Goal: Task Accomplishment & Management: Manage account settings

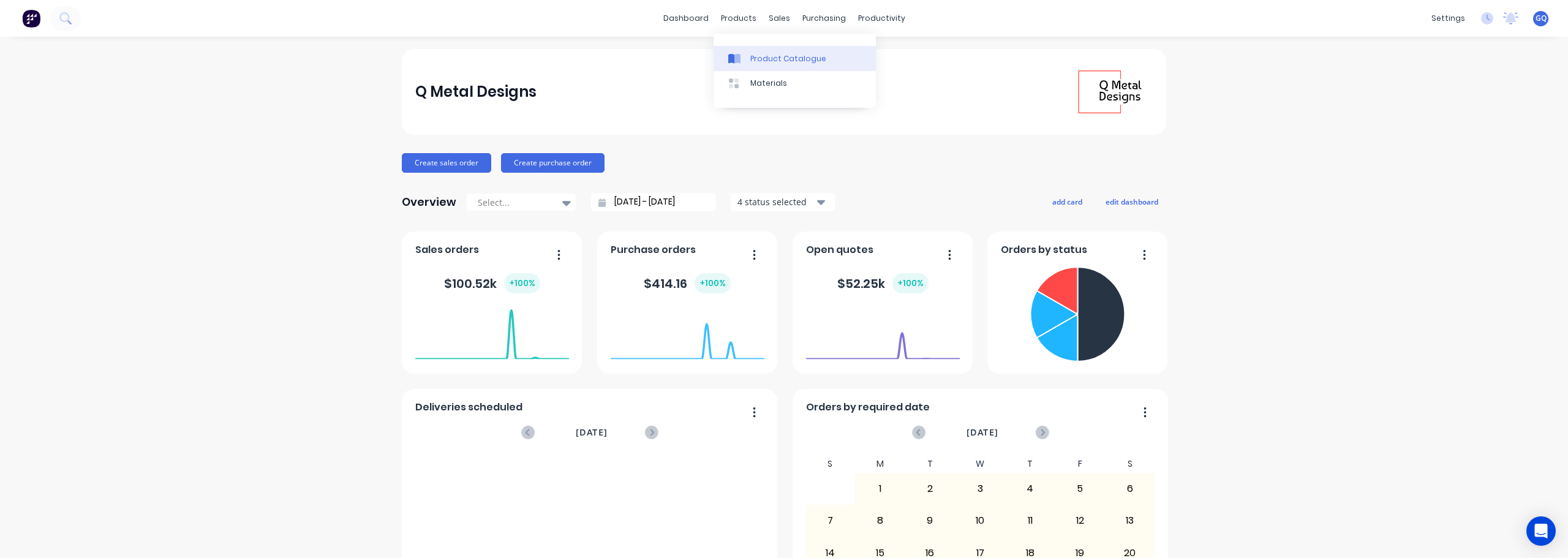
click at [758, 54] on div "Product Catalogue" at bounding box center [788, 58] width 76 height 11
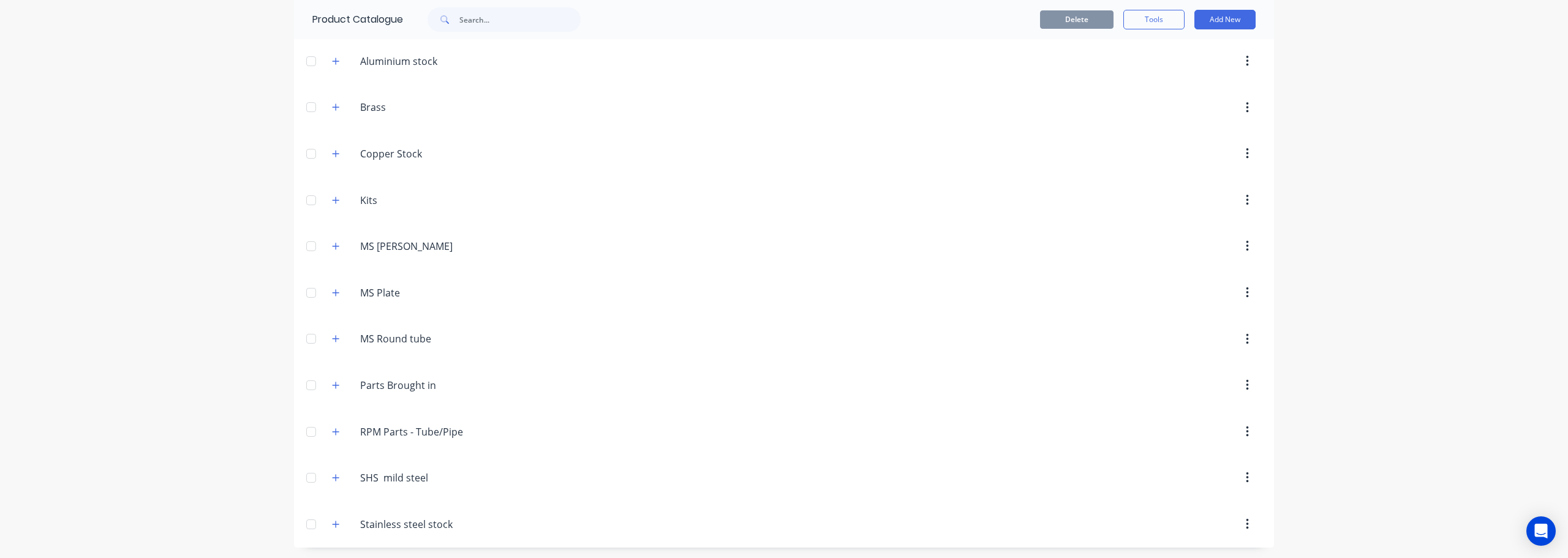
scroll to position [92, 0]
click at [401, 335] on input "MS Round tube" at bounding box center [433, 337] width 145 height 15
click at [332, 334] on icon "button" at bounding box center [336, 337] width 7 height 9
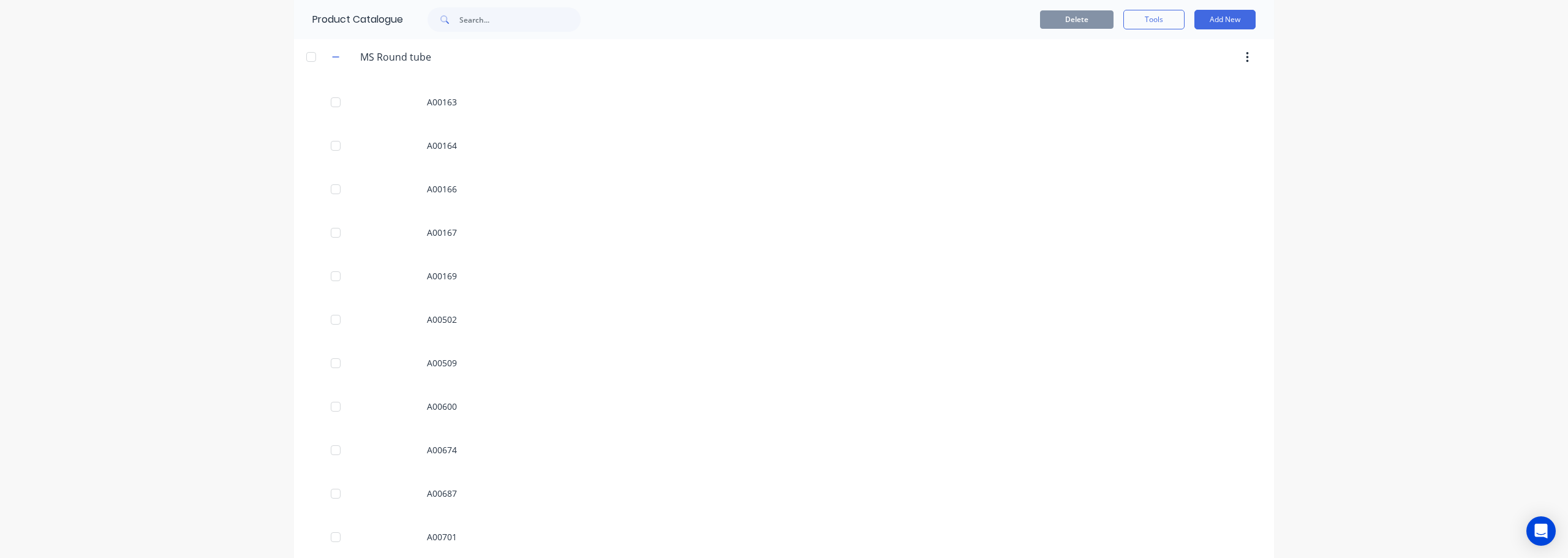
scroll to position [398, 0]
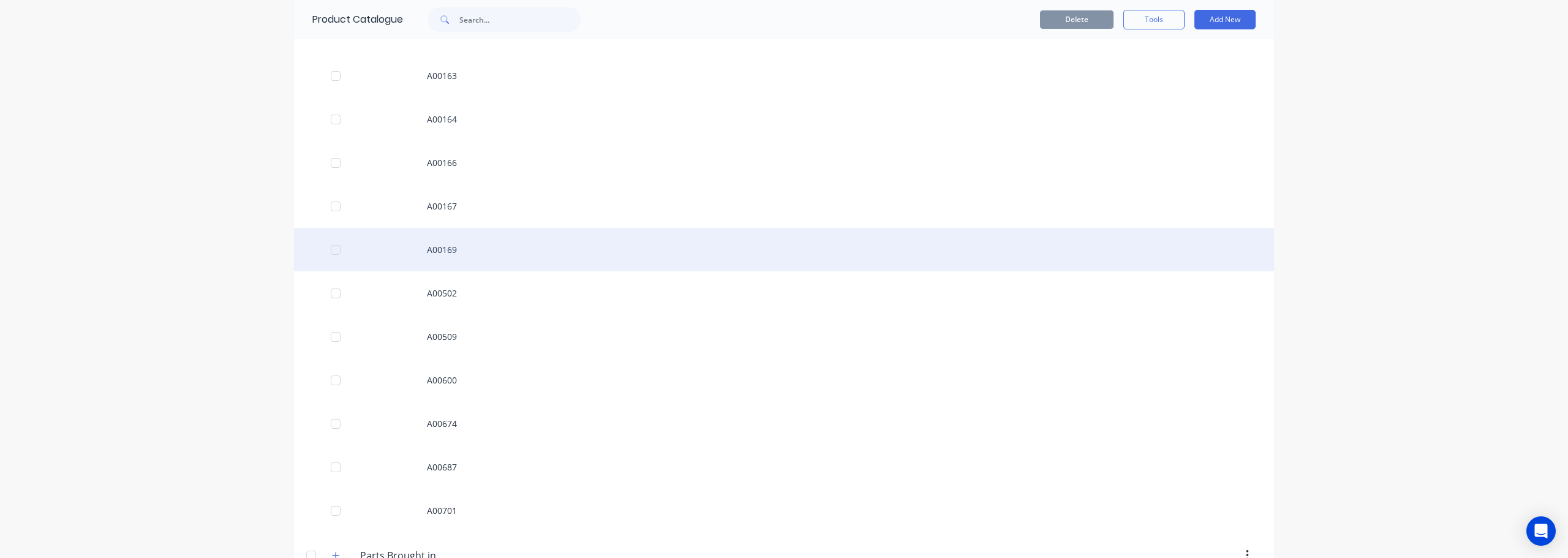
click at [467, 251] on div "A00169" at bounding box center [784, 249] width 980 height 44
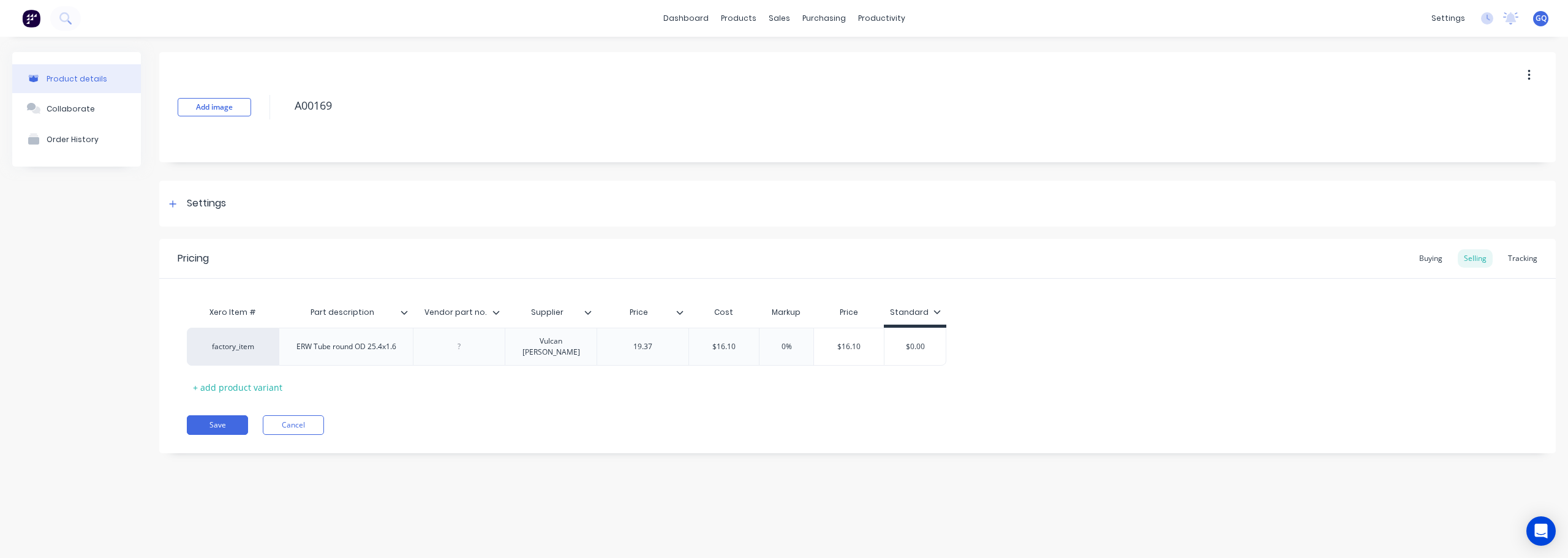
click at [590, 319] on div "Supplier" at bounding box center [551, 311] width 92 height 30
click at [305, 420] on button "Cancel" at bounding box center [293, 425] width 61 height 20
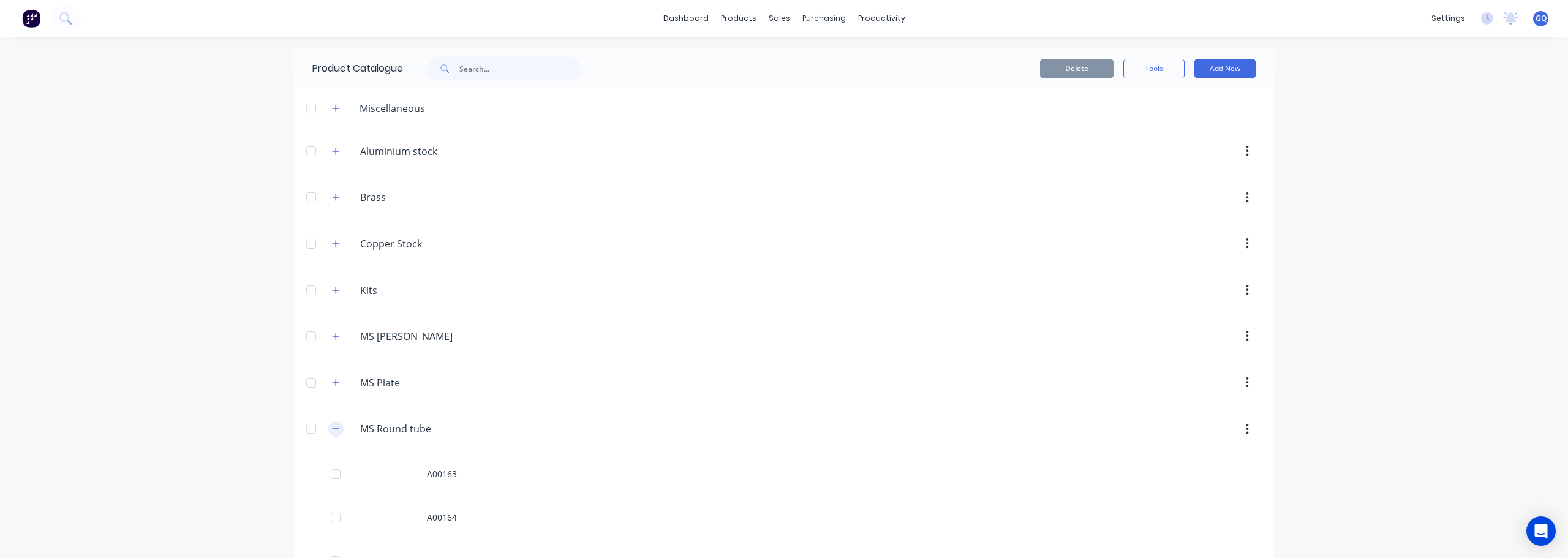
click at [333, 430] on icon "button" at bounding box center [336, 429] width 7 height 1
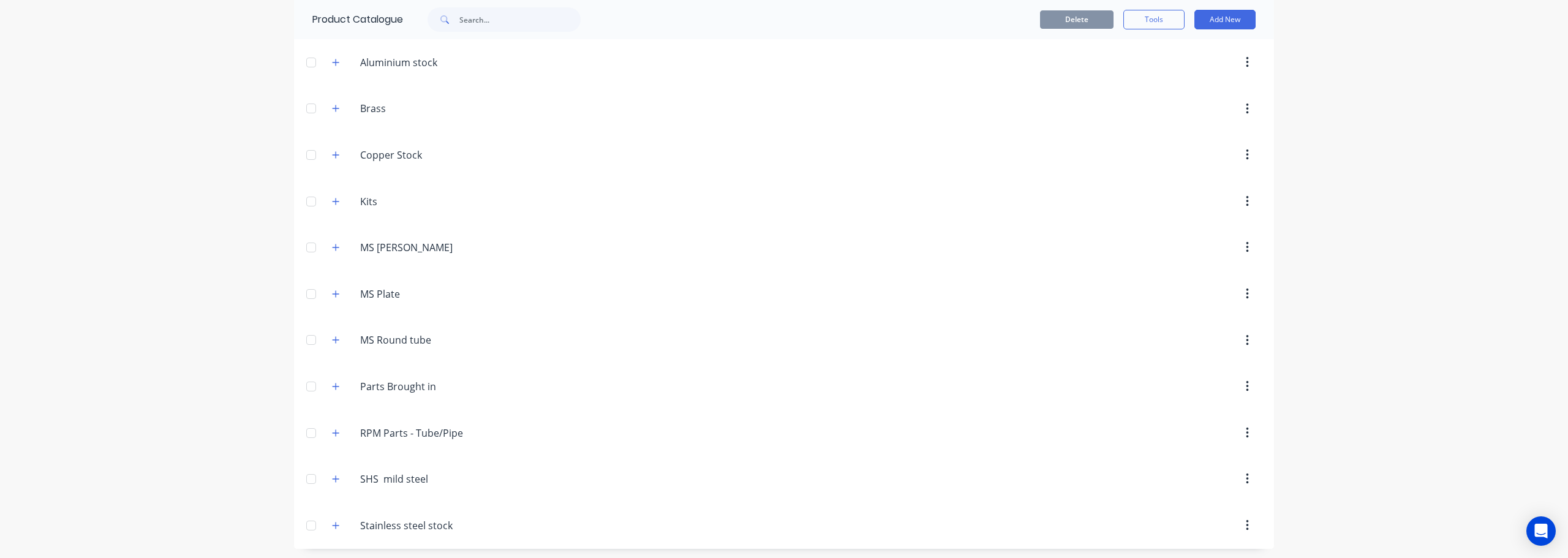
scroll to position [92, 0]
click at [332, 290] on icon "button" at bounding box center [336, 291] width 7 height 9
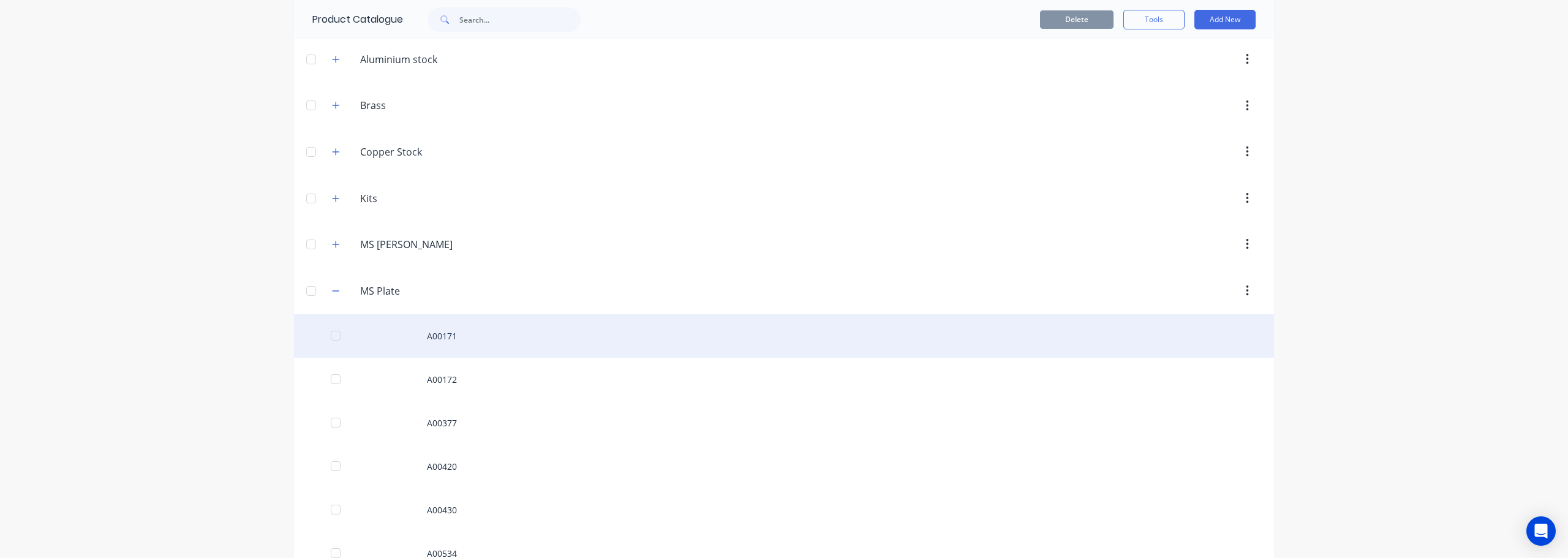
click at [459, 329] on div "A00171" at bounding box center [784, 336] width 980 height 44
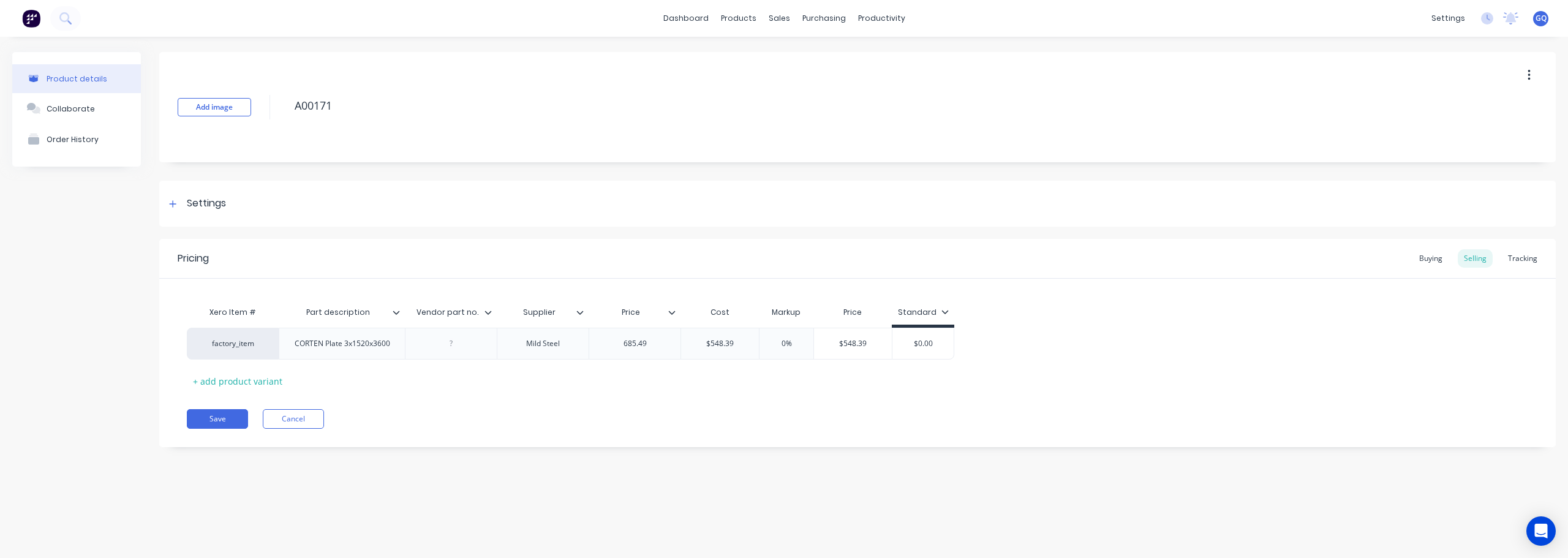
type textarea "x"
click at [293, 416] on button "Cancel" at bounding box center [293, 418] width 61 height 20
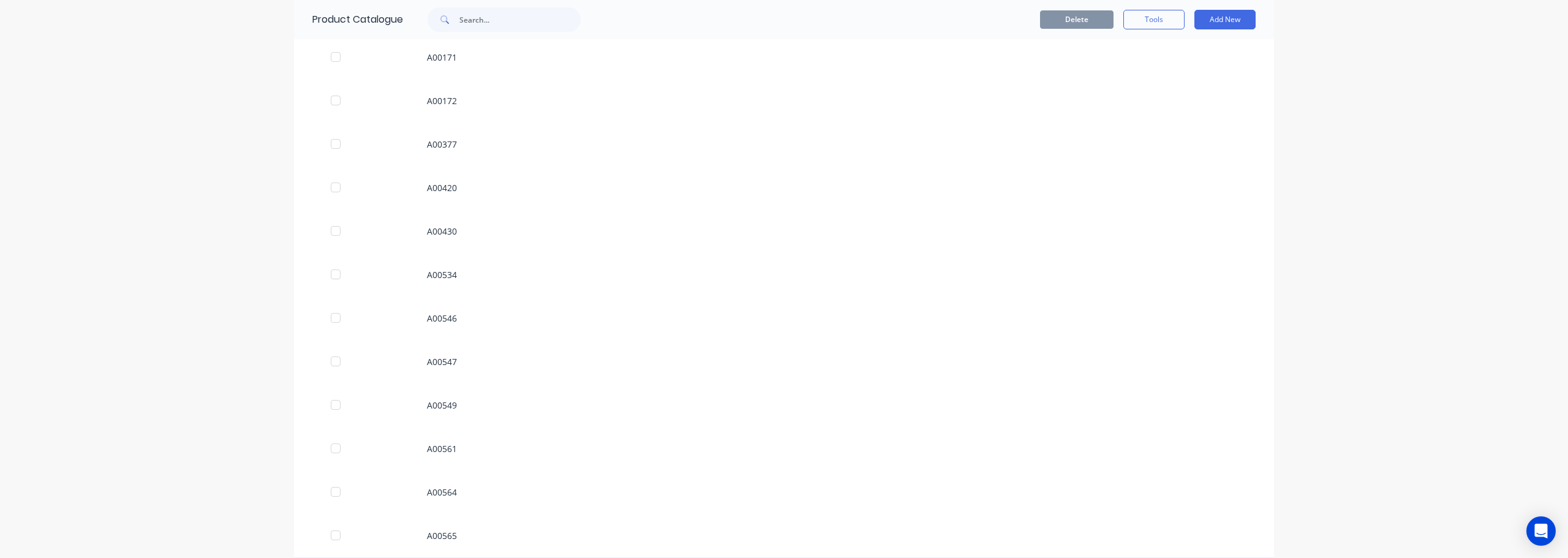
scroll to position [306, 0]
click at [332, 78] on icon "button" at bounding box center [336, 77] width 7 height 9
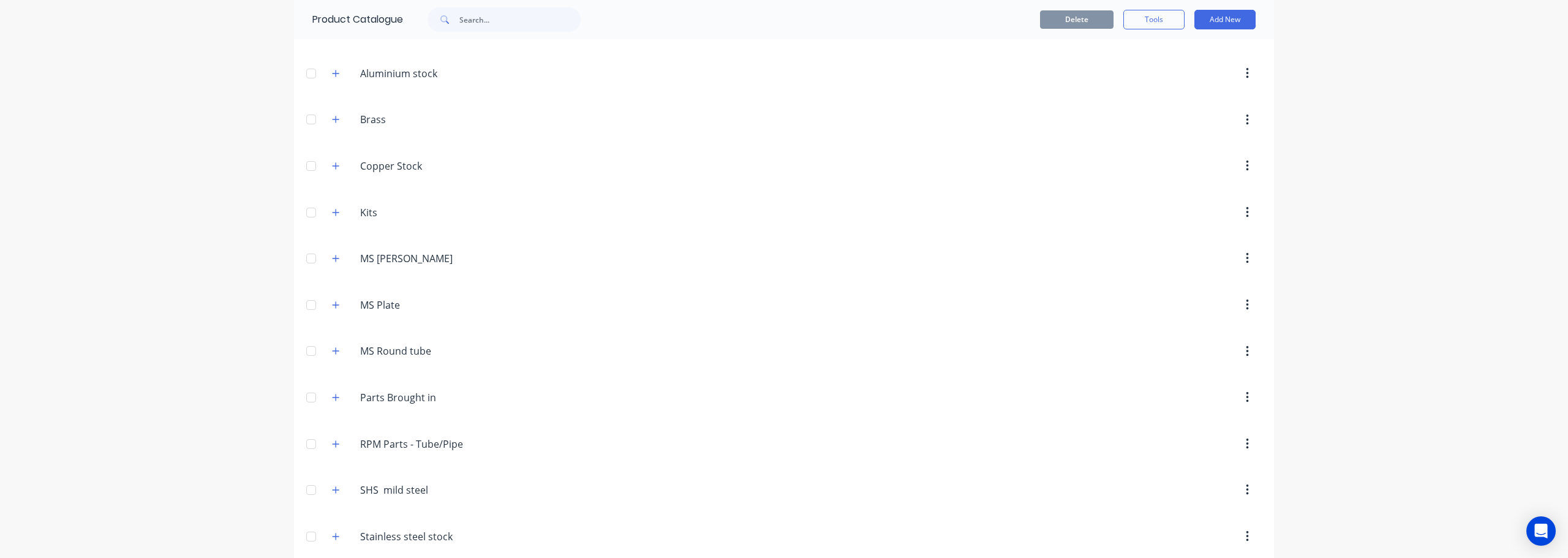
scroll to position [92, 0]
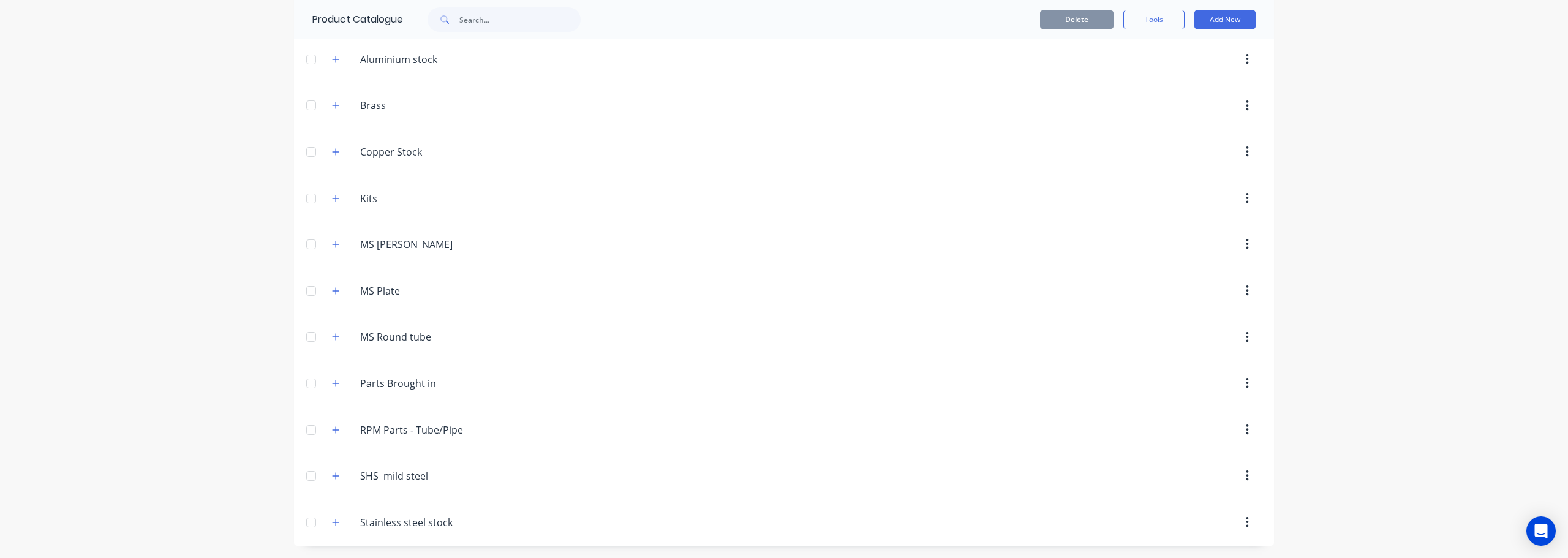
click at [1252, 18] on div "Delete Tools Add New" at bounding box center [943, 19] width 663 height 39
click at [1245, 20] on button "Add New" at bounding box center [1225, 19] width 61 height 20
click at [502, 24] on input "text" at bounding box center [520, 19] width 121 height 24
type input "a00187"
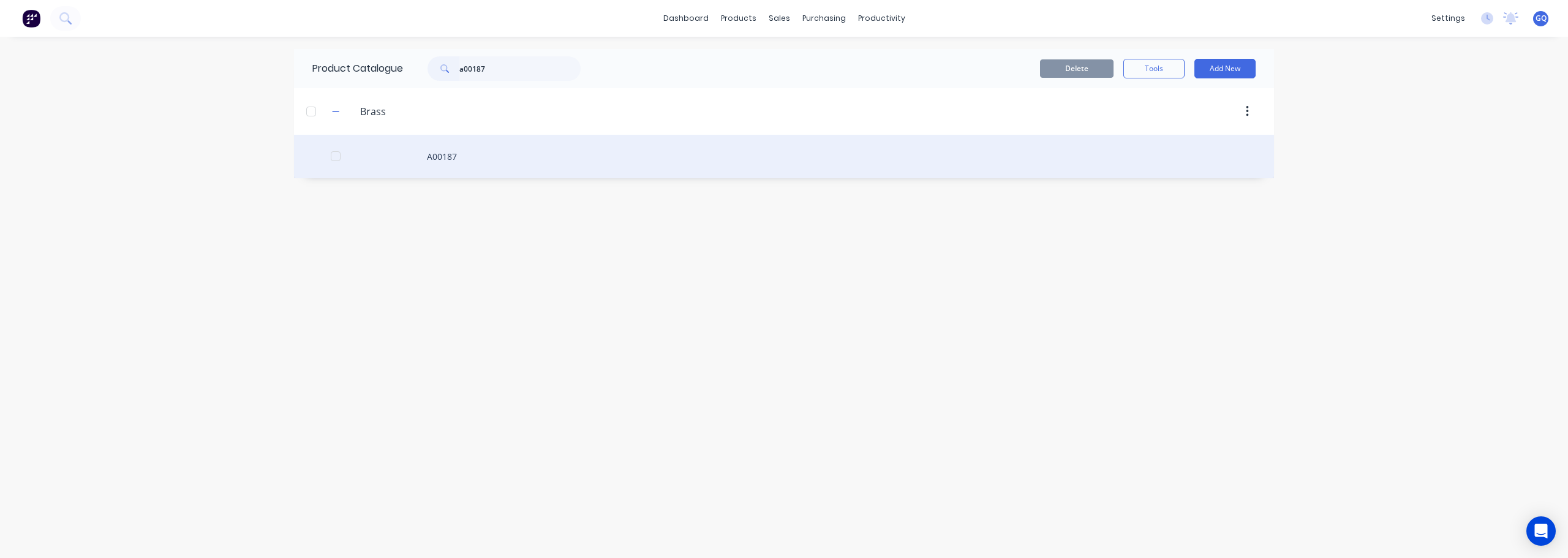
click at [449, 151] on div "A00187" at bounding box center [784, 156] width 980 height 44
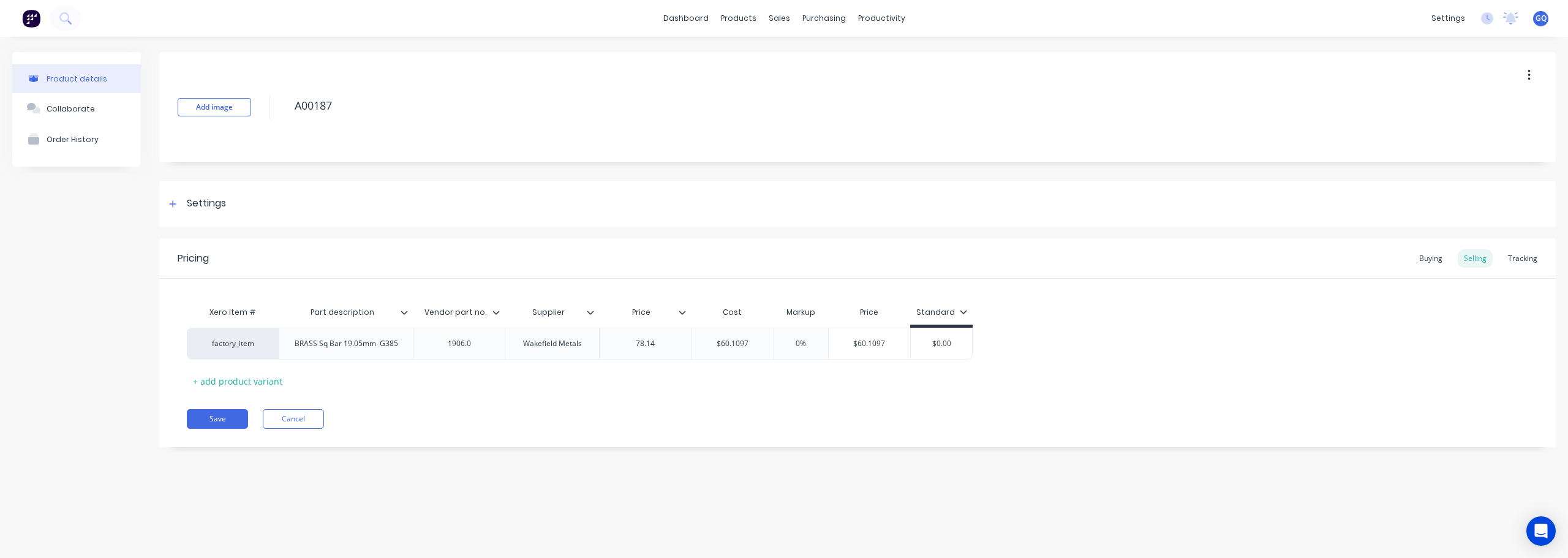
type textarea "x"
type input "Part description"
click at [405, 317] on input "Part description" at bounding box center [343, 312] width 127 height 11
click at [405, 312] on icon at bounding box center [405, 312] width 7 height 7
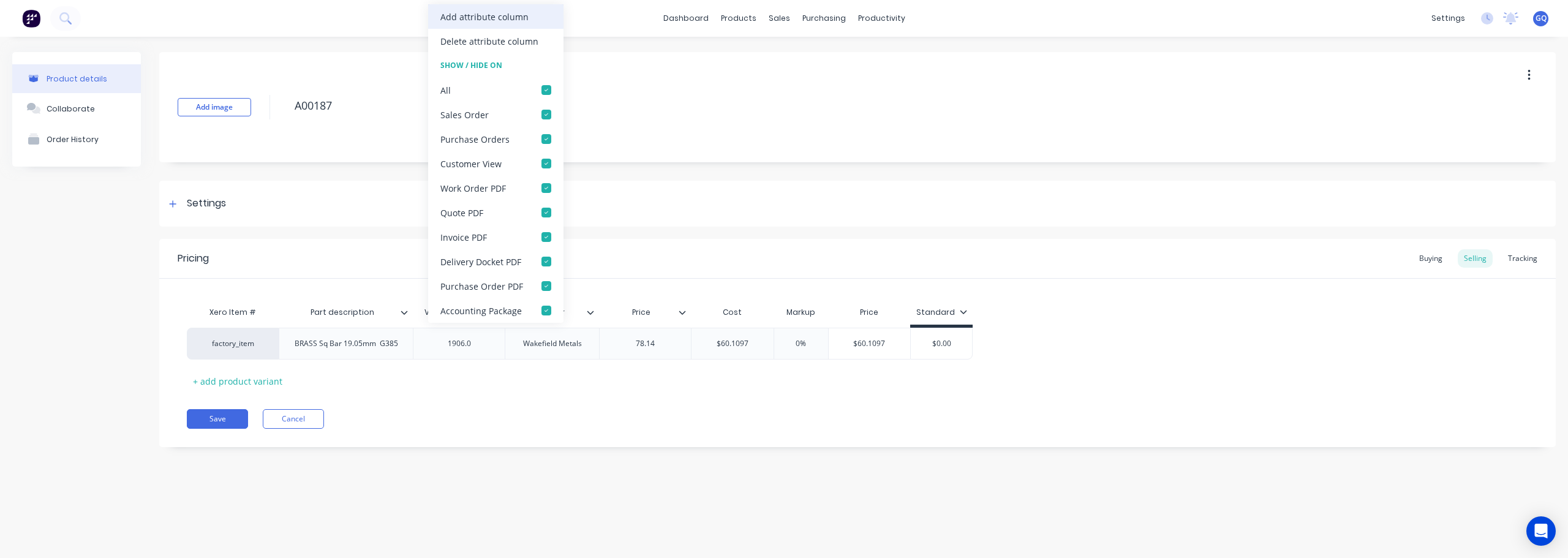
click at [512, 16] on div "Add attribute column" at bounding box center [485, 16] width 89 height 13
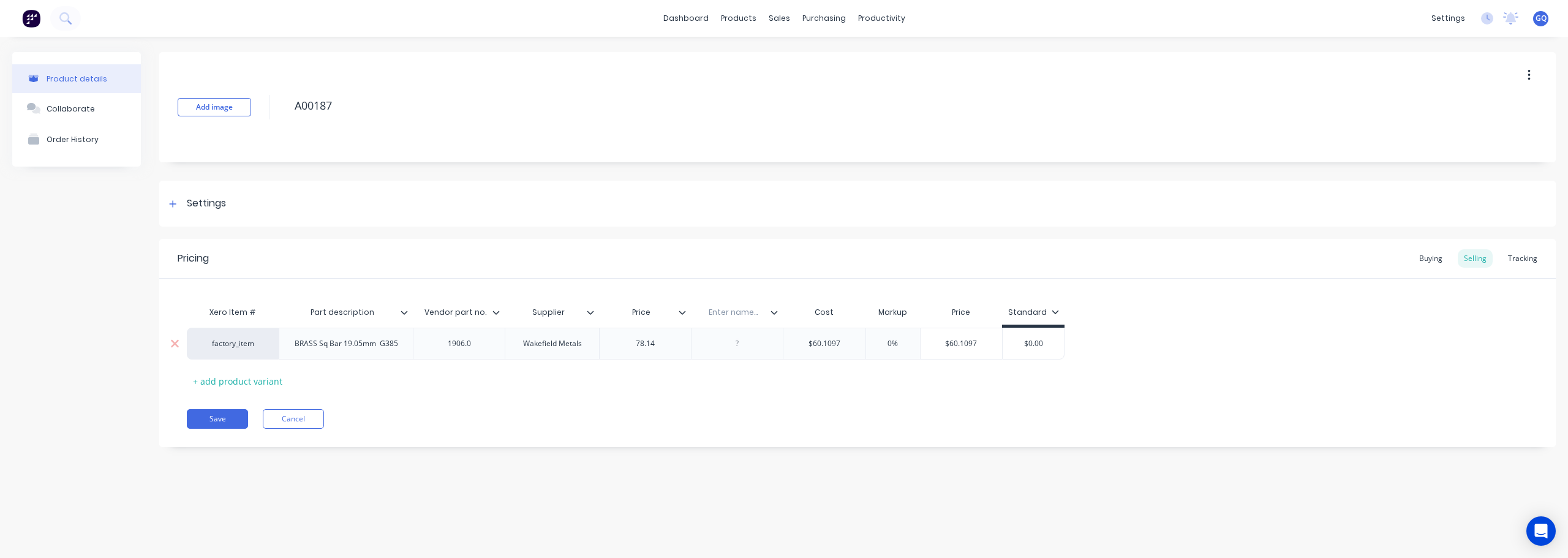
drag, startPoint x: 738, startPoint y: 342, endPoint x: 557, endPoint y: 346, distance: 181.0
click at [557, 346] on div "factory_item BRASS Sq Bar 19.05mm G385 1906.0 Wakefield Metals 78.14 $60.1097 0…" at bounding box center [625, 343] width 878 height 32
drag, startPoint x: 764, startPoint y: 345, endPoint x: 743, endPoint y: 406, distance: 64.5
click at [743, 406] on div "Pricing Buying Selling Tracking Xero Item # Part description Vendor part no. Su…" at bounding box center [858, 343] width 1397 height 208
type textarea "x"
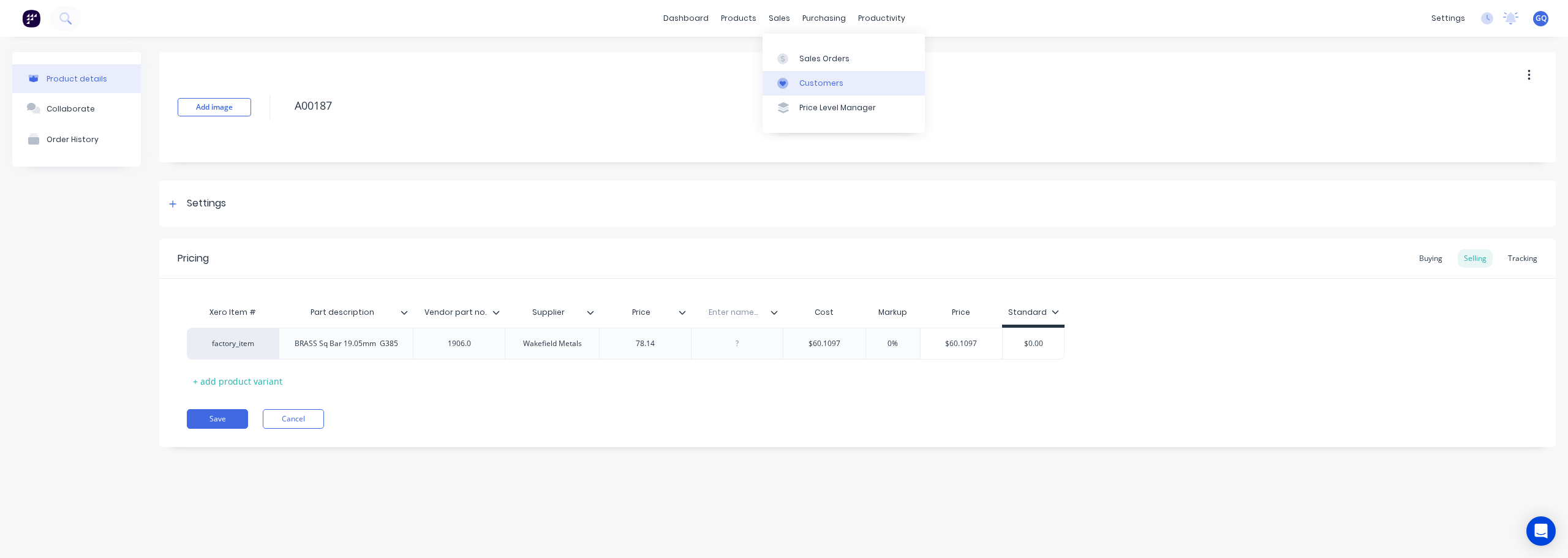
click at [819, 78] on div "Customers" at bounding box center [822, 83] width 44 height 11
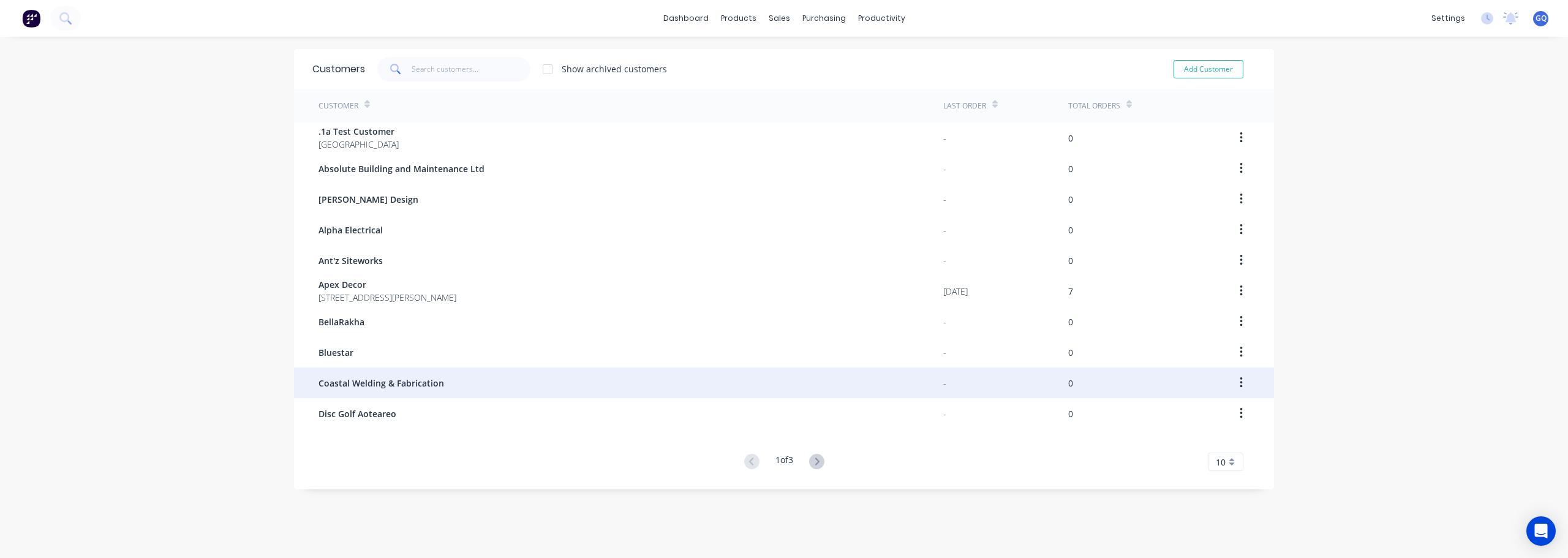
click at [409, 390] on div "Coastal Welding & Fabrication" at bounding box center [631, 382] width 625 height 30
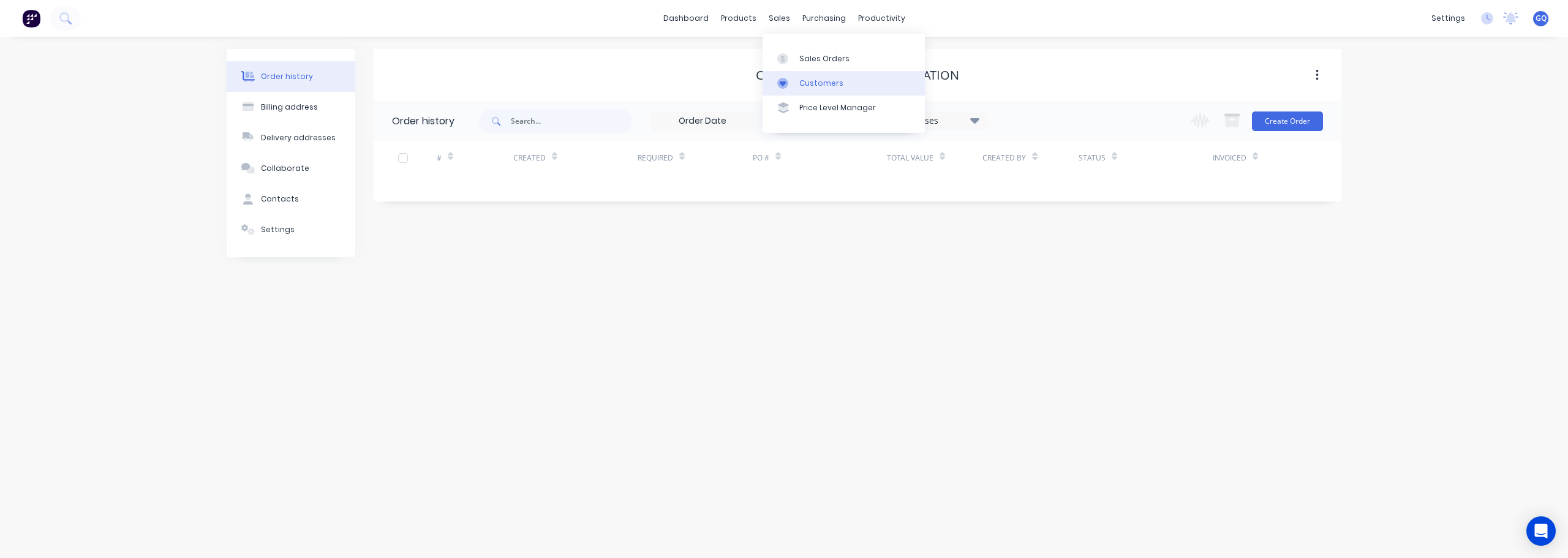
click at [794, 85] on div at bounding box center [786, 83] width 18 height 11
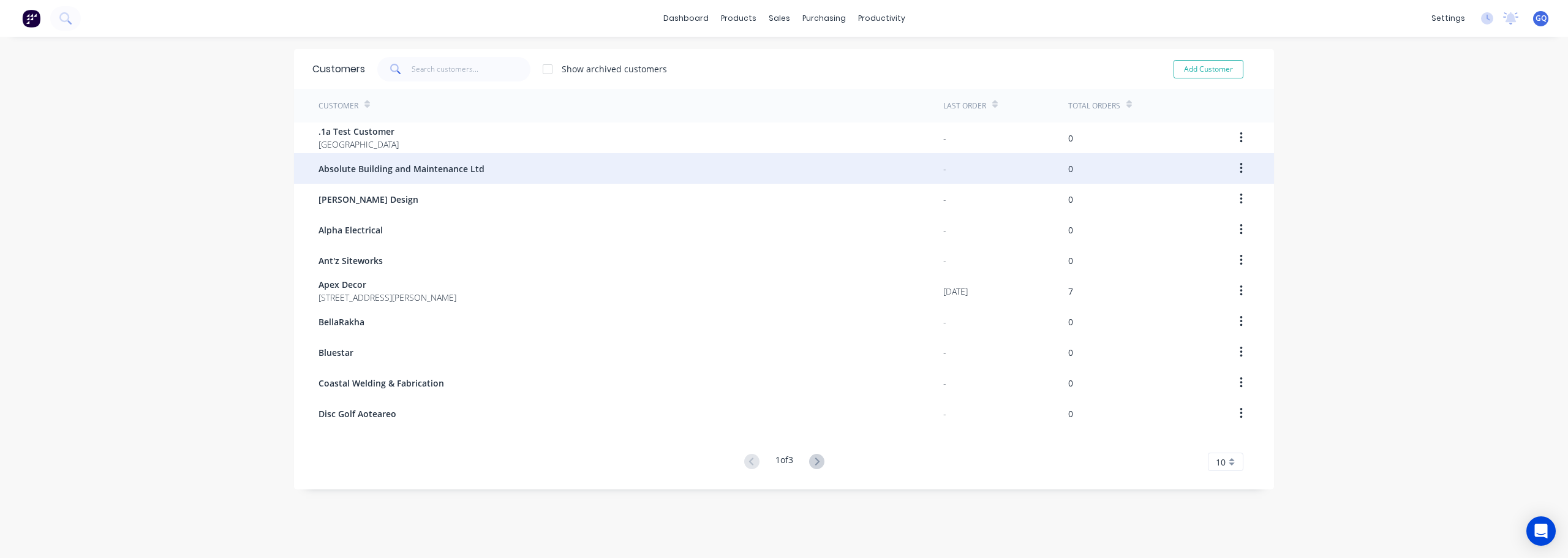
click at [443, 160] on div "Absolute Building and Maintenance Ltd" at bounding box center [631, 168] width 625 height 30
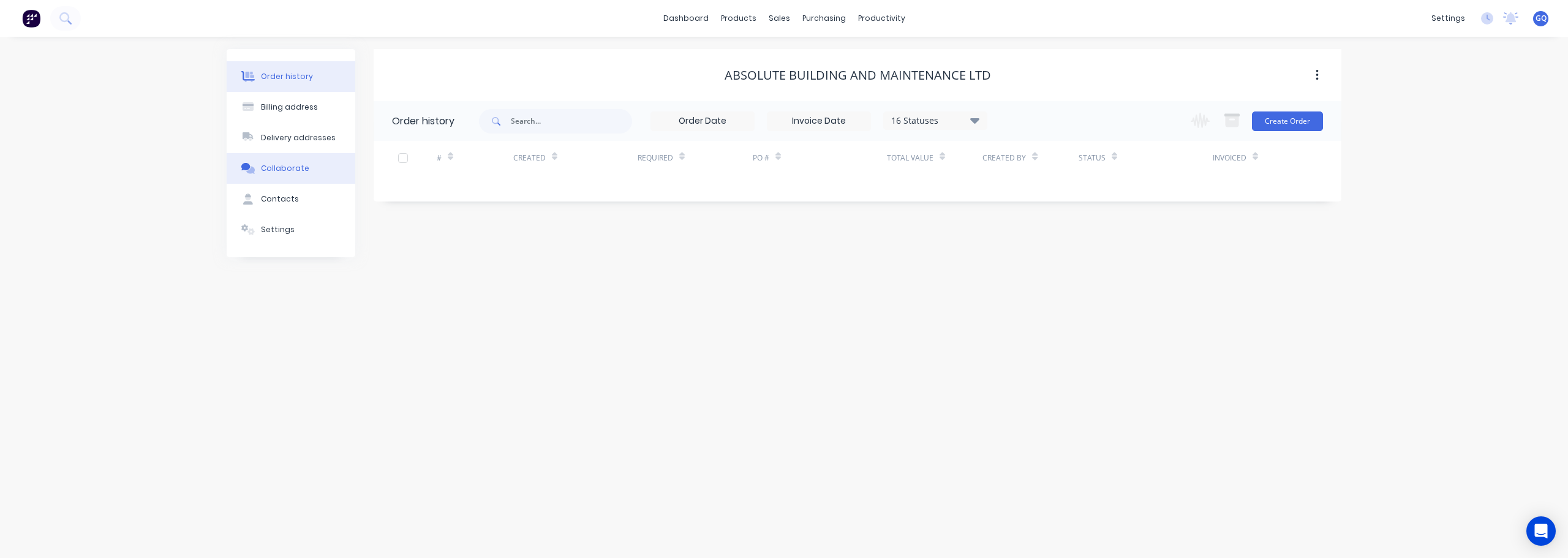
click at [295, 158] on button "Collaborate" at bounding box center [291, 168] width 128 height 30
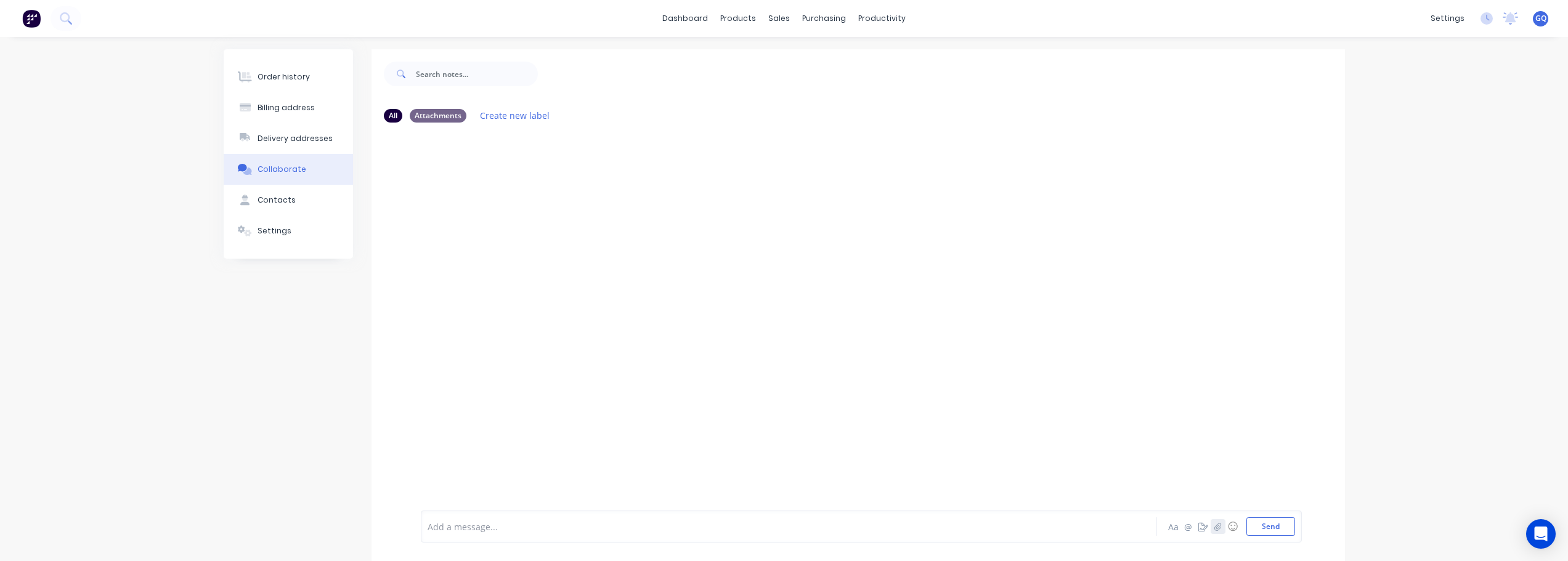
click at [1219, 527] on icon "button" at bounding box center [1218, 527] width 7 height 9
click at [1202, 528] on icon "button" at bounding box center [1203, 527] width 10 height 9
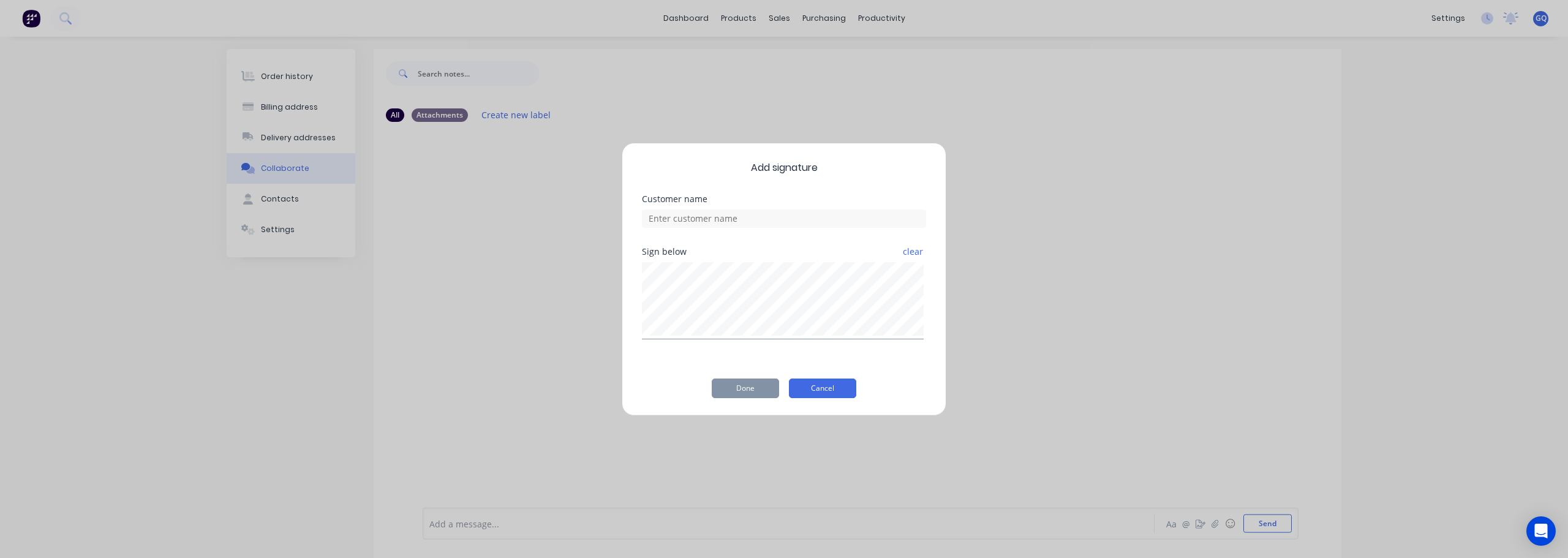
click at [843, 390] on button "Cancel" at bounding box center [822, 388] width 67 height 20
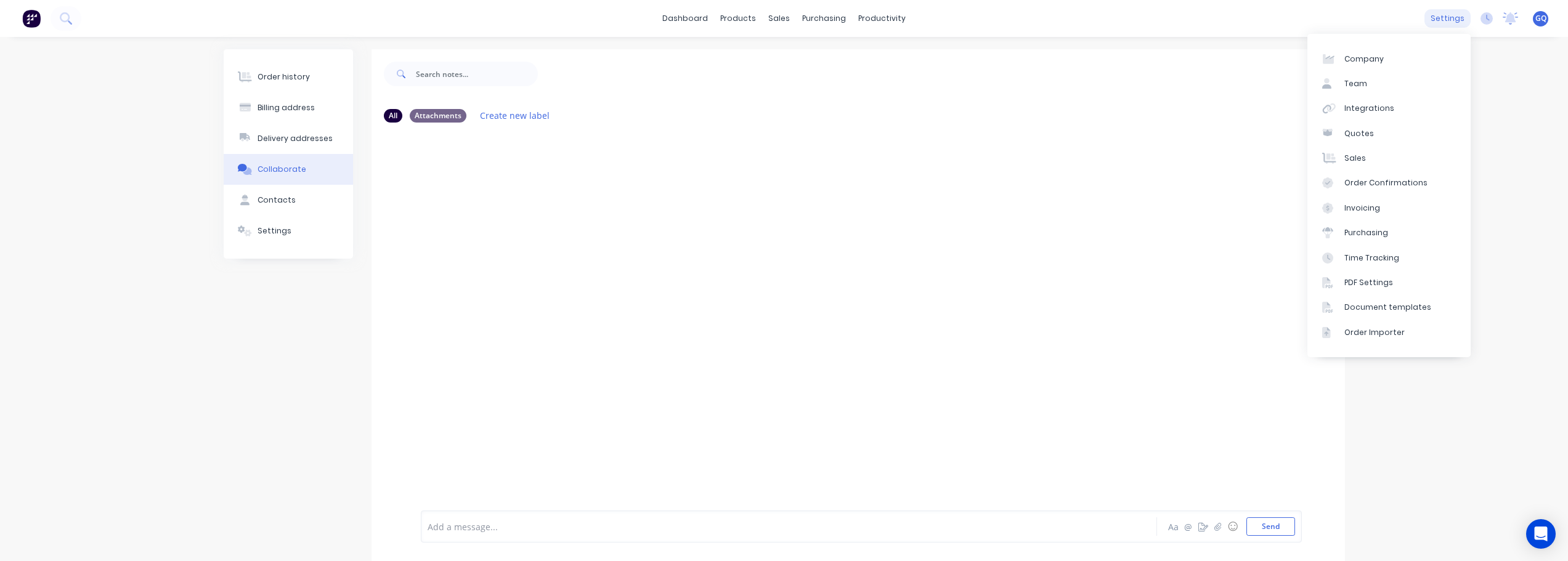
click at [1446, 15] on div "settings" at bounding box center [1448, 18] width 46 height 19
click at [1349, 88] on div "Team" at bounding box center [1356, 83] width 23 height 11
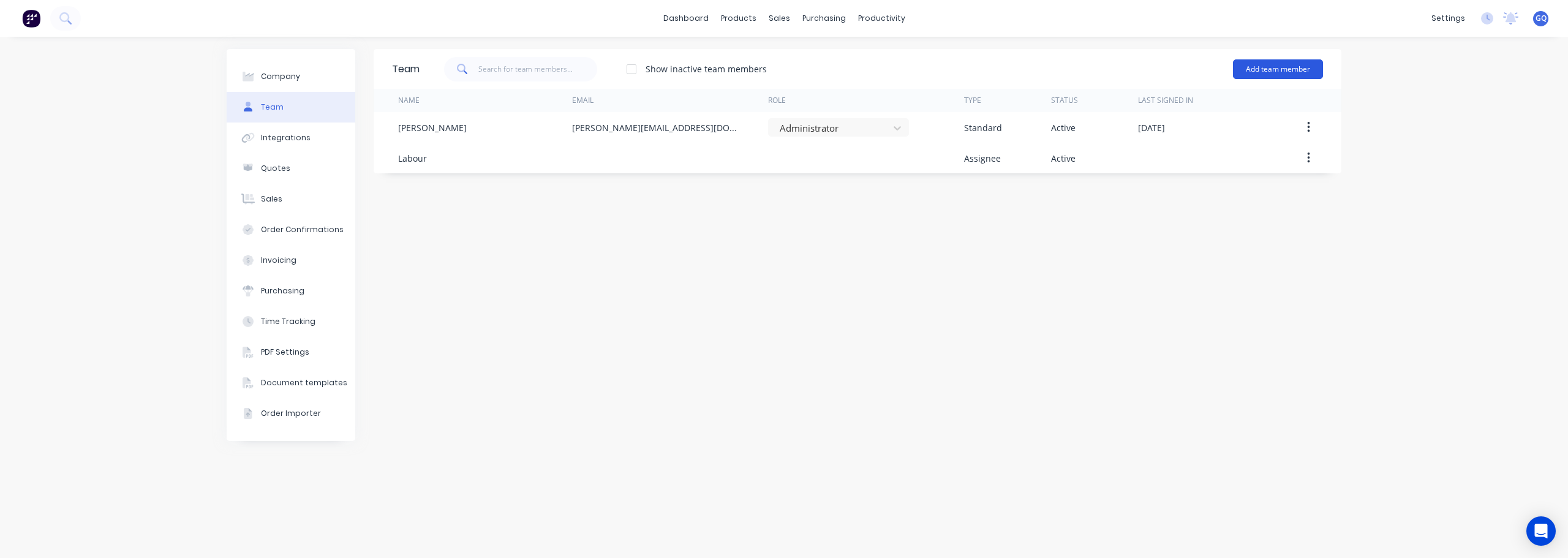
click at [1275, 70] on button "Add team member" at bounding box center [1279, 69] width 90 height 20
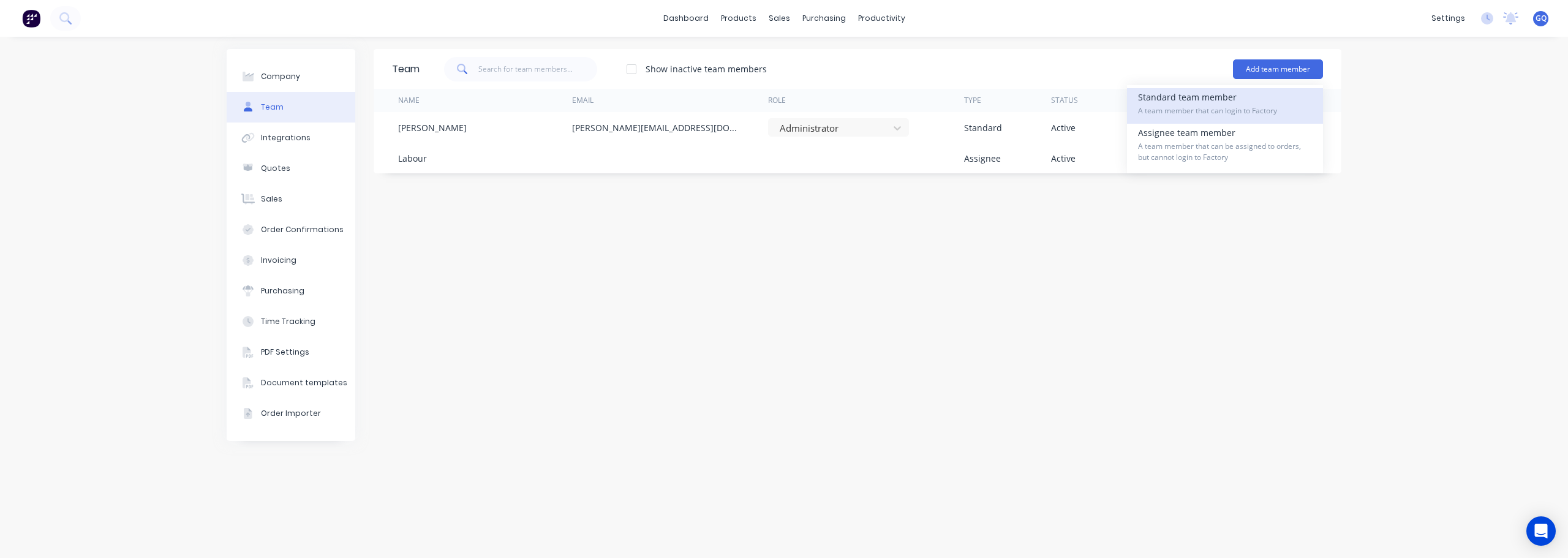
click at [1228, 99] on div "Standard team member A team member that can login to Factory" at bounding box center [1225, 106] width 174 height 35
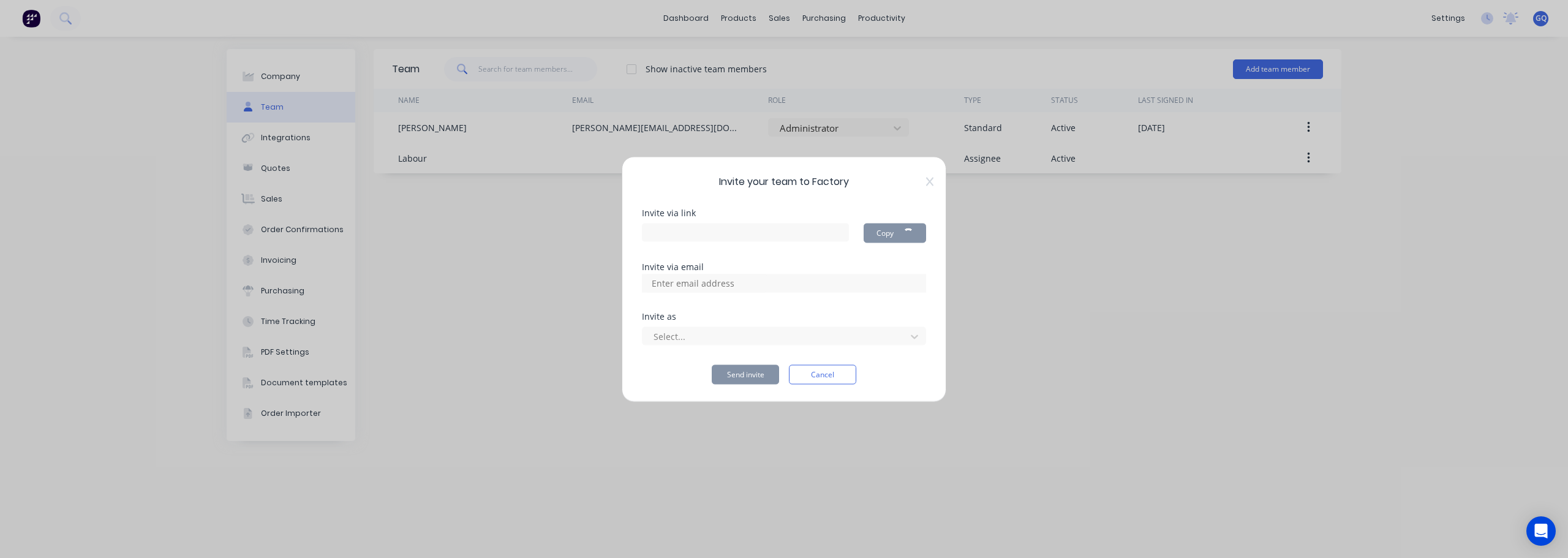
type input "https://app.factory.app/invite/zjr4Tz2a"
click at [840, 374] on button "Cancel" at bounding box center [822, 374] width 67 height 20
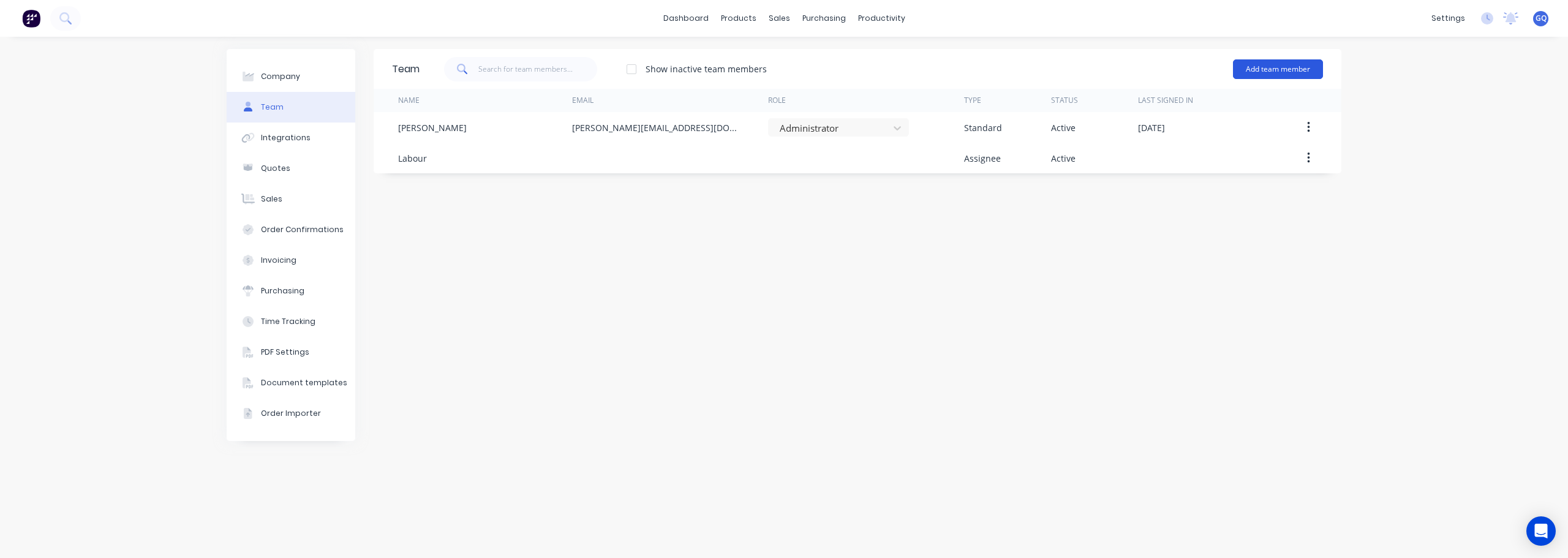
click at [1303, 71] on button "Add team member" at bounding box center [1279, 69] width 90 height 20
click at [893, 16] on div "productivity" at bounding box center [881, 18] width 59 height 18
click at [889, 65] on link "Workflow" at bounding box center [929, 58] width 162 height 24
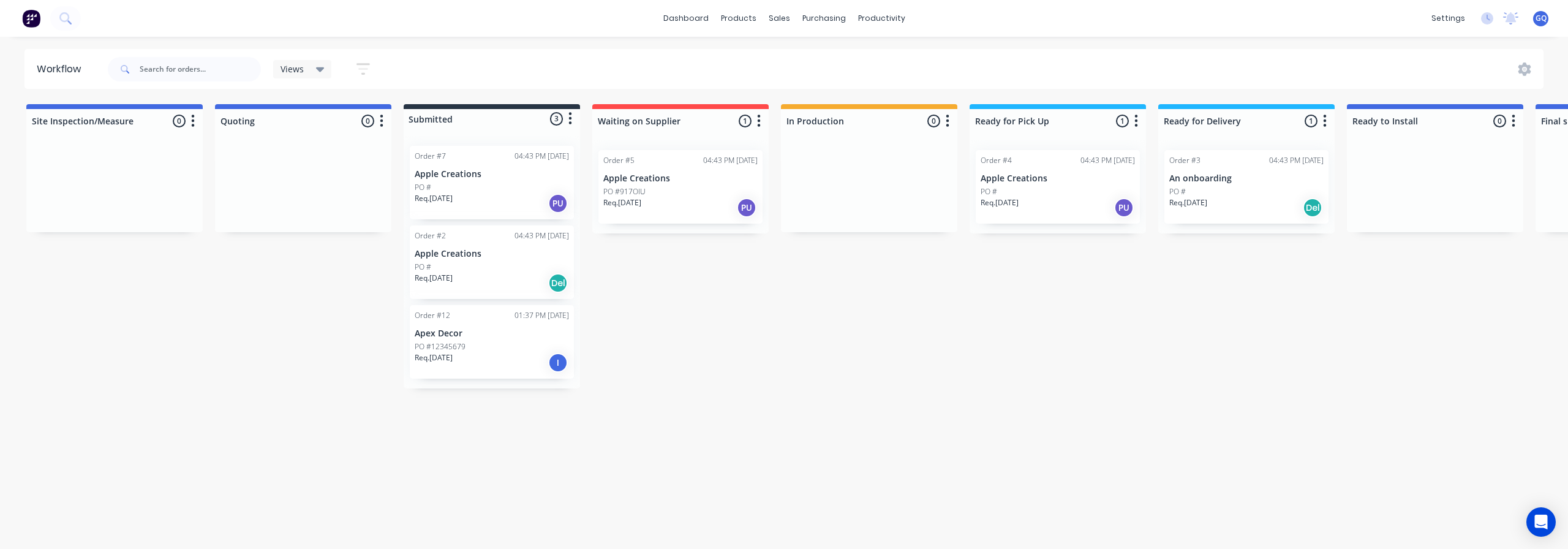
click at [631, 193] on p "PO #917OIU" at bounding box center [624, 191] width 42 height 11
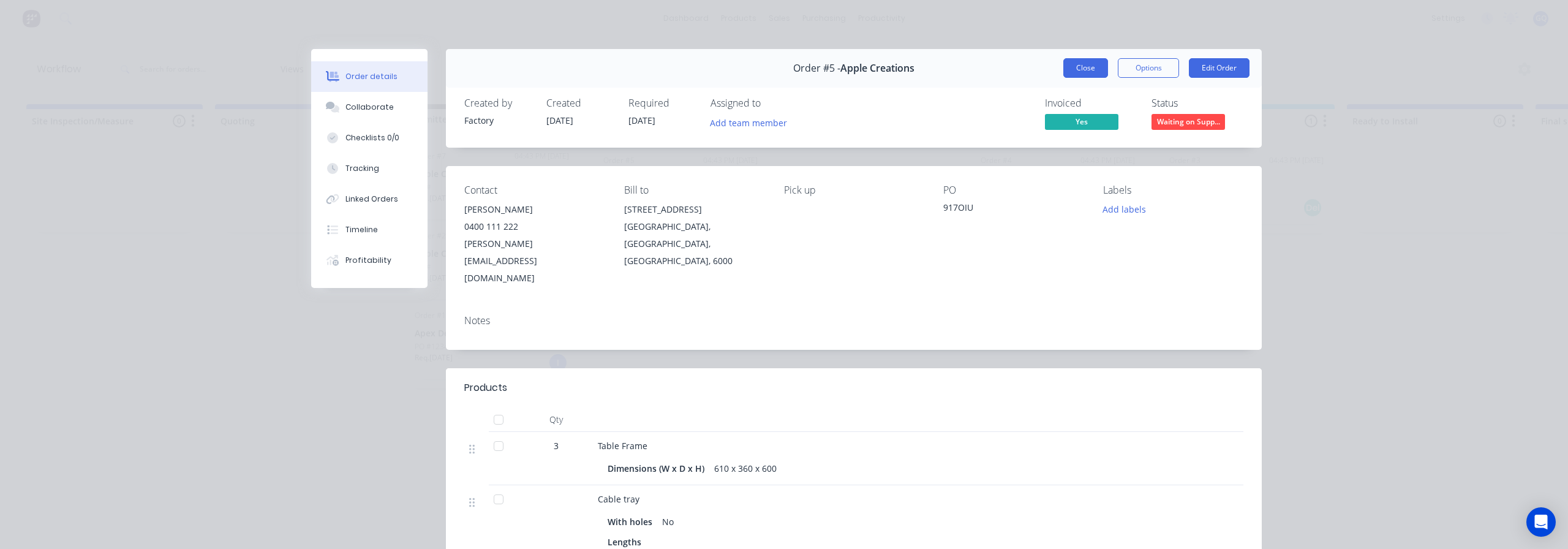
click at [1089, 64] on button "Close" at bounding box center [1086, 68] width 45 height 20
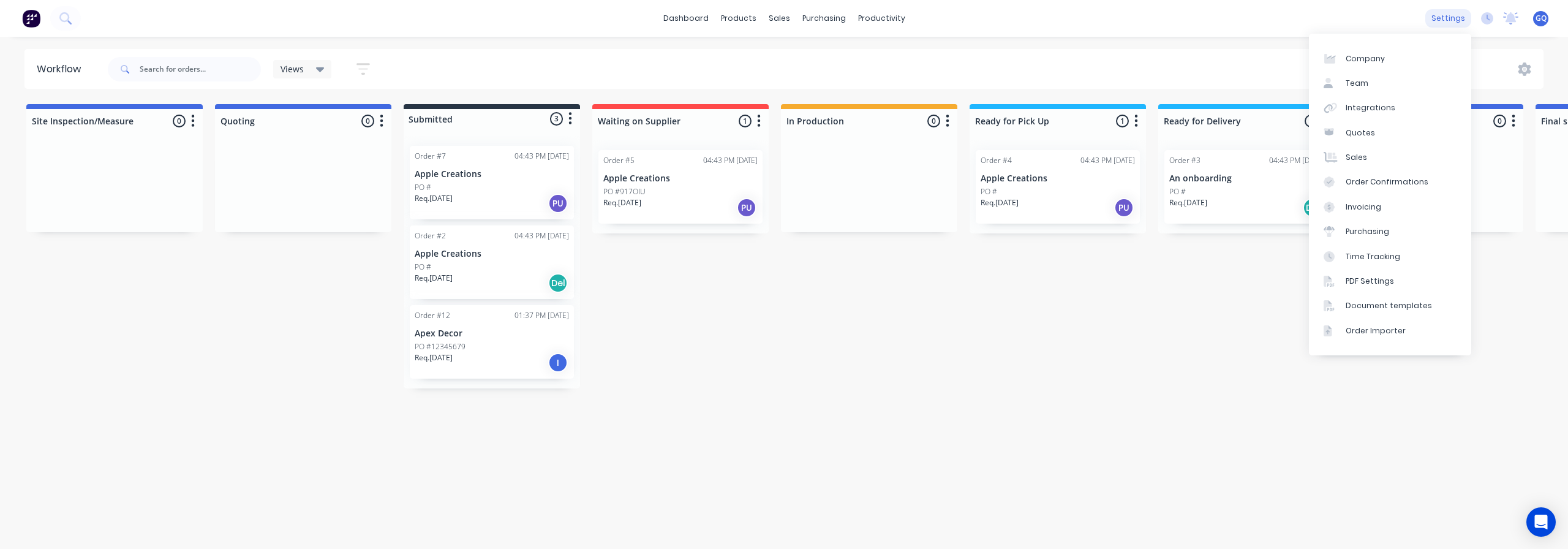
click at [1456, 16] on div "settings" at bounding box center [1448, 18] width 46 height 18
click at [1363, 86] on div "Team" at bounding box center [1357, 83] width 23 height 11
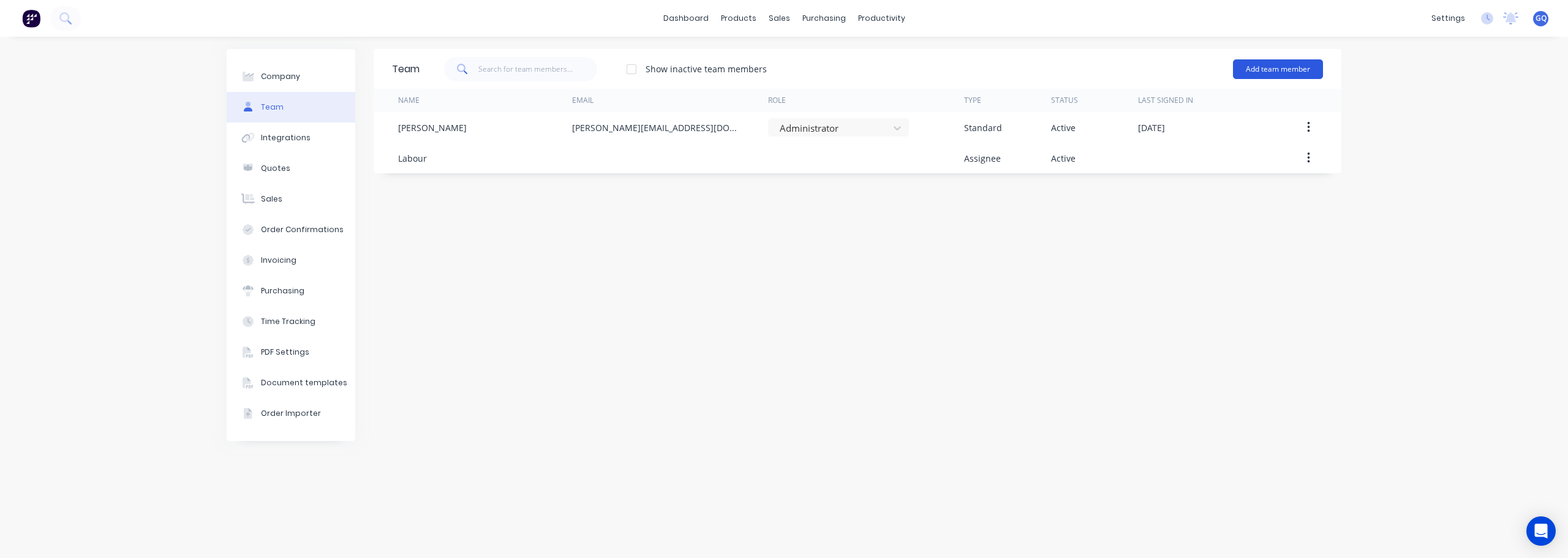
click at [1287, 72] on button "Add team member" at bounding box center [1279, 69] width 90 height 20
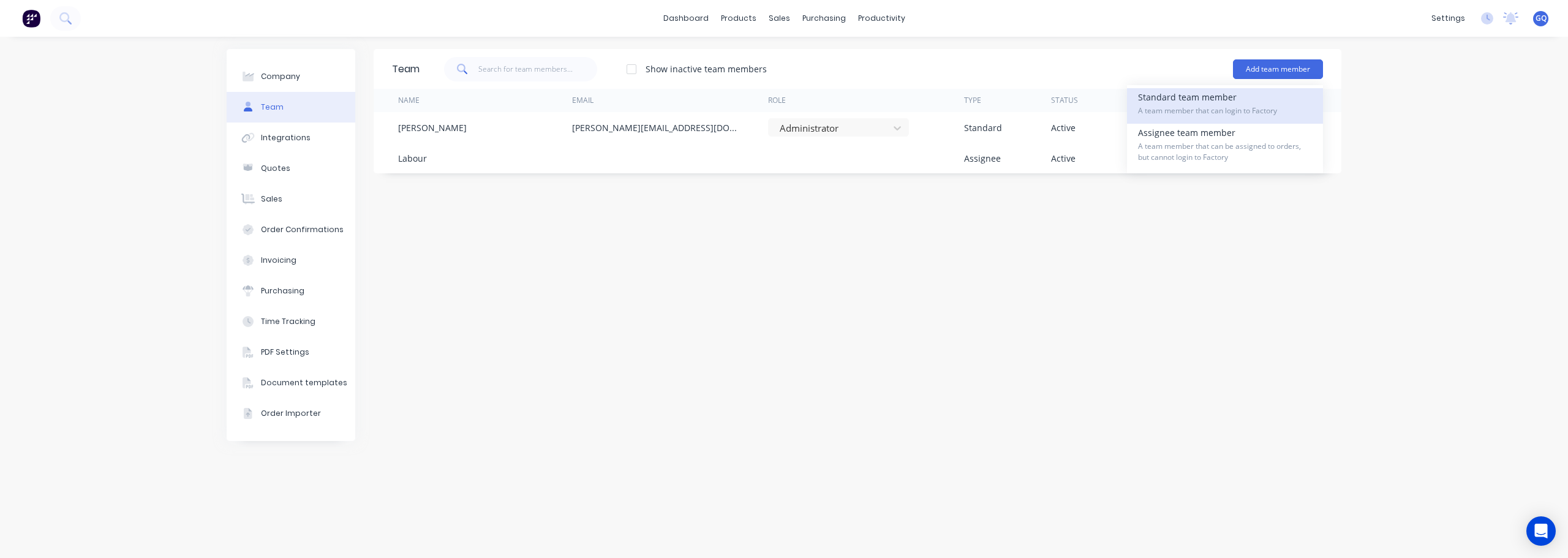
click at [1197, 100] on div "Standard team member A team member that can login to Factory" at bounding box center [1225, 106] width 174 height 35
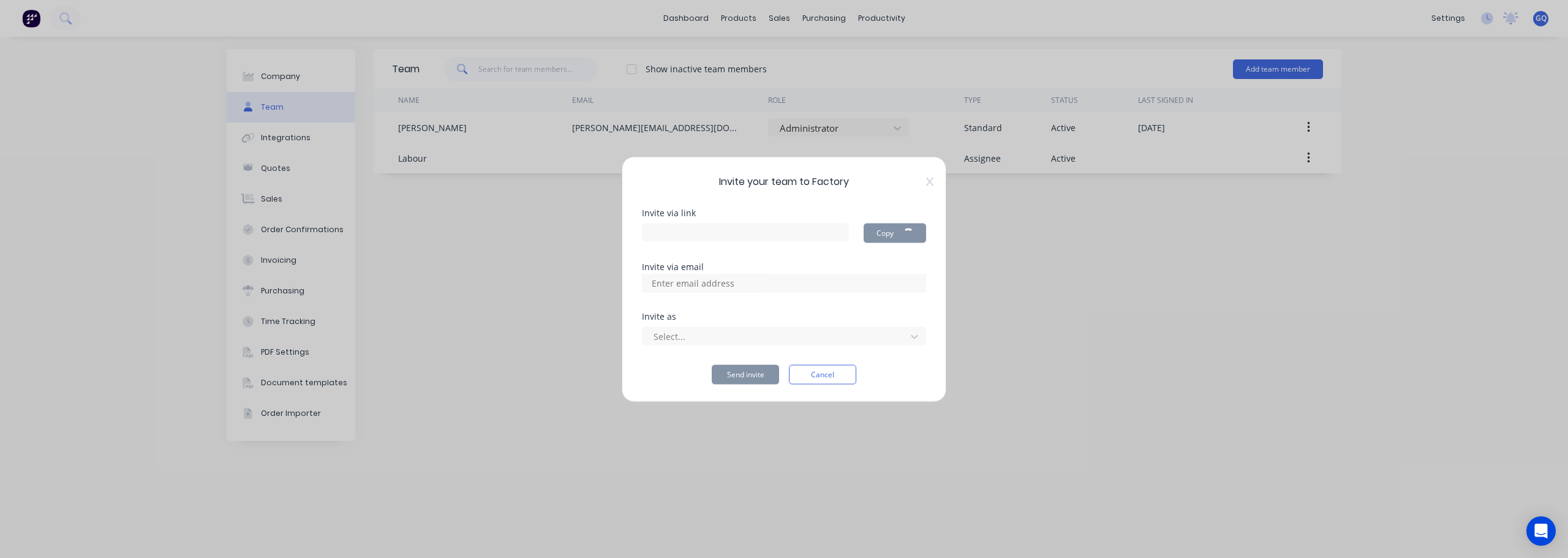
type input "https://app.factory.app/invite/NfAdfkTQ"
click at [704, 283] on input at bounding box center [706, 283] width 123 height 18
type input "[EMAIL_ADDRESS][DOMAIN_NAME]"
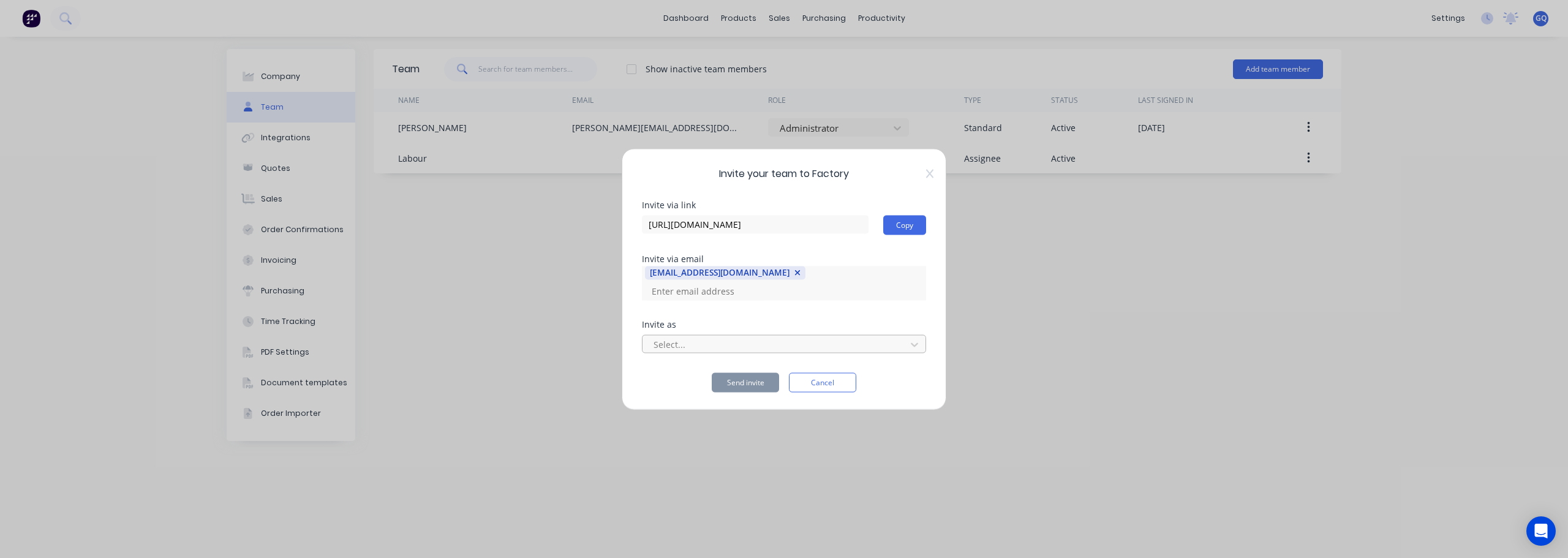
click at [811, 337] on div at bounding box center [776, 344] width 247 height 16
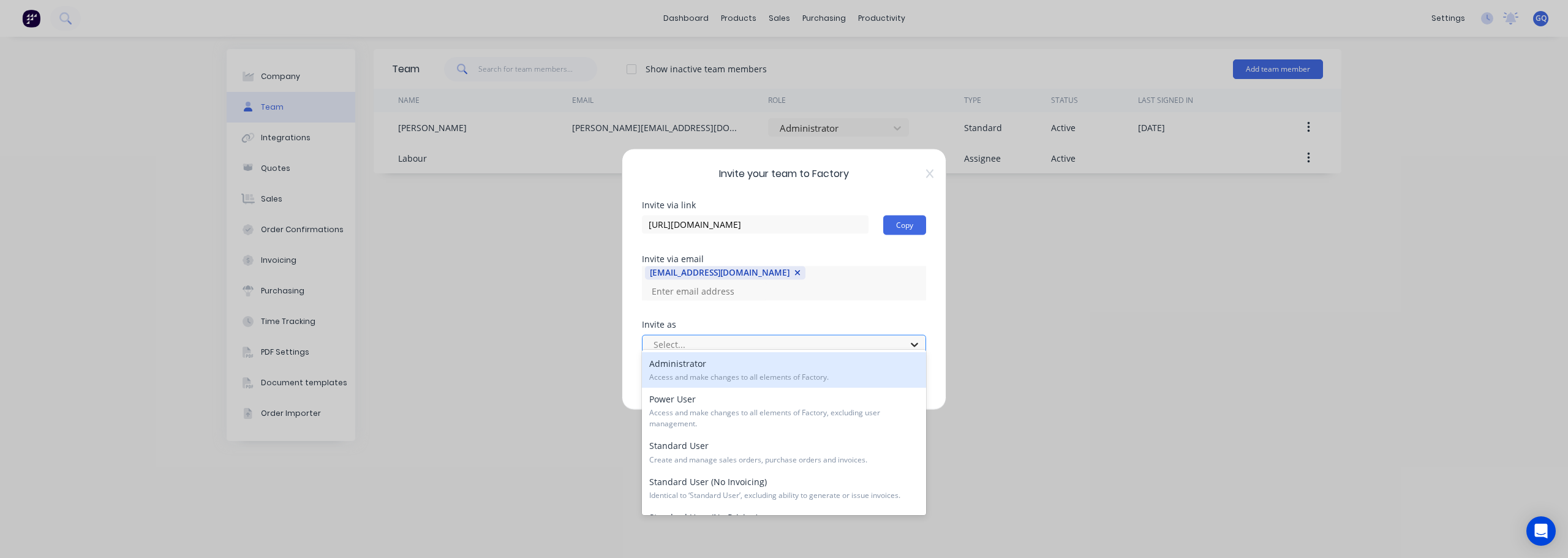
click at [919, 338] on icon at bounding box center [915, 344] width 13 height 13
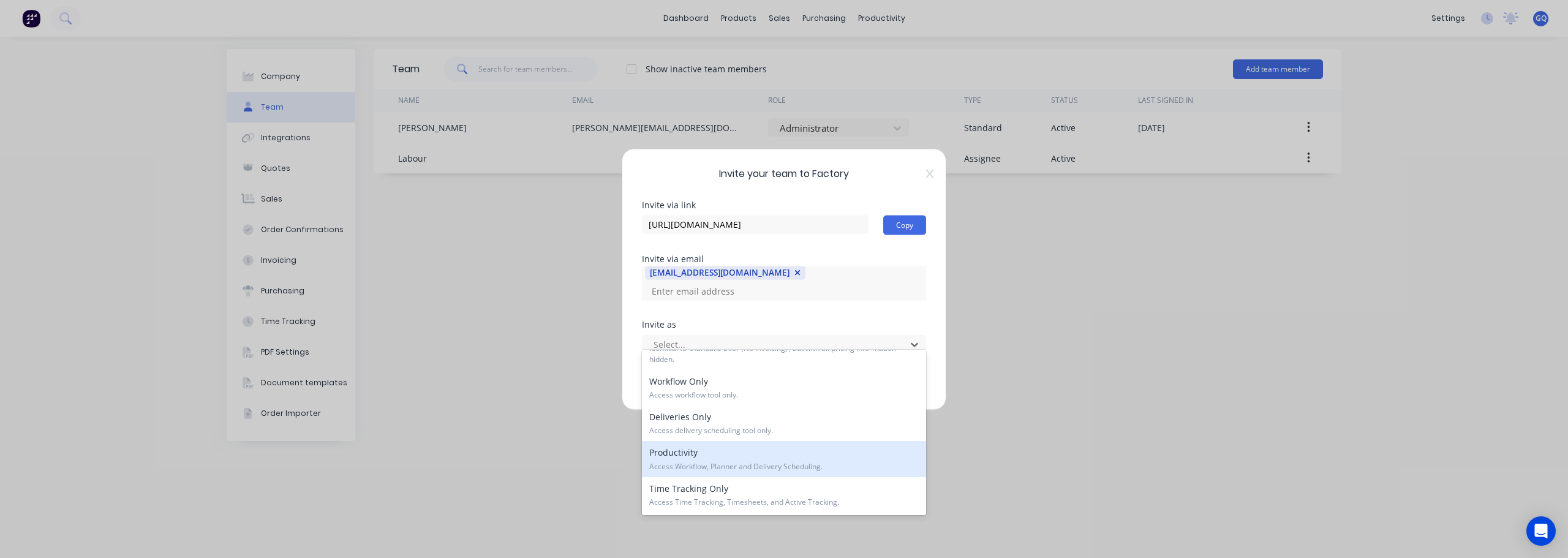
click at [668, 462] on span "Access Workflow, Planner and Delivery Scheduling." at bounding box center [784, 466] width 269 height 11
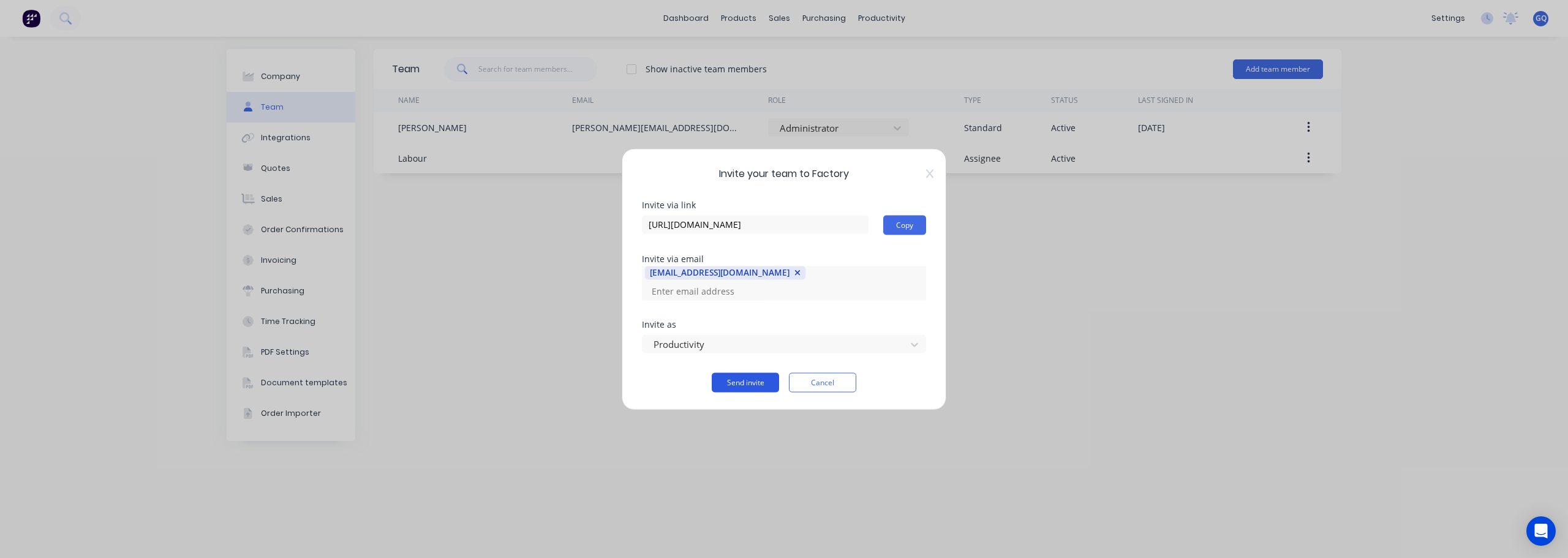
click at [758, 373] on button "Send invite" at bounding box center [745, 382] width 67 height 20
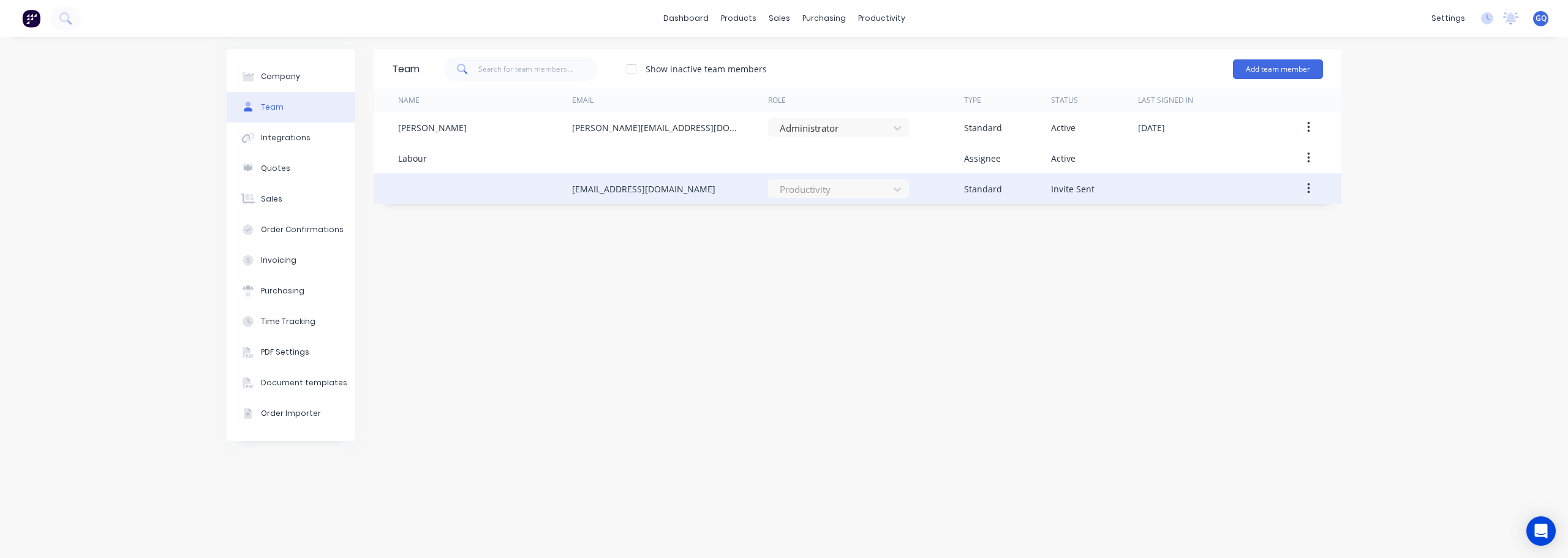
click at [1310, 184] on icon "button" at bounding box center [1309, 188] width 3 height 13
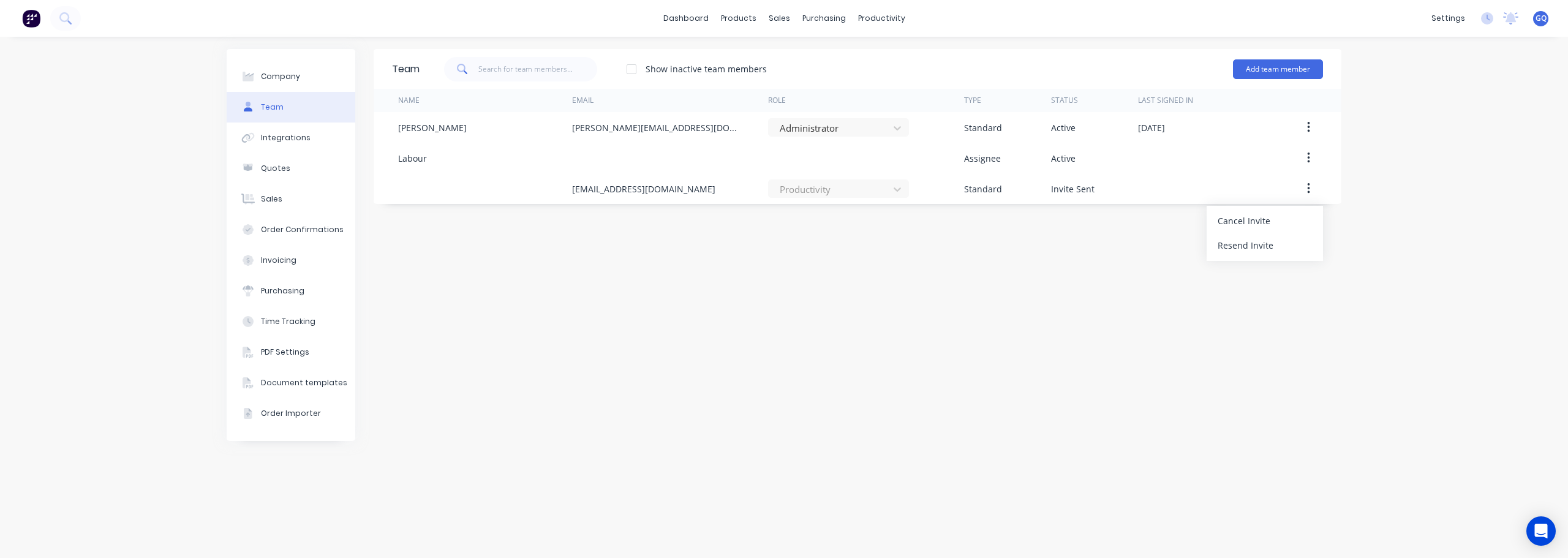
click at [1069, 280] on div "Team Show inactive team members Add team member Name Email Role Type Status Las…" at bounding box center [857, 297] width 968 height 497
click at [283, 170] on div "Quotes" at bounding box center [276, 168] width 30 height 11
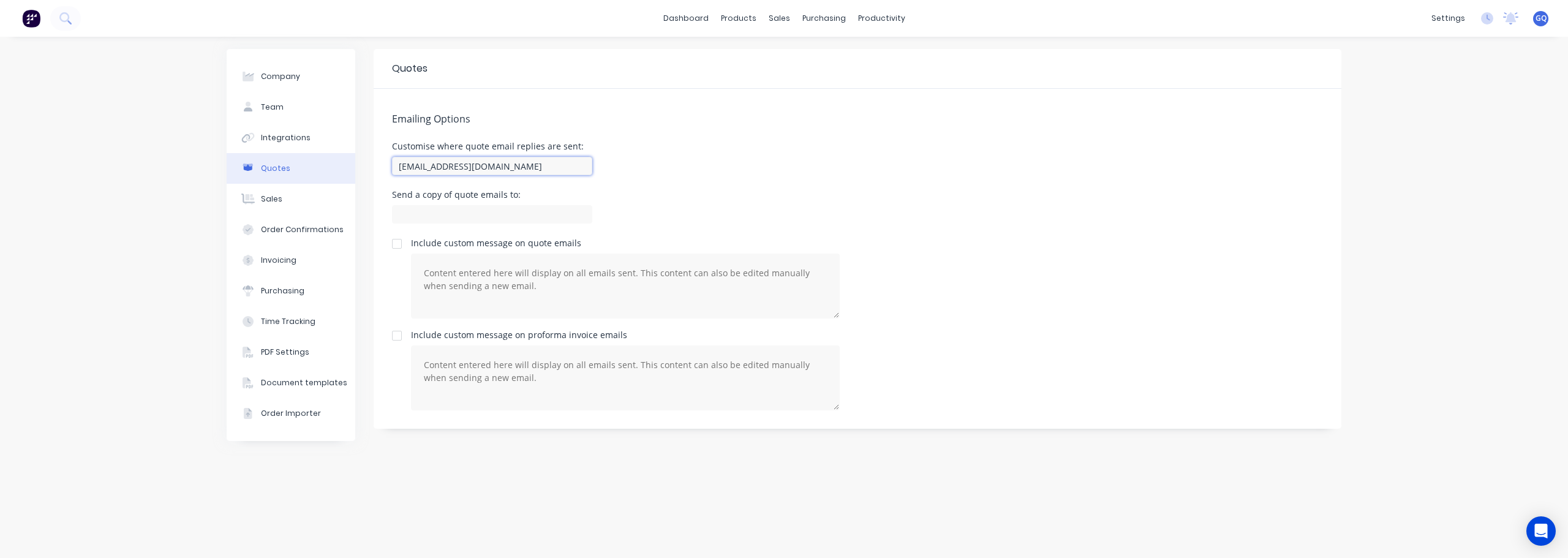
drag, startPoint x: 499, startPoint y: 168, endPoint x: 382, endPoint y: 168, distance: 117.0
click at [382, 168] on div "Emailing Options Customise where quote email replies are sent: orders@factory.a…" at bounding box center [857, 258] width 968 height 340
type input "[PERSON_NAME][EMAIL_ADDRESS][DOMAIN_NAME]"
click at [859, 150] on div "Customise where quote email replies are sent: gareth@qmetaldesigns.co.nz" at bounding box center [857, 160] width 931 height 36
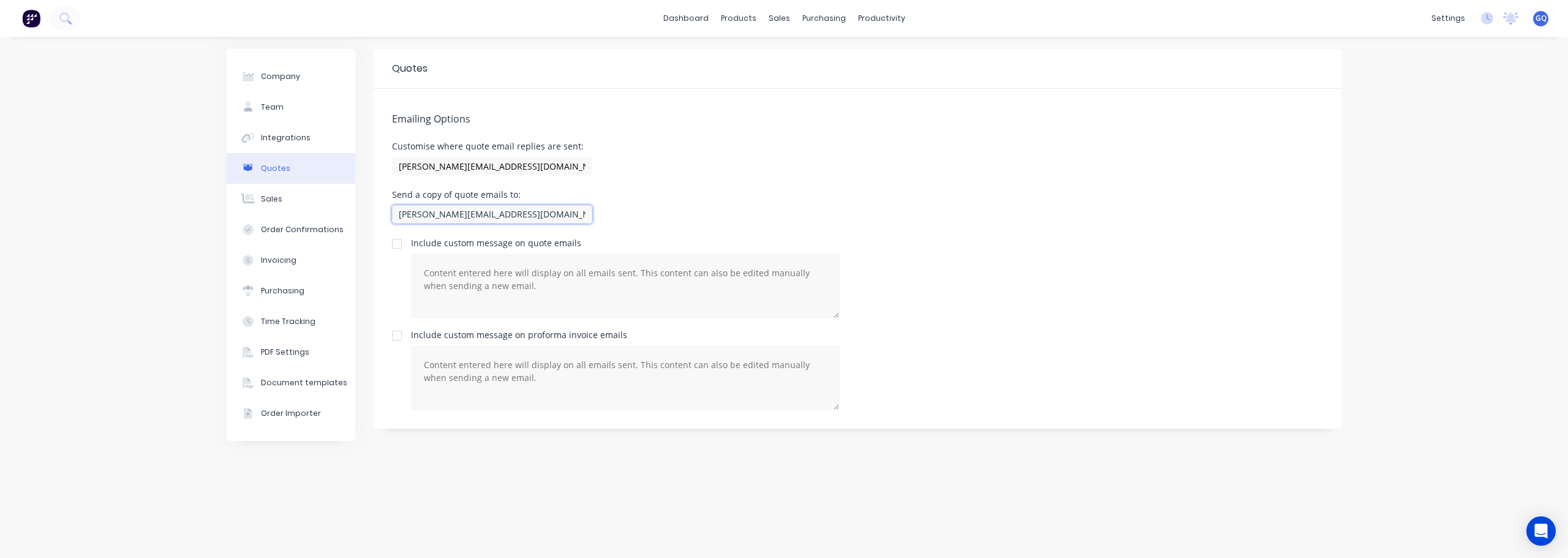
drag, startPoint x: 550, startPoint y: 218, endPoint x: 365, endPoint y: 218, distance: 185.0
click at [365, 218] on div "Company Team Integrations Quotes Sales Order Confirmations Invoicing Purchasing…" at bounding box center [784, 297] width 1115 height 497
click at [740, 171] on div "Customise where quote email replies are sent: gareth@qmetaldesigns.co.nz" at bounding box center [857, 160] width 931 height 36
click at [327, 230] on div "Order Confirmations" at bounding box center [303, 230] width 83 height 11
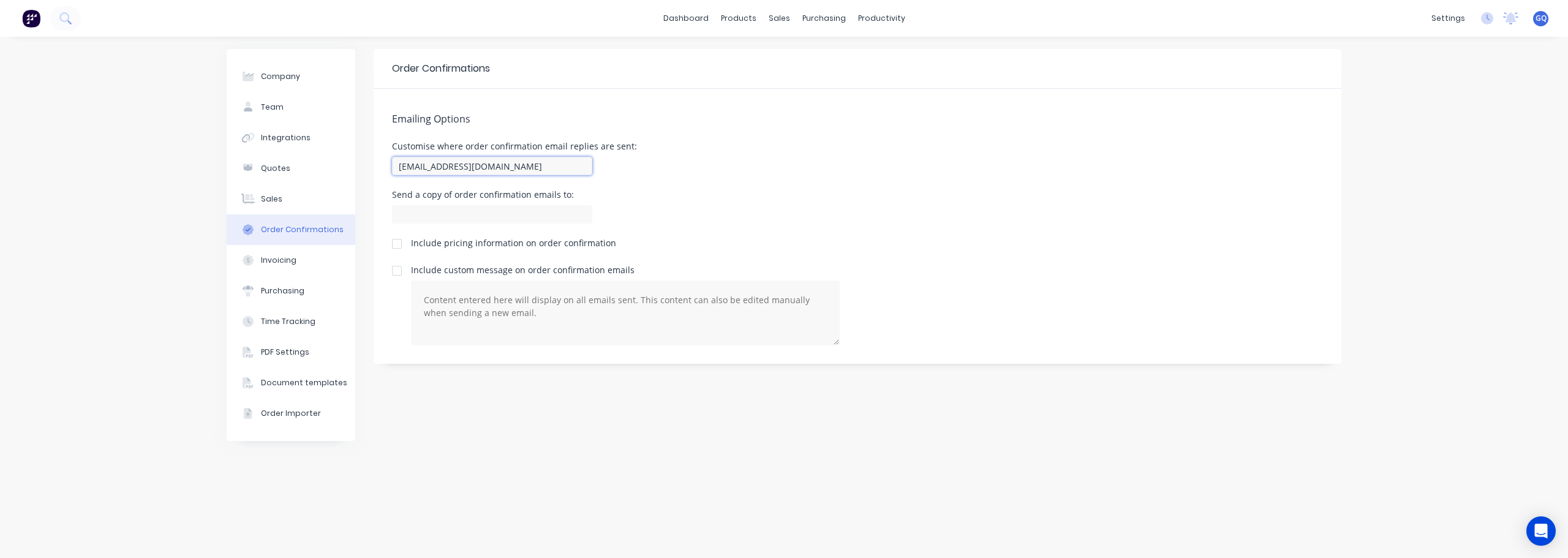
drag, startPoint x: 489, startPoint y: 164, endPoint x: 373, endPoint y: 157, distance: 116.2
click at [373, 157] on div "Company Team Integrations Quotes Sales Order Confirmations Invoicing Purchasing…" at bounding box center [784, 297] width 1115 height 497
paste input "[PERSON_NAME][EMAIL_ADDRESS][DOMAIN_NAME]"
type input "[PERSON_NAME][EMAIL_ADDRESS][DOMAIN_NAME]"
click at [767, 300] on textarea at bounding box center [625, 313] width 429 height 65
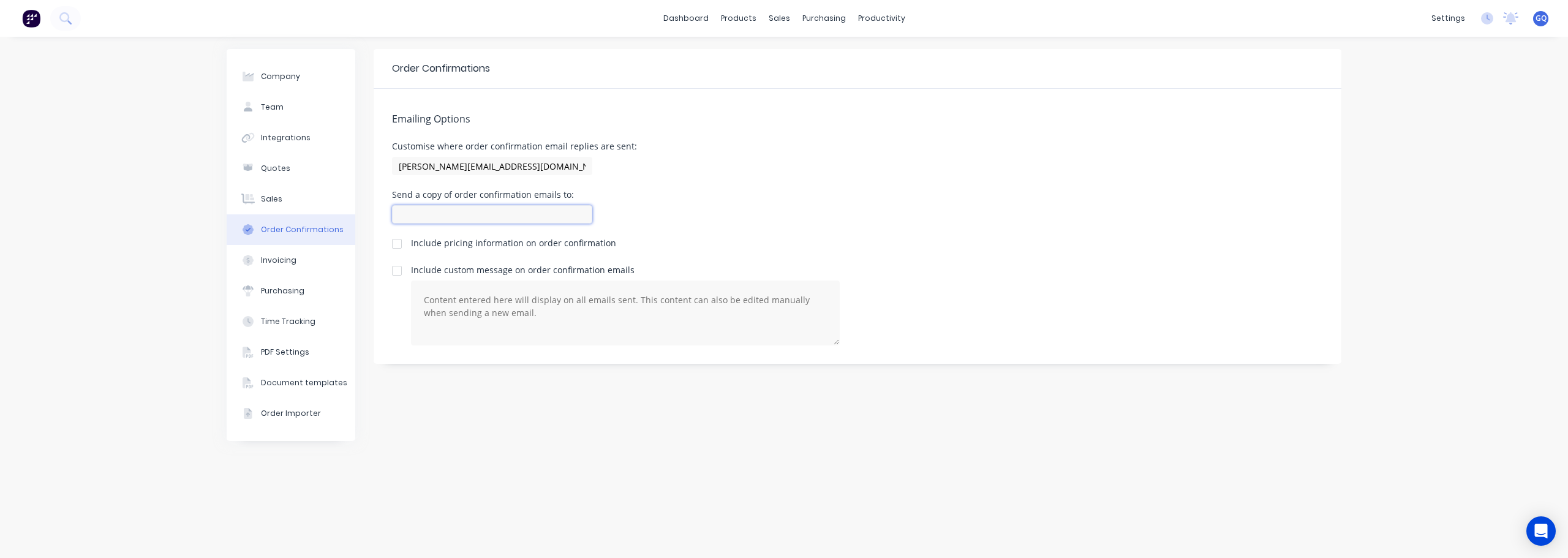
click at [557, 208] on input at bounding box center [492, 214] width 200 height 18
type input "[PERSON_NAME][EMAIL_ADDRESS][DOMAIN_NAME]"
click at [716, 224] on div "Send a copy of order confirmation emails to: gareth@qmetaldesigns.co.nz" at bounding box center [857, 208] width 931 height 36
click at [283, 264] on div "Invoicing" at bounding box center [279, 260] width 35 height 11
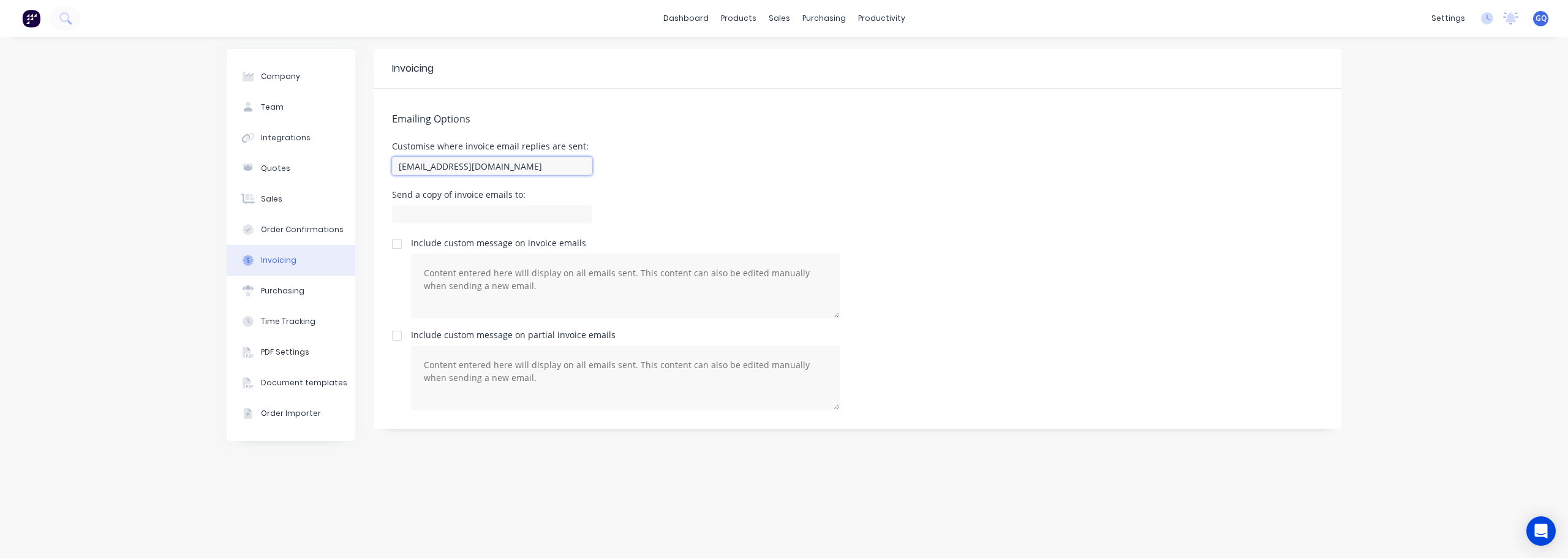
drag, startPoint x: 494, startPoint y: 165, endPoint x: 383, endPoint y: 168, distance: 111.0
click at [383, 168] on div "Emailing Options Customise where invoice email replies are sent: orders@factory…" at bounding box center [857, 258] width 968 height 340
paste input "[PERSON_NAME][EMAIL_ADDRESS][DOMAIN_NAME]"
type input "[PERSON_NAME][EMAIL_ADDRESS][DOMAIN_NAME]"
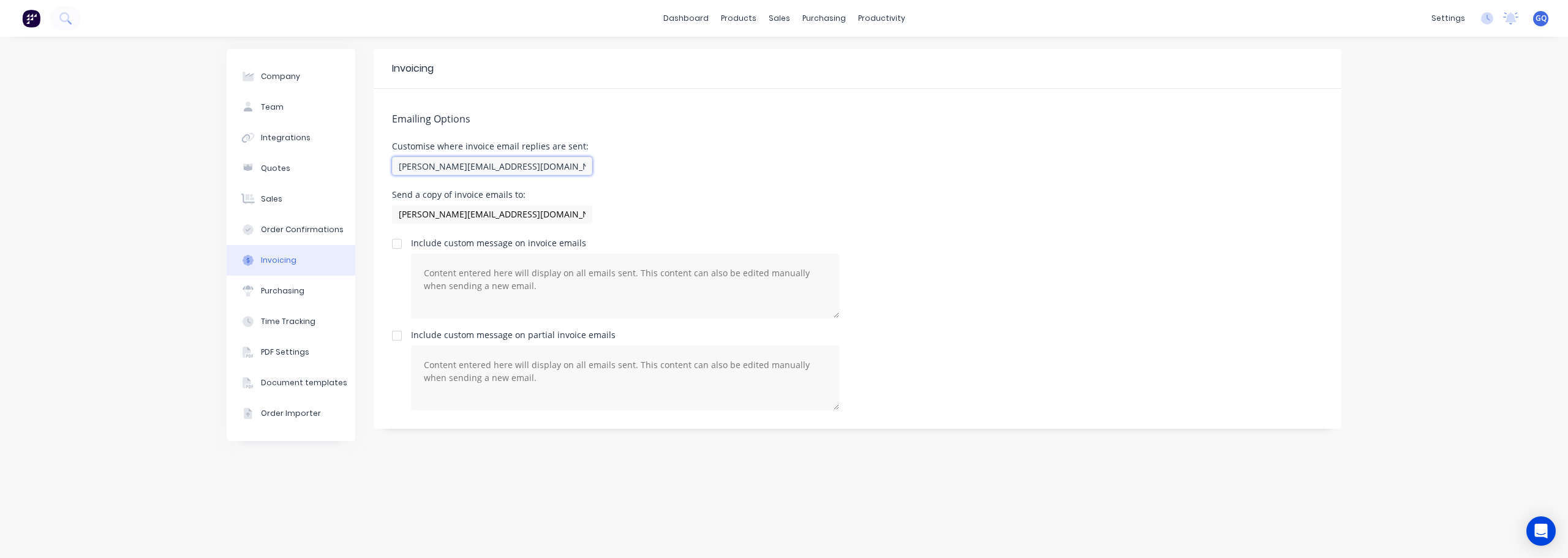
type input "[PERSON_NAME][EMAIL_ADDRESS][DOMAIN_NAME]"
click at [731, 196] on div "Send a copy of invoice emails to: gareth@qmetaldesigns.co.nz" at bounding box center [857, 208] width 931 height 36
click at [306, 295] on button "Purchasing" at bounding box center [291, 290] width 128 height 30
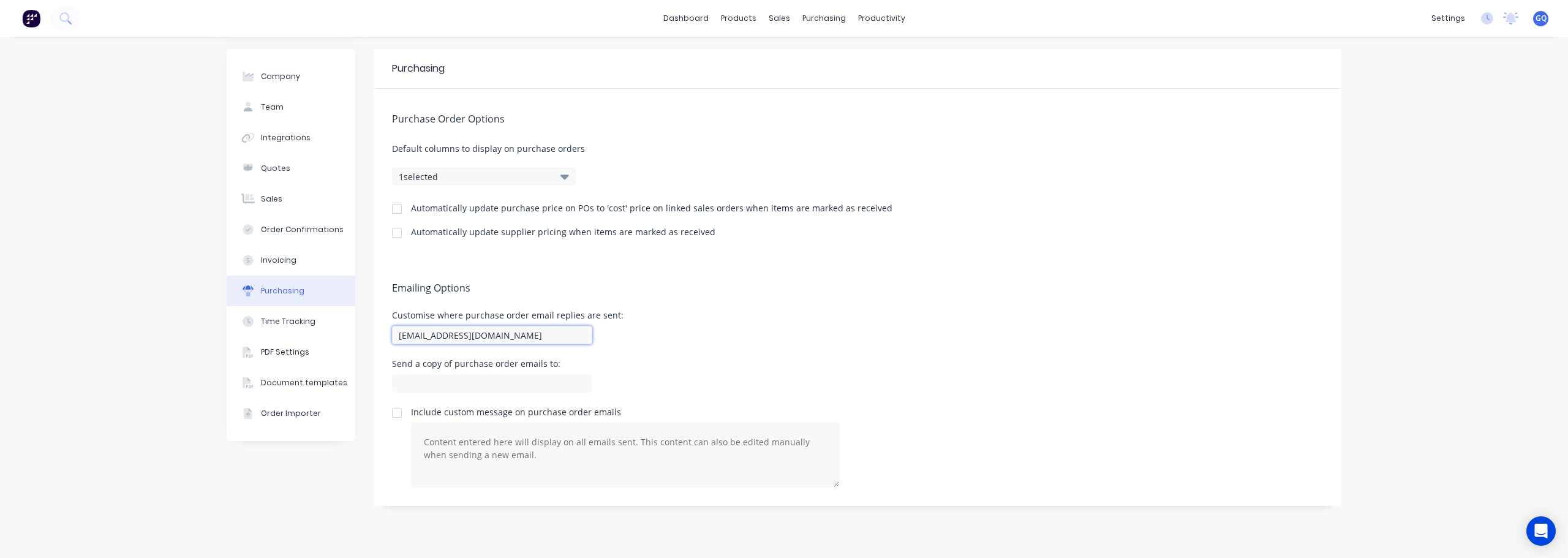
drag, startPoint x: 526, startPoint y: 334, endPoint x: 376, endPoint y: 340, distance: 150.1
click at [376, 340] on div "Emailing Options Customise where purchase order email replies are sent: orders@…" at bounding box center [857, 382] width 968 height 248
paste input "[PERSON_NAME][EMAIL_ADDRESS][DOMAIN_NAME]"
type input "[PERSON_NAME][EMAIL_ADDRESS][DOMAIN_NAME]"
click at [667, 344] on div "Customise where purchase order email replies are sent: gareth@qmetaldesigns.co.…" at bounding box center [857, 329] width 931 height 36
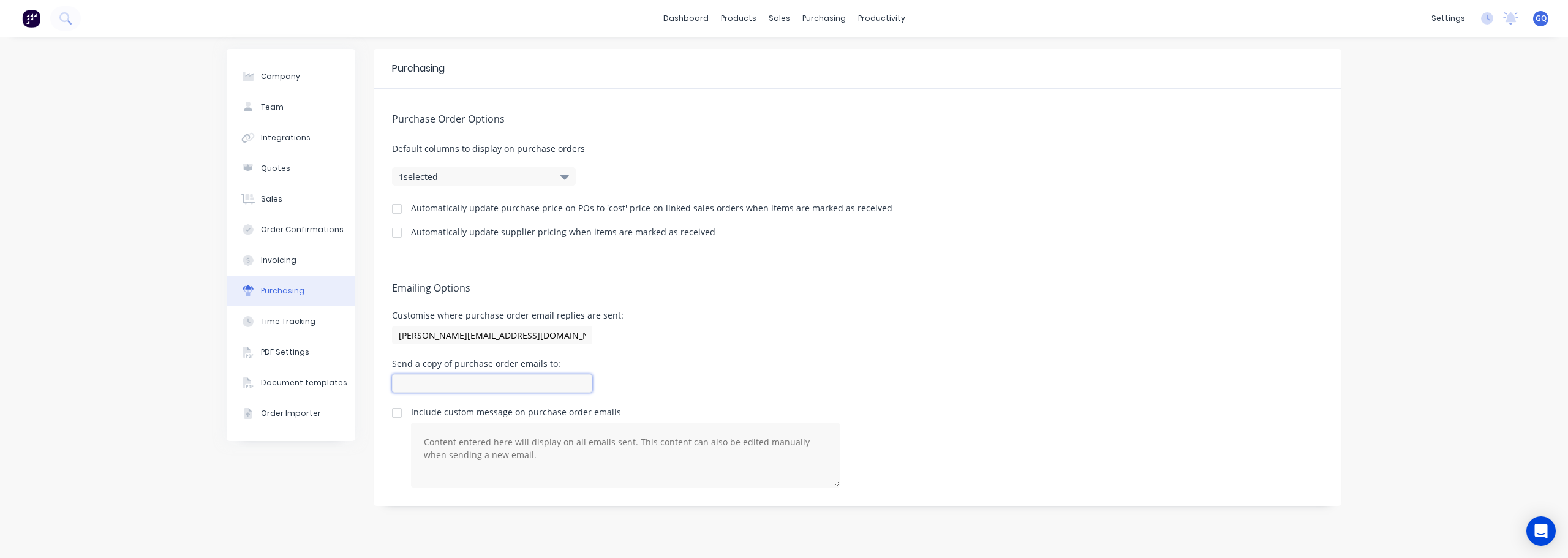
click at [554, 376] on input at bounding box center [492, 383] width 200 height 18
type input "[PERSON_NAME][EMAIL_ADDRESS][DOMAIN_NAME]"
click at [722, 362] on div "Send a copy of purchase order emails to: gareth@qmetaldesigns.co.nz" at bounding box center [857, 377] width 931 height 36
click at [286, 164] on div "Quotes" at bounding box center [276, 168] width 30 height 11
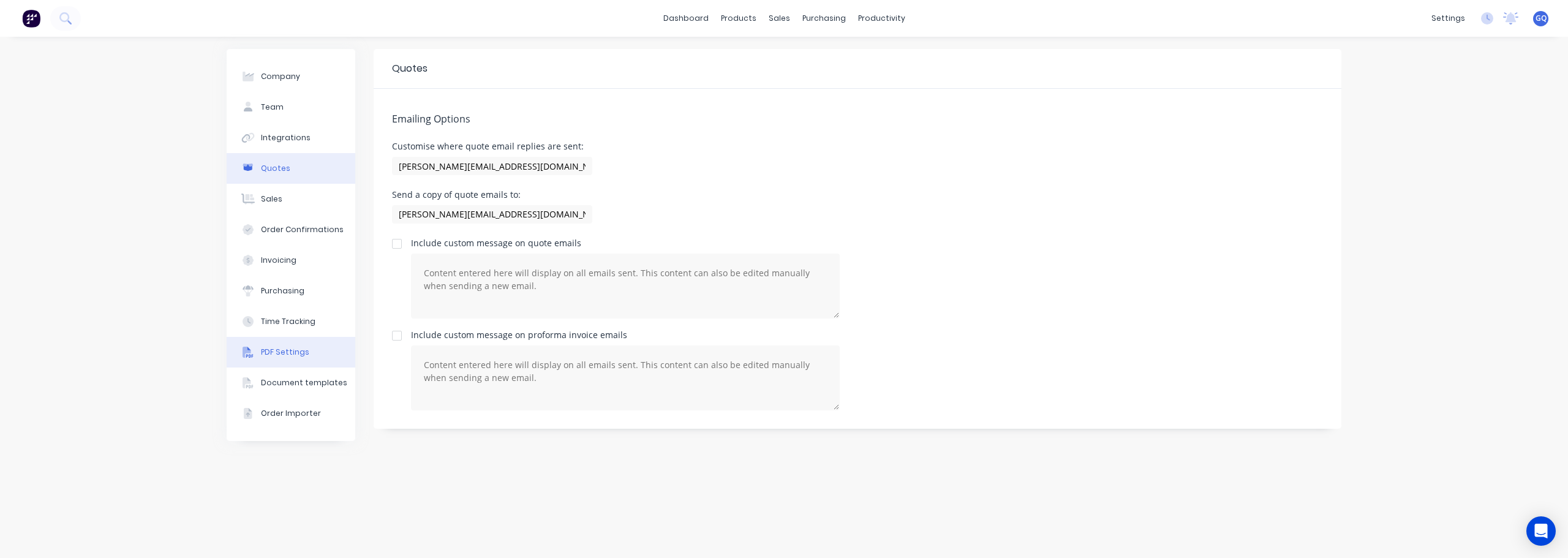
click at [265, 354] on div "PDF Settings" at bounding box center [286, 352] width 49 height 11
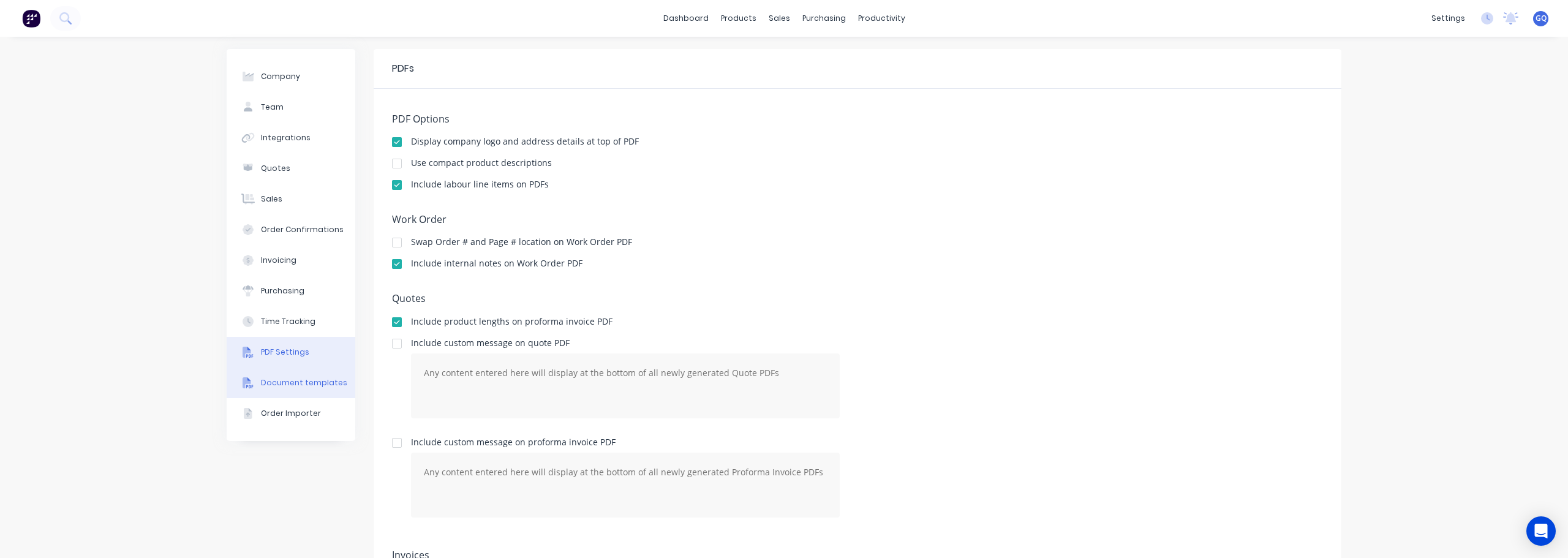
click at [328, 388] on div "Document templates" at bounding box center [304, 382] width 86 height 11
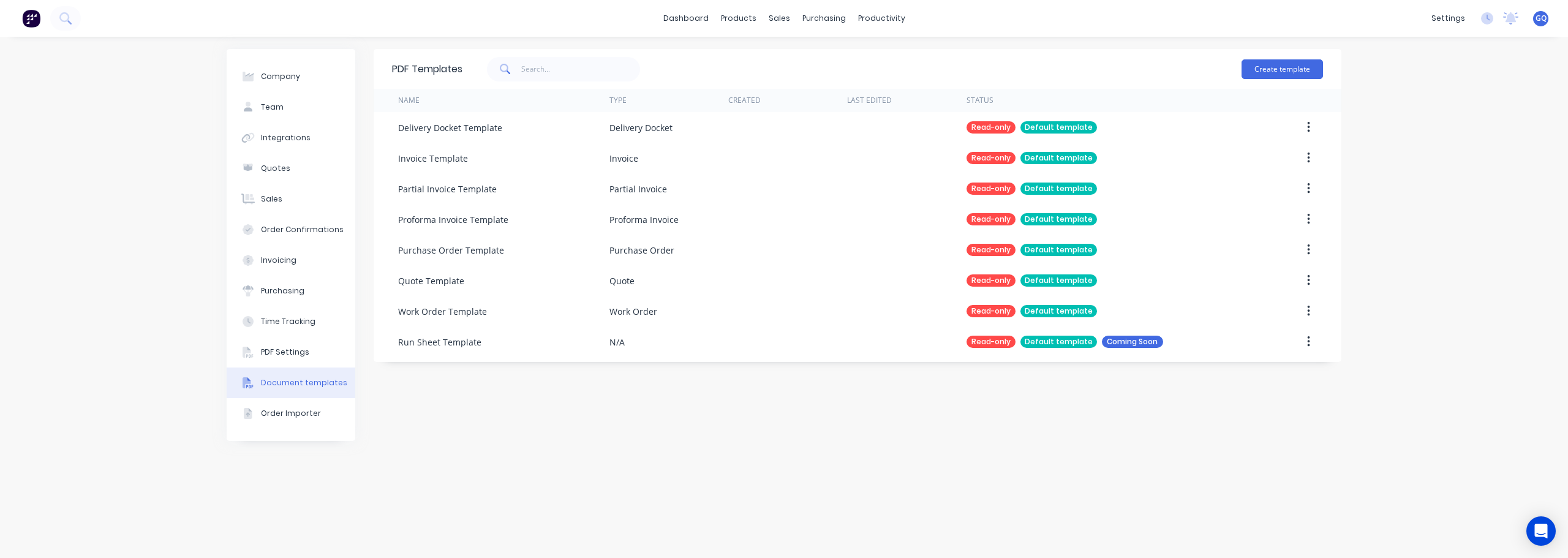
click at [204, 138] on div "Company Team Integrations Quotes Sales Order Confirmations Invoicing Purchasing…" at bounding box center [784, 297] width 1568 height 521
click at [630, 402] on div "PDF Templates Create template Name Type Created Last Edited Status Delivery Doc…" at bounding box center [857, 297] width 968 height 497
click at [272, 137] on div "Integrations" at bounding box center [286, 137] width 49 height 11
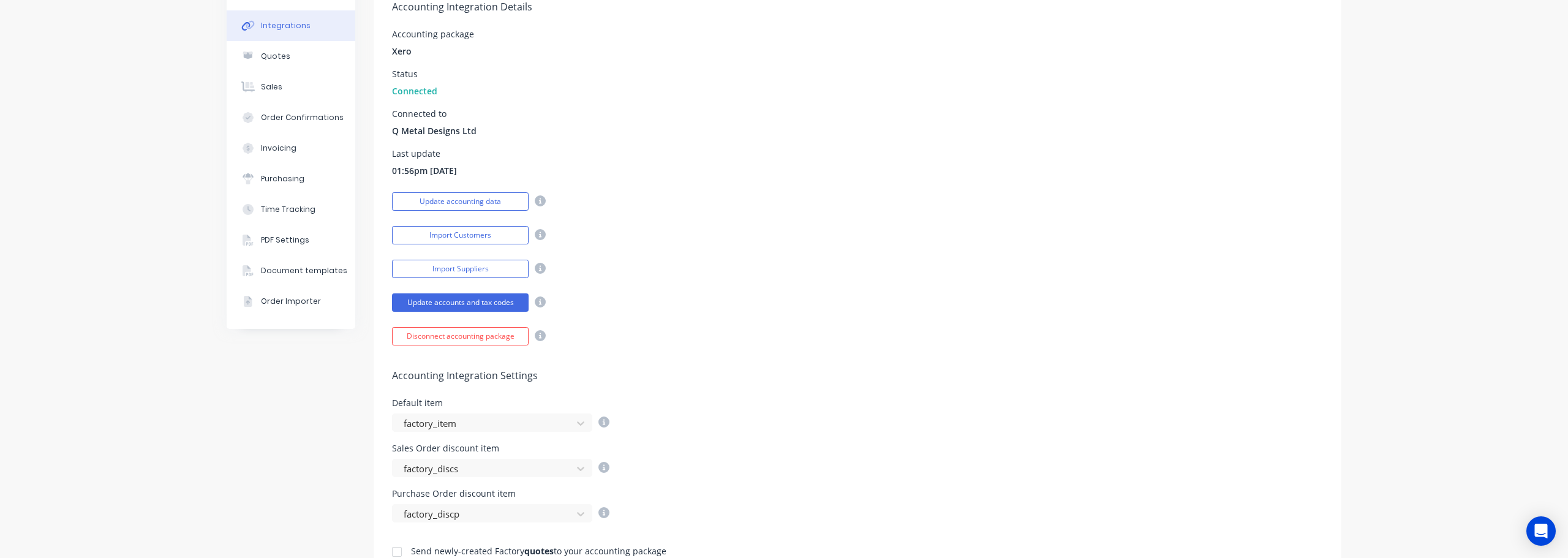
scroll to position [123, 0]
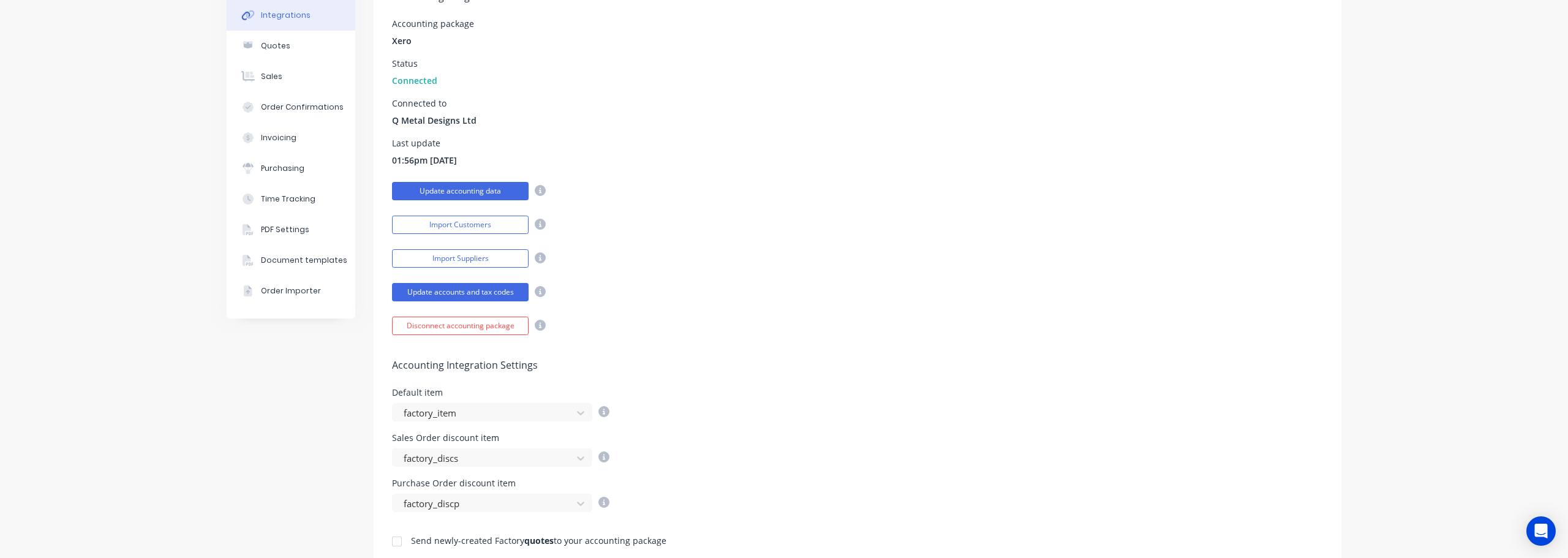
click at [453, 193] on button "Update accounting data" at bounding box center [460, 190] width 137 height 18
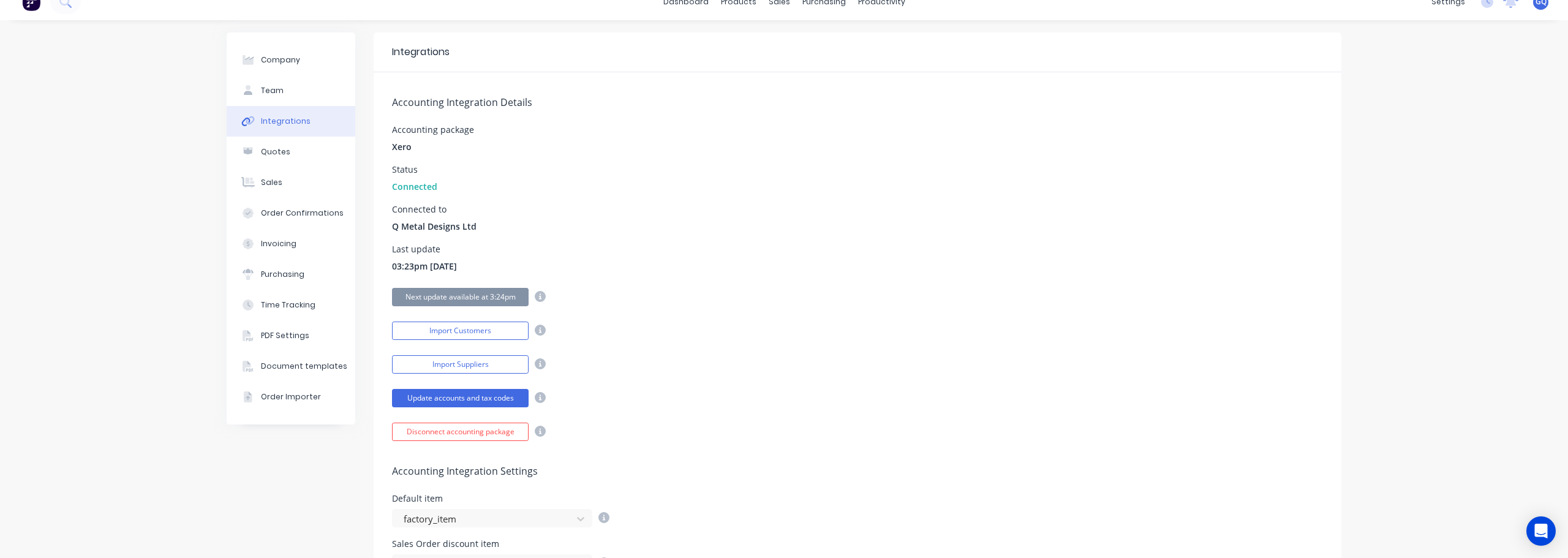
scroll to position [0, 0]
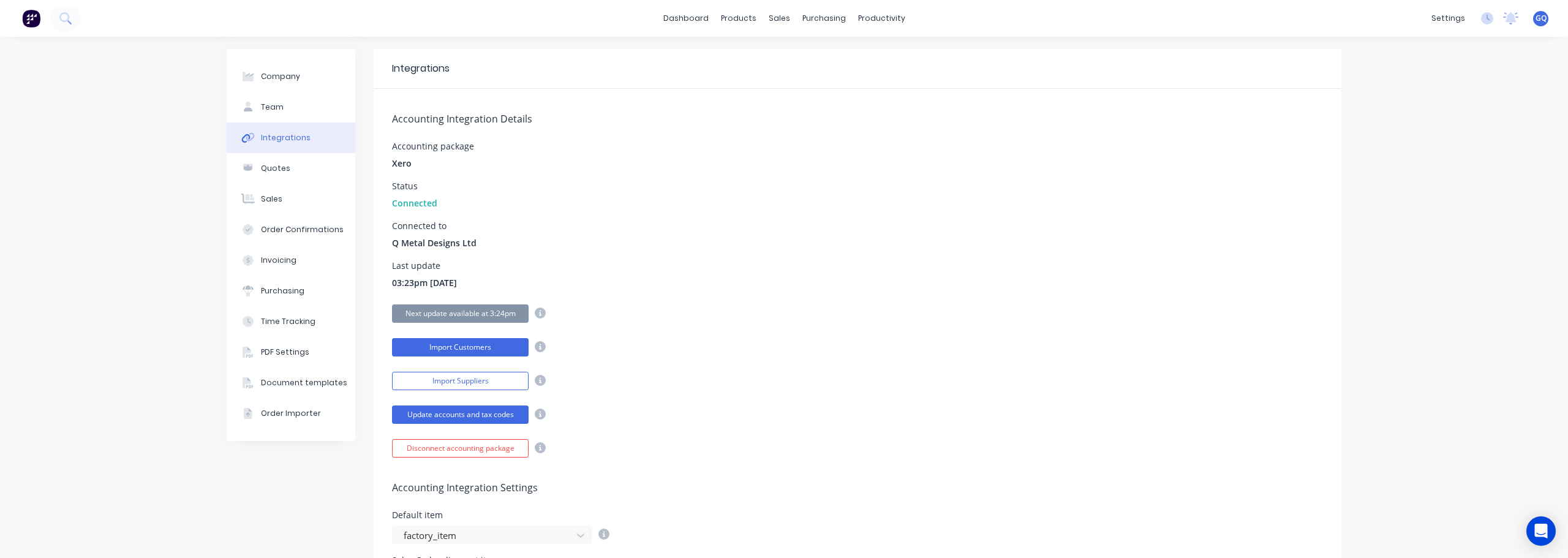
click at [453, 347] on button "Import Customers" at bounding box center [460, 347] width 137 height 18
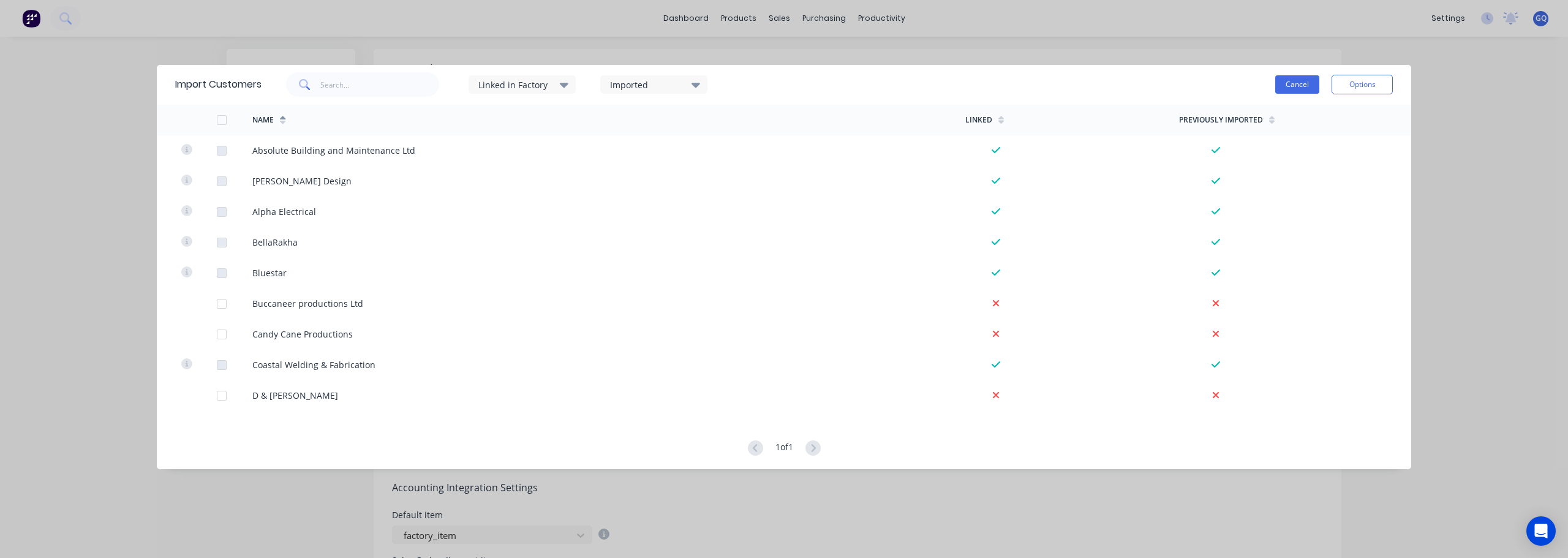
click at [1297, 87] on button "Cancel" at bounding box center [1298, 84] width 44 height 18
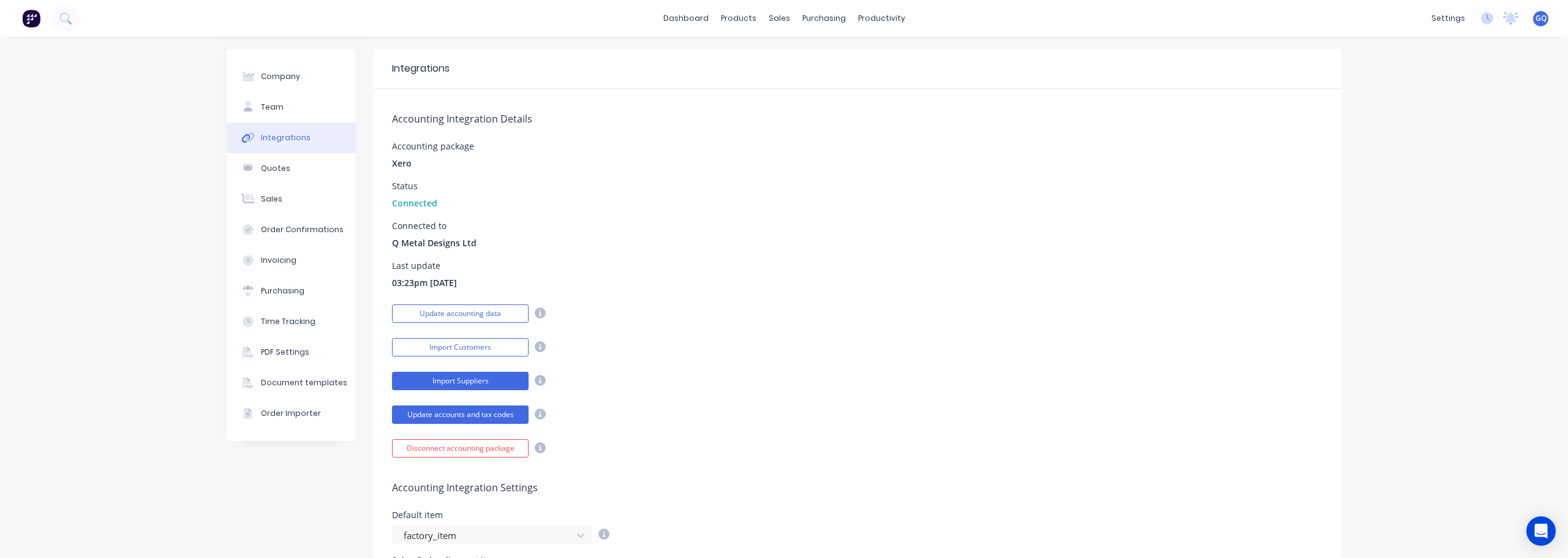
click at [460, 380] on button "Import Suppliers" at bounding box center [460, 381] width 137 height 18
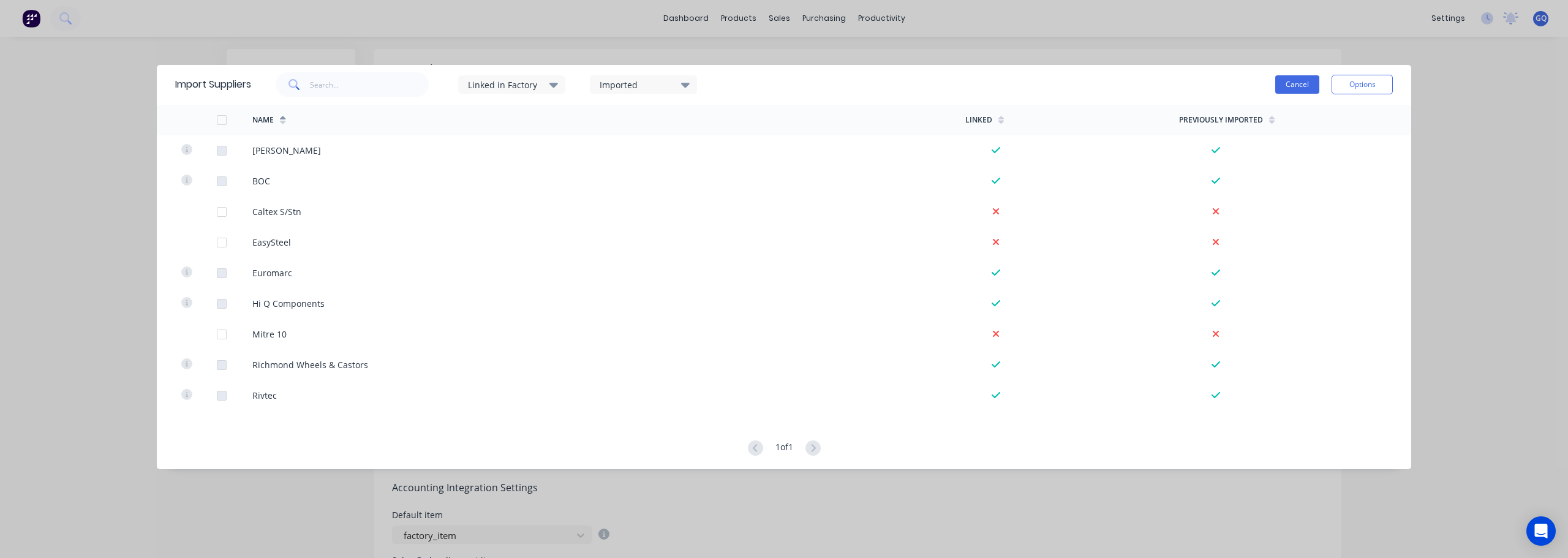
click at [1299, 83] on button "Cancel" at bounding box center [1298, 84] width 44 height 18
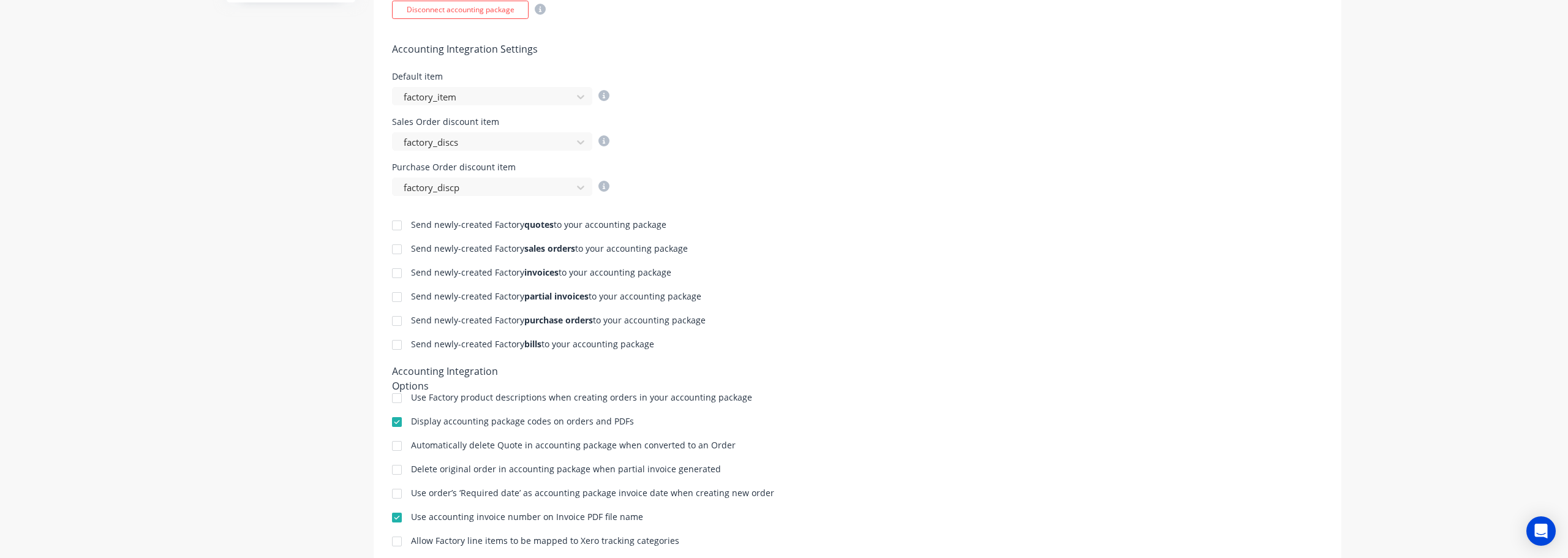
scroll to position [478, 0]
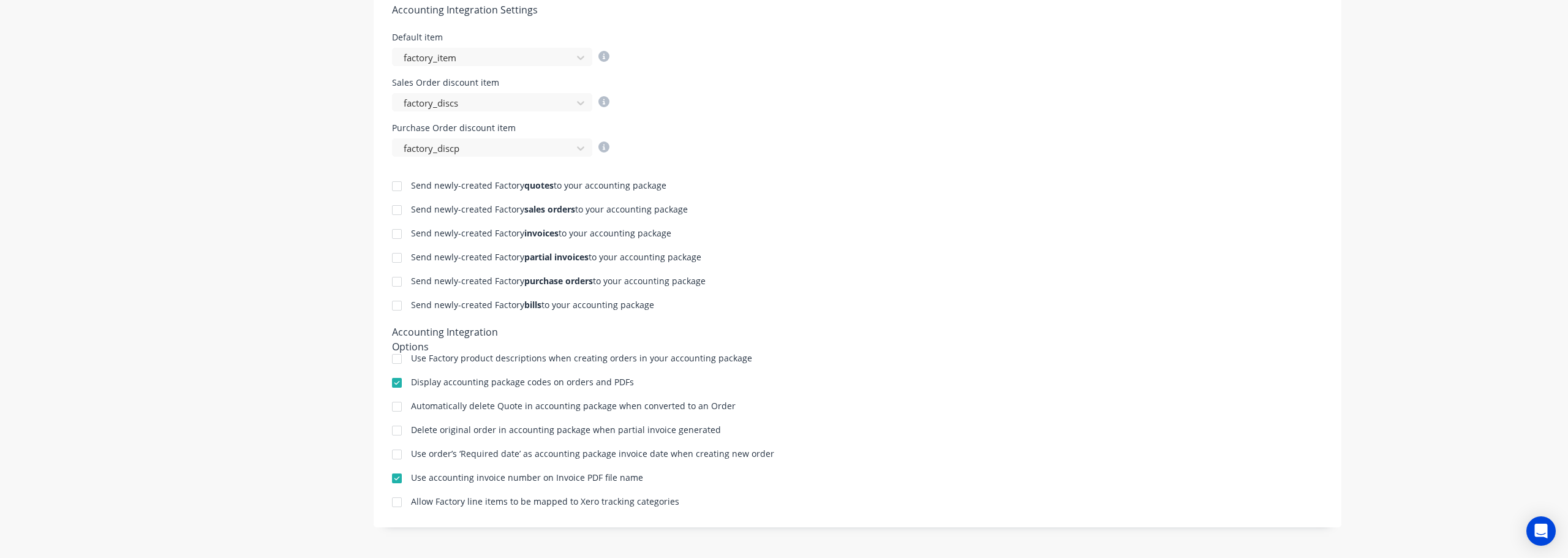
click at [392, 358] on div at bounding box center [396, 359] width 24 height 24
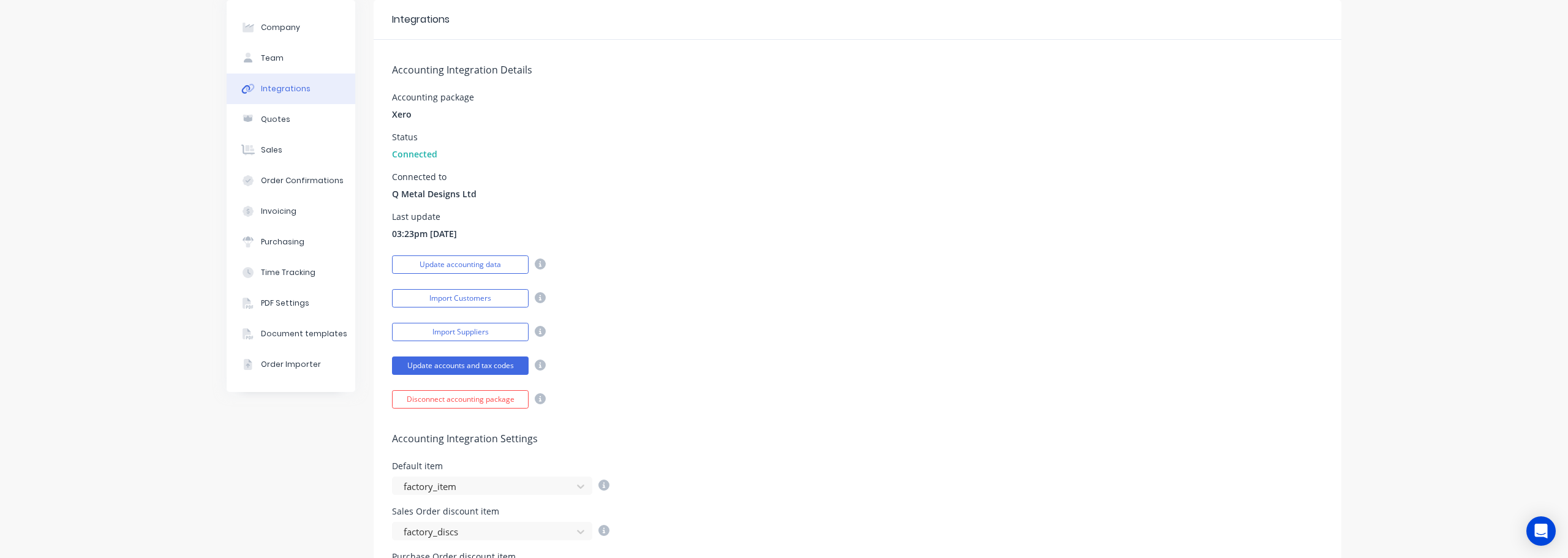
scroll to position [0, 0]
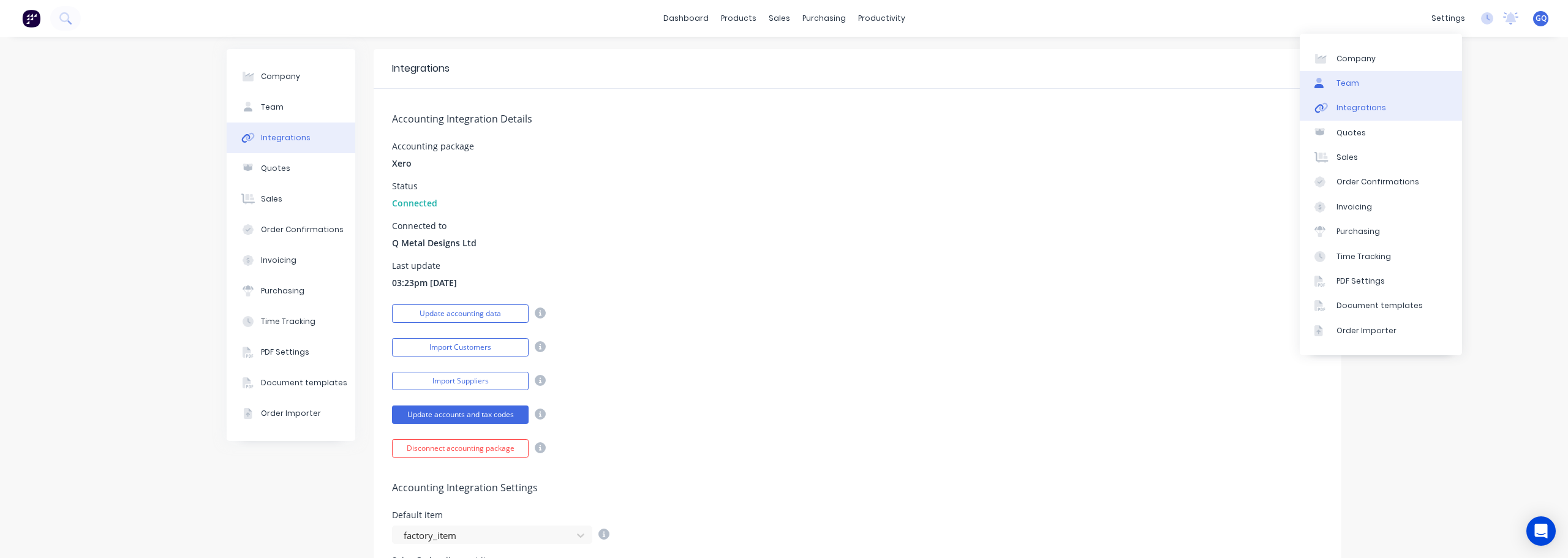
click at [1364, 81] on link "Team" at bounding box center [1381, 83] width 162 height 24
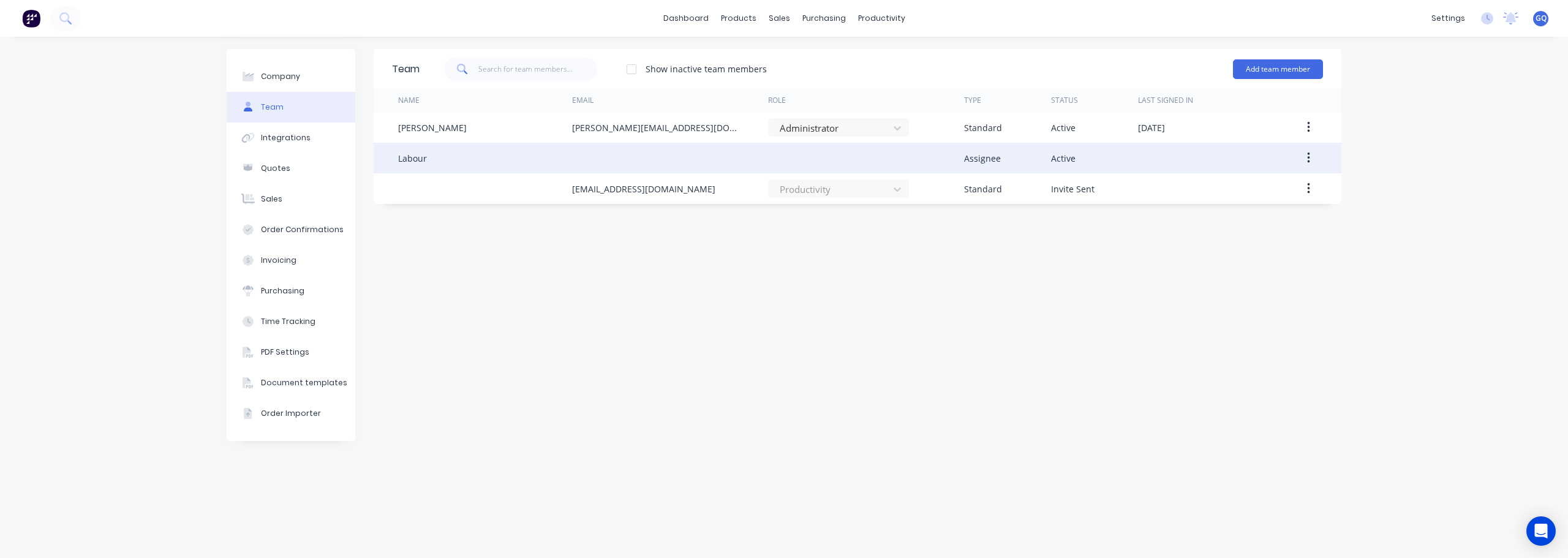
click at [1306, 154] on button "button" at bounding box center [1309, 158] width 29 height 22
click at [1242, 190] on div "Edit" at bounding box center [1265, 190] width 94 height 18
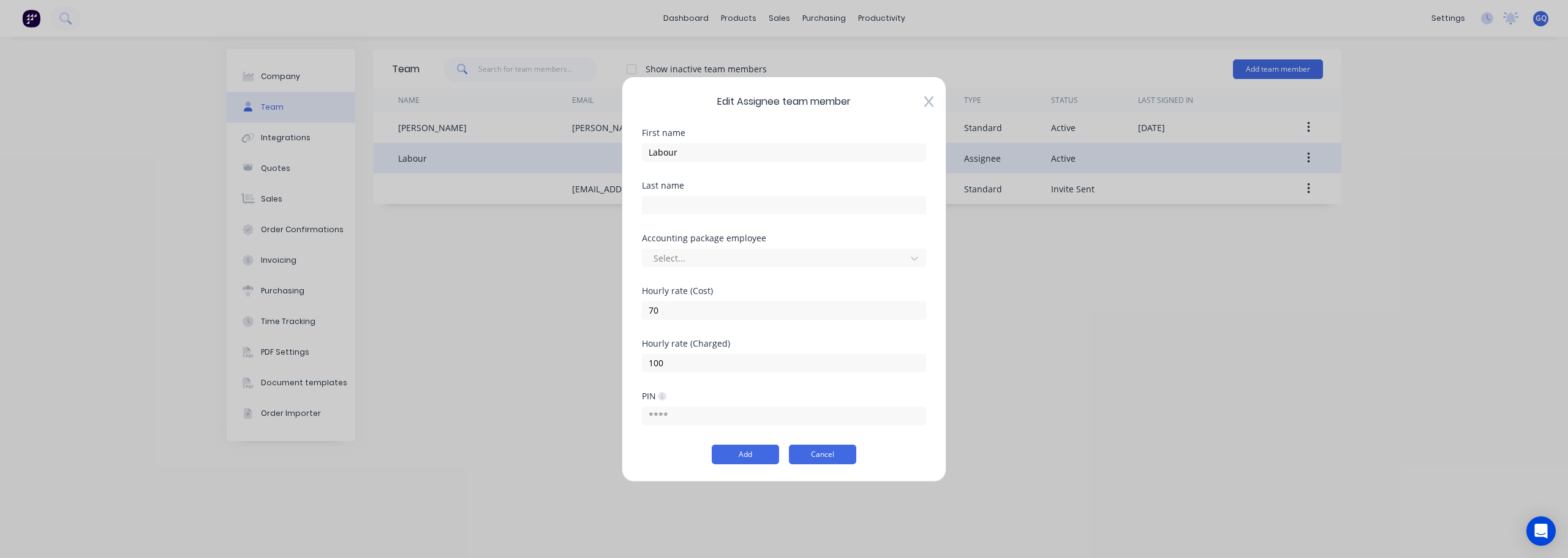
click at [810, 457] on button "Cancel" at bounding box center [822, 454] width 67 height 20
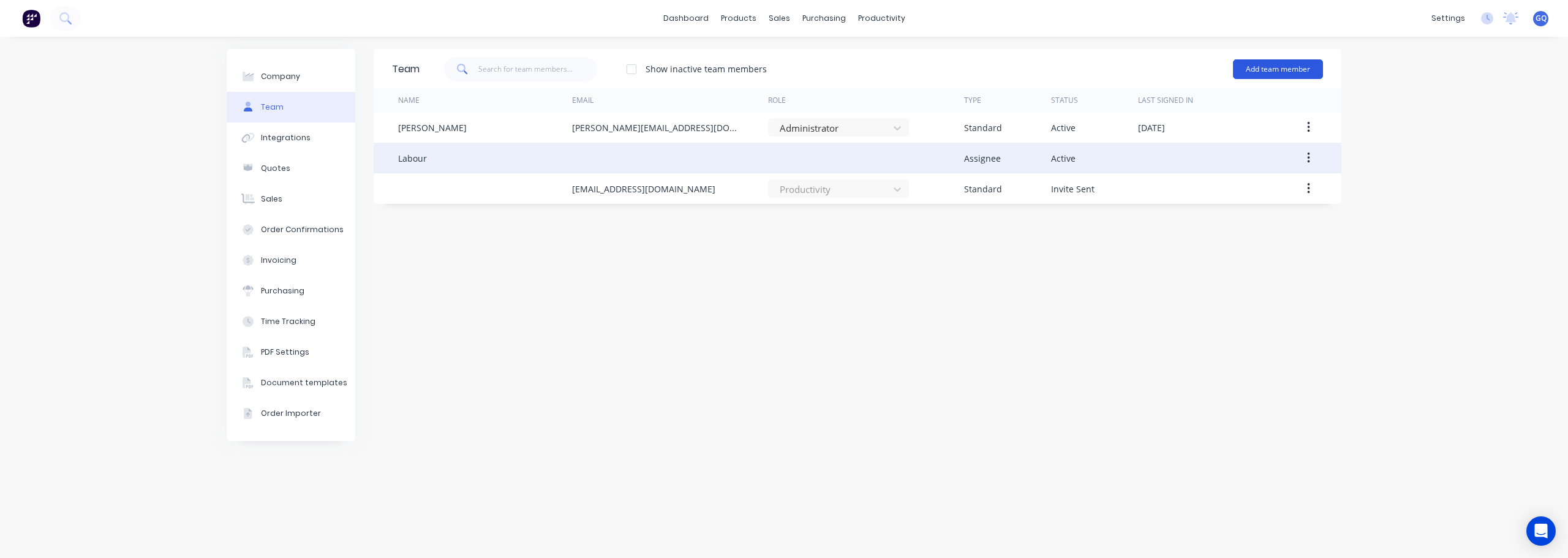
click at [1299, 70] on button "Add team member" at bounding box center [1279, 69] width 90 height 20
click at [1190, 142] on span "A team member that can be assigned to orders, but cannot login to Factory" at bounding box center [1225, 152] width 174 height 22
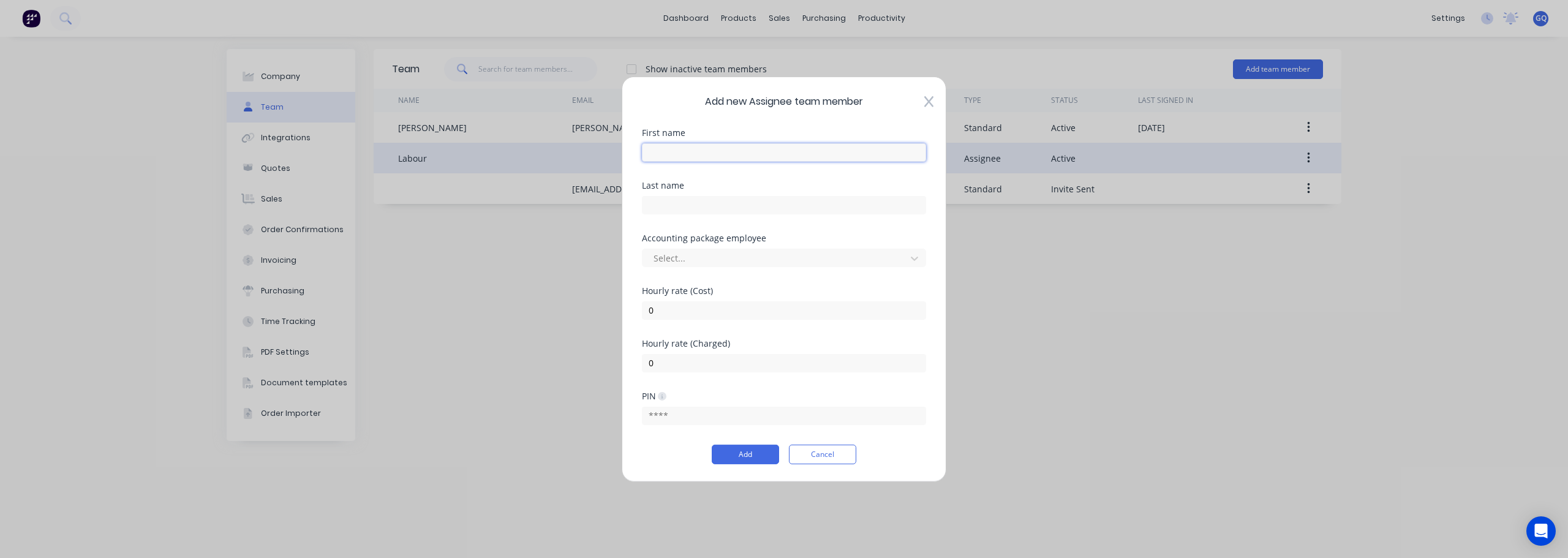
click at [744, 149] on input "text" at bounding box center [784, 151] width 284 height 18
click at [811, 452] on button "Cancel" at bounding box center [822, 454] width 67 height 20
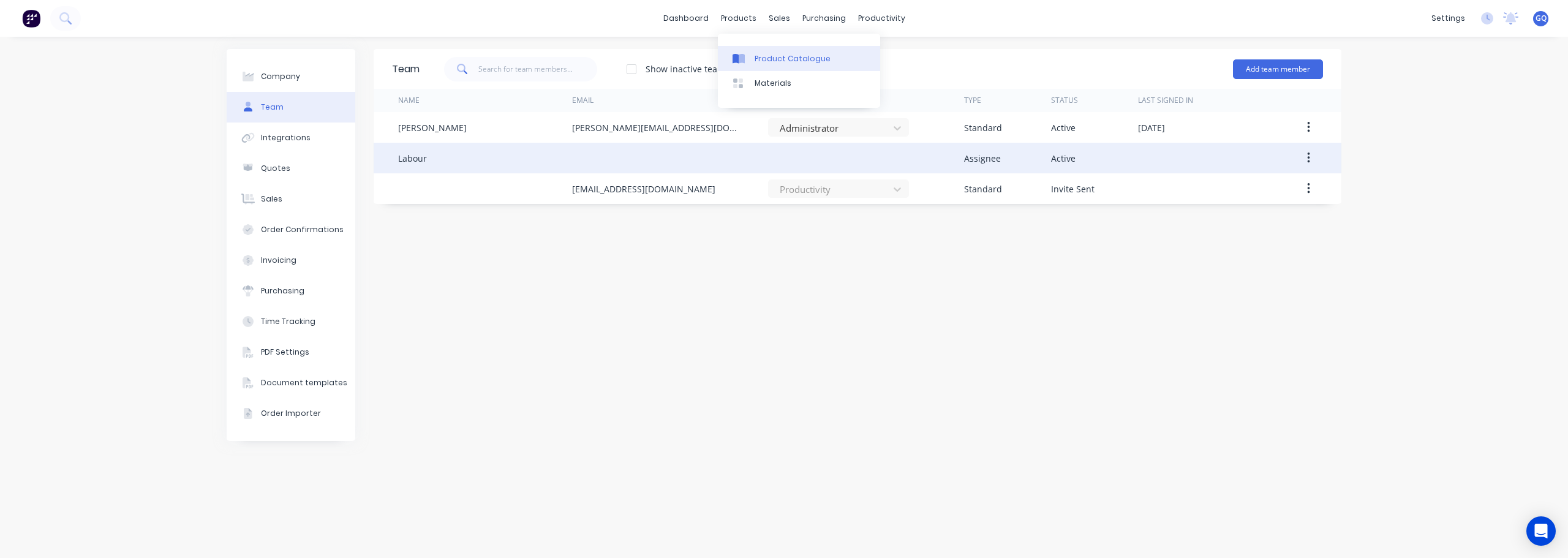
click at [761, 56] on div "Product Catalogue" at bounding box center [792, 58] width 76 height 11
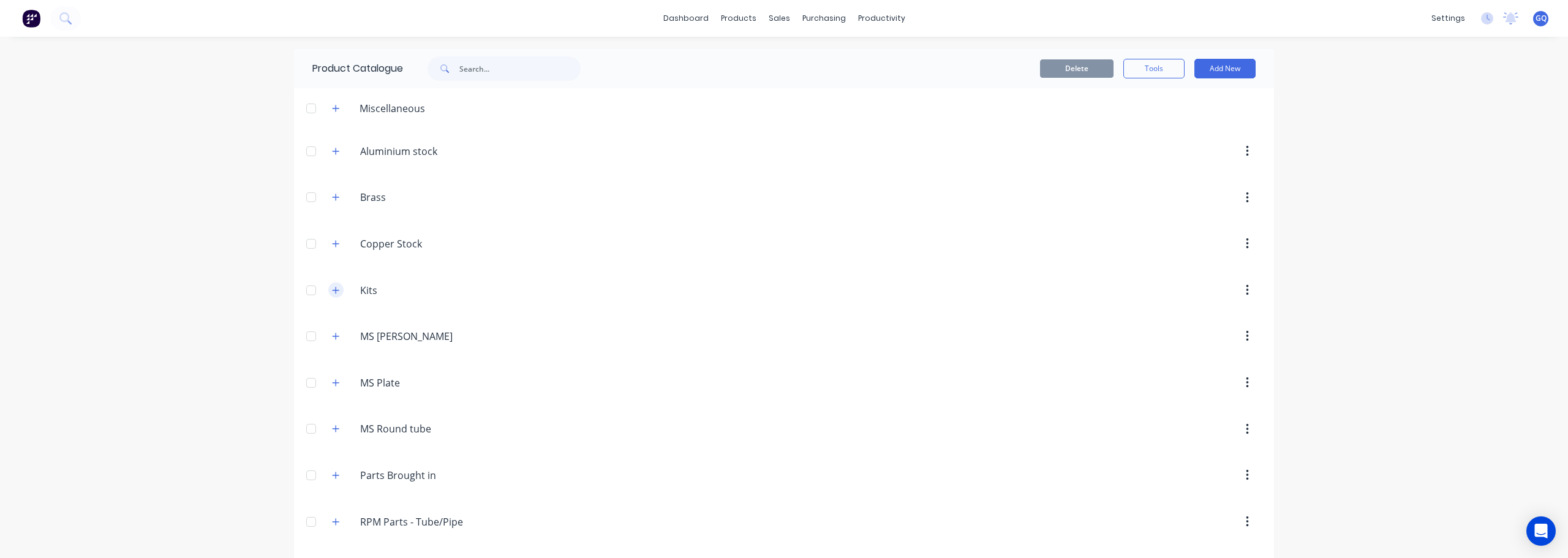
click at [333, 292] on icon "button" at bounding box center [336, 291] width 7 height 9
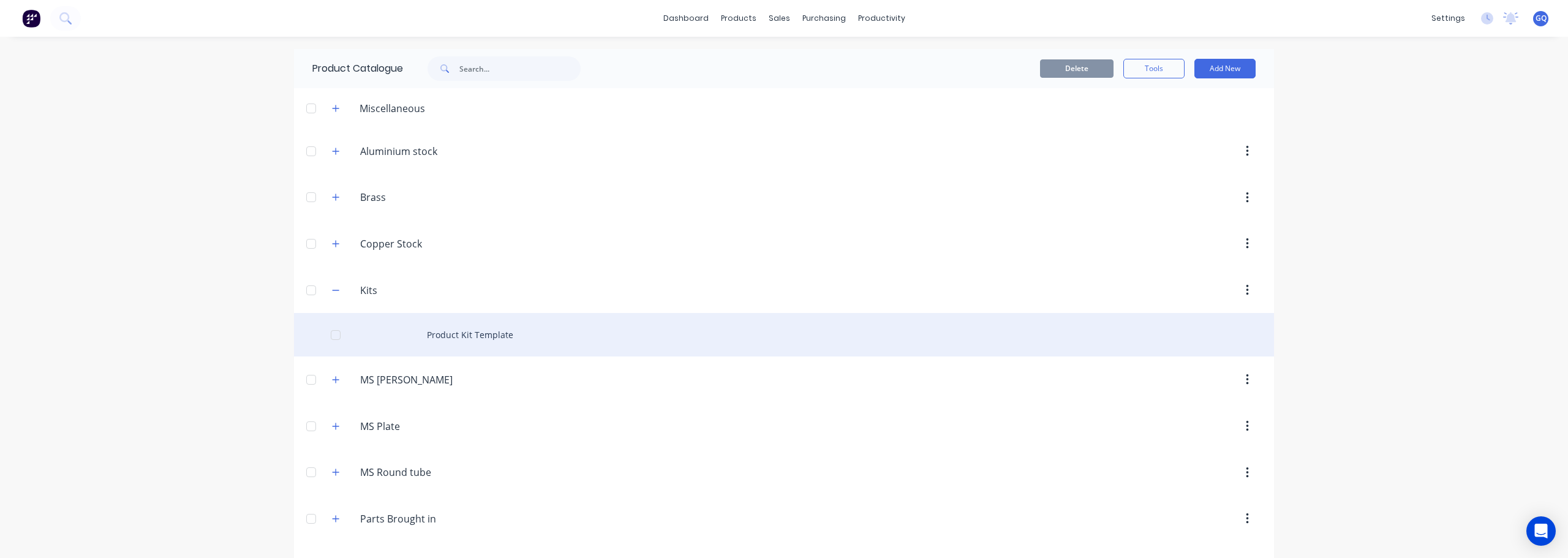
click at [455, 333] on div "Product Kit Template" at bounding box center [784, 334] width 980 height 44
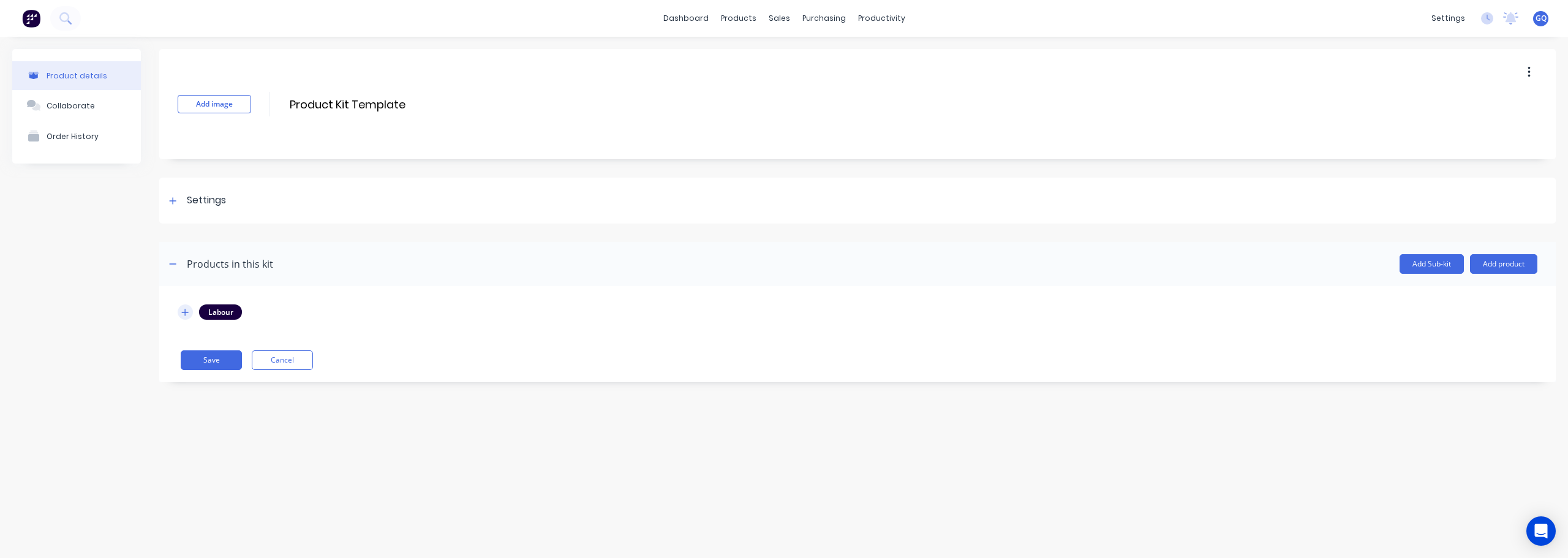
click at [185, 311] on icon "button" at bounding box center [185, 311] width 7 height 7
click at [179, 201] on div at bounding box center [173, 200] width 16 height 16
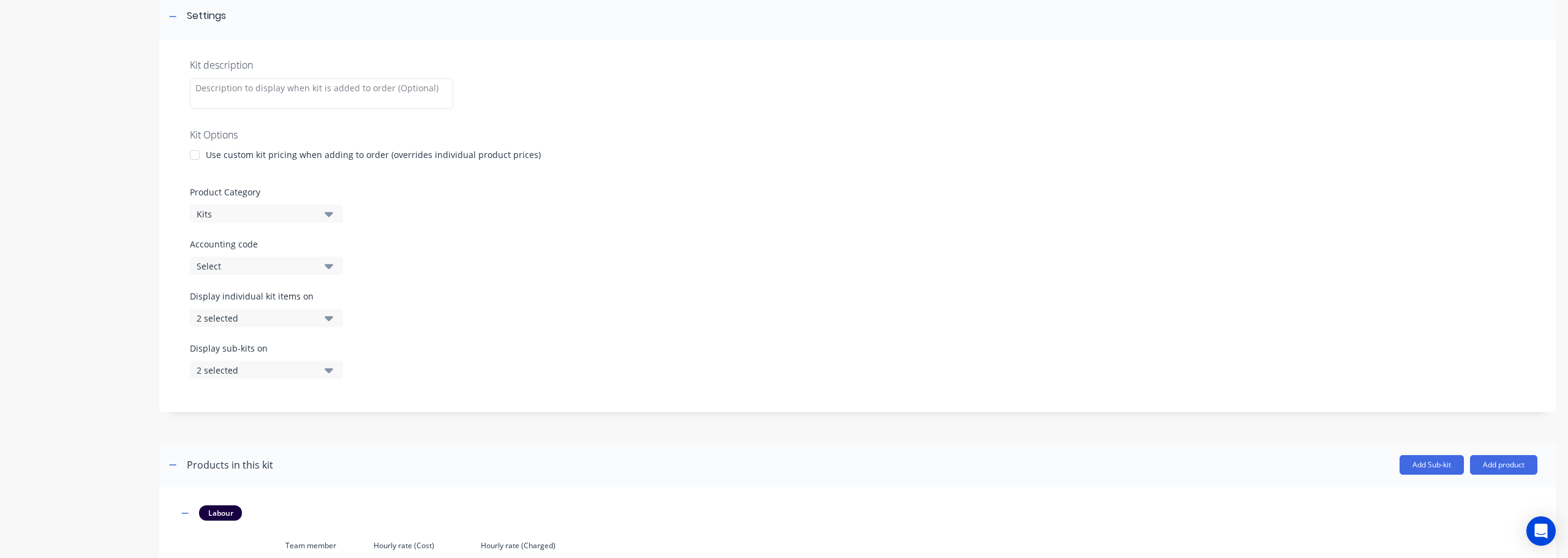
scroll to position [184, 0]
click at [333, 317] on button "2 selected" at bounding box center [266, 318] width 153 height 18
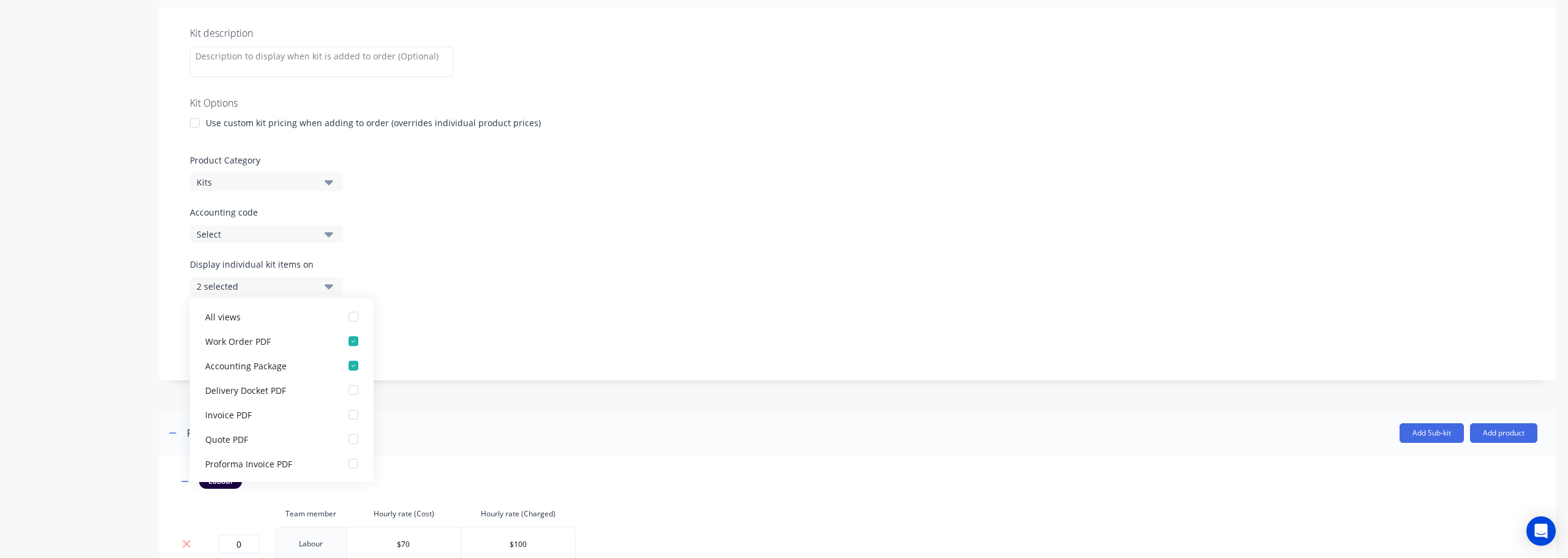
scroll to position [245, 0]
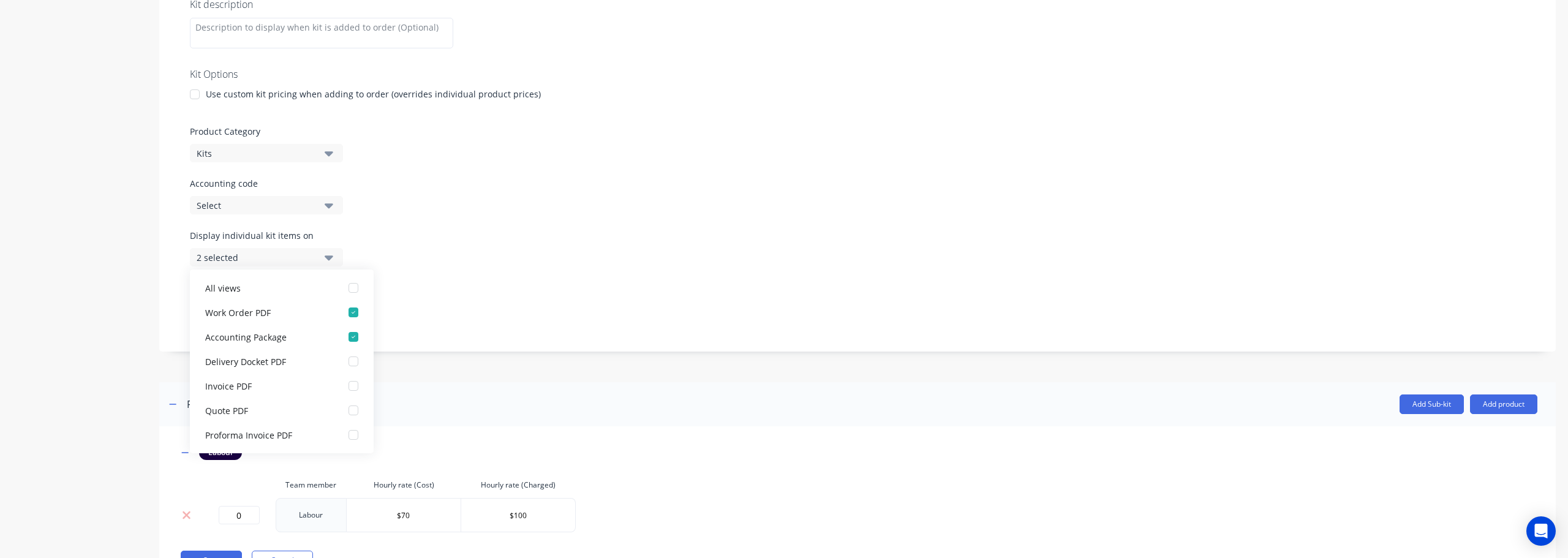
click at [329, 261] on icon "button" at bounding box center [329, 257] width 9 height 13
click at [331, 314] on icon "button" at bounding box center [329, 309] width 9 height 13
click at [333, 157] on icon "button" at bounding box center [329, 153] width 9 height 13
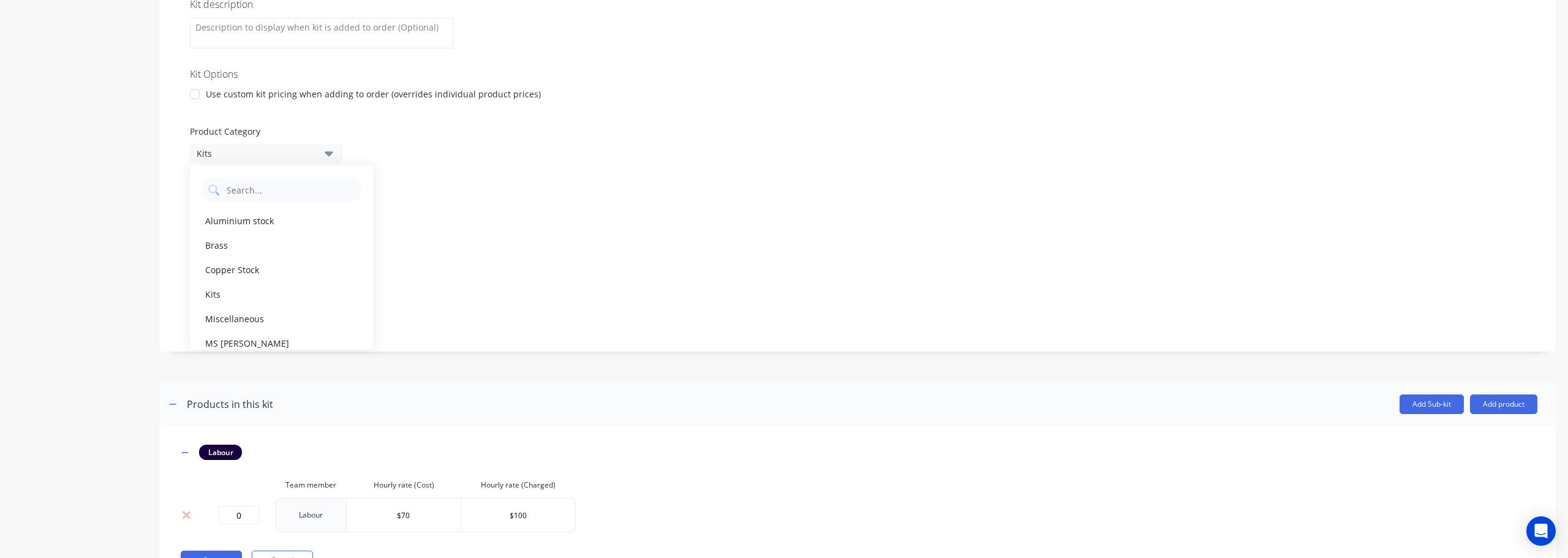
click at [333, 157] on icon "button" at bounding box center [329, 153] width 9 height 13
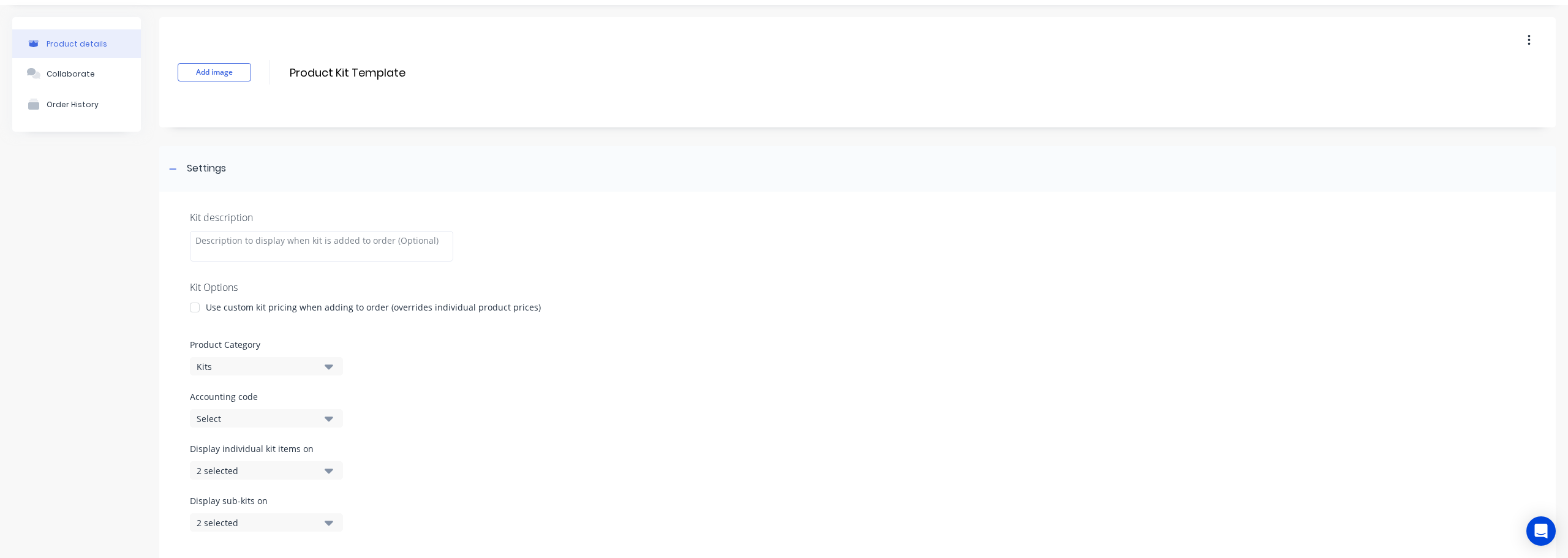
scroll to position [0, 0]
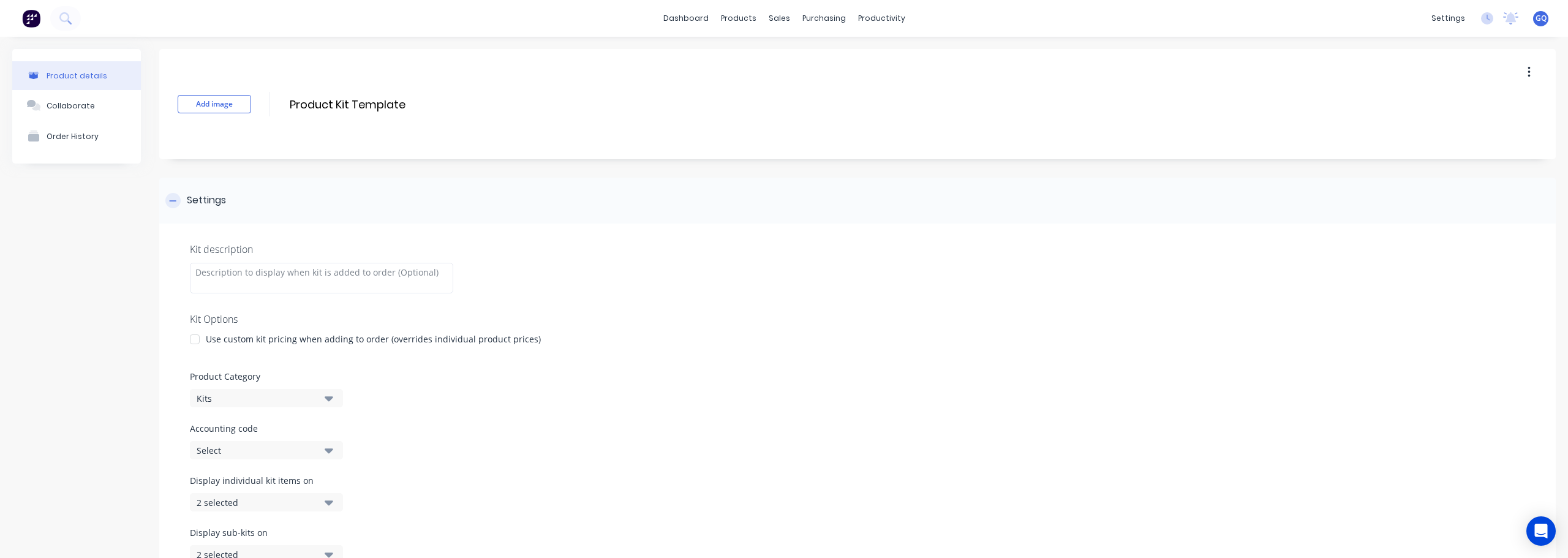
click at [171, 196] on div at bounding box center [173, 200] width 16 height 16
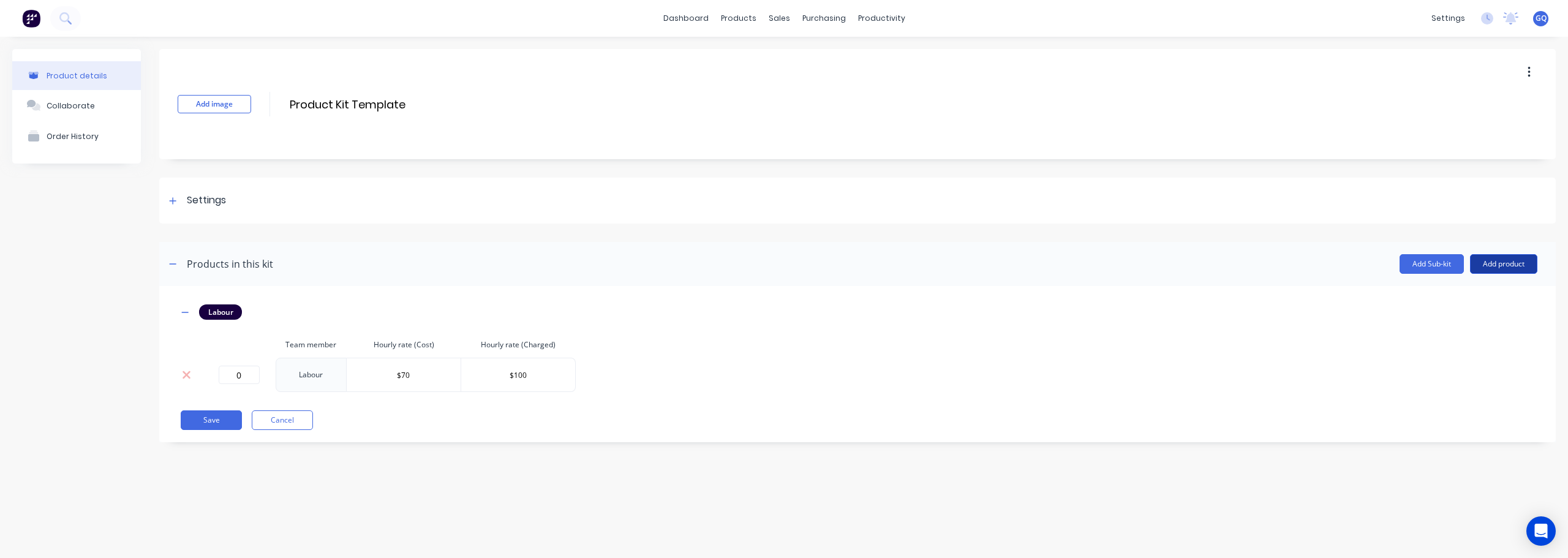
click at [1502, 266] on button "Add product" at bounding box center [1504, 264] width 67 height 20
click at [1460, 314] on div "Labour" at bounding box center [1479, 320] width 94 height 18
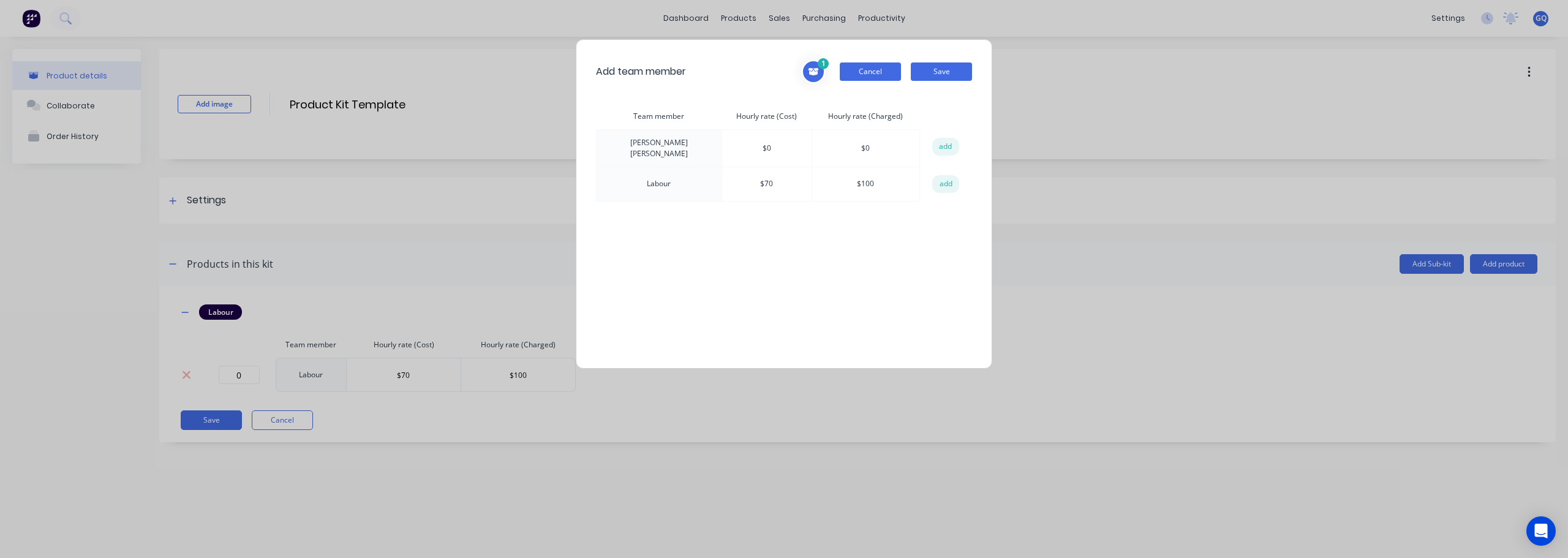
click at [883, 79] on button "Cancel" at bounding box center [870, 72] width 61 height 18
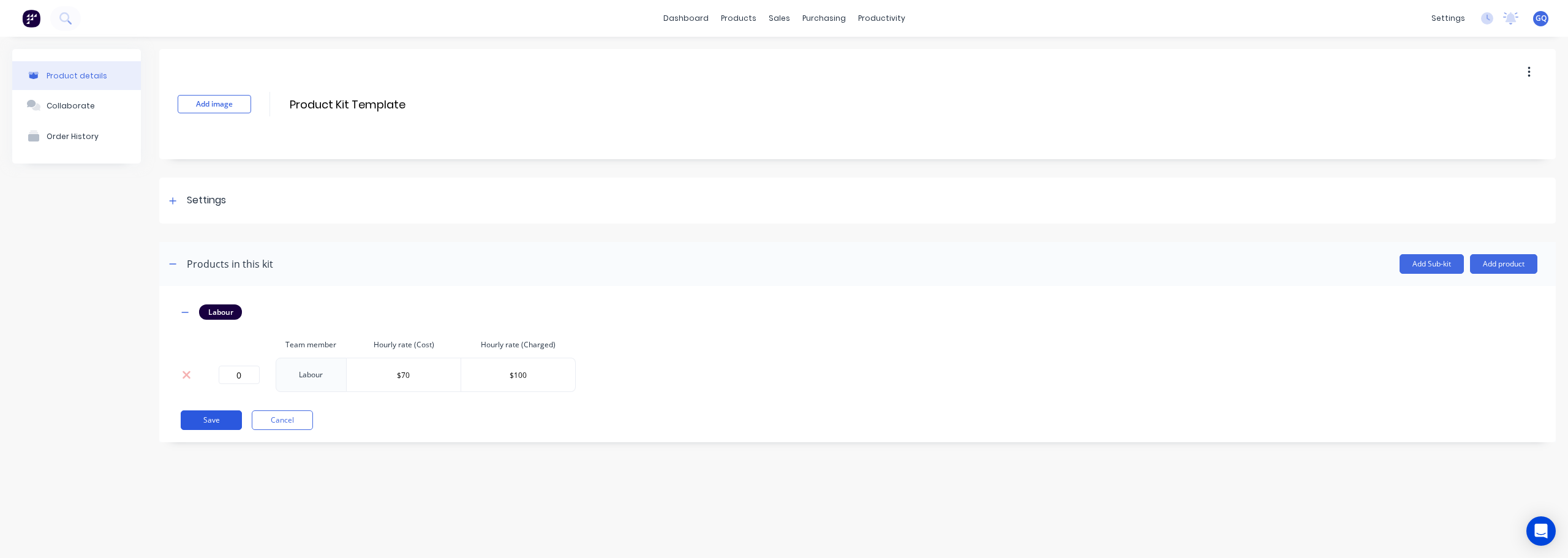
click at [207, 416] on button "Save" at bounding box center [211, 420] width 61 height 20
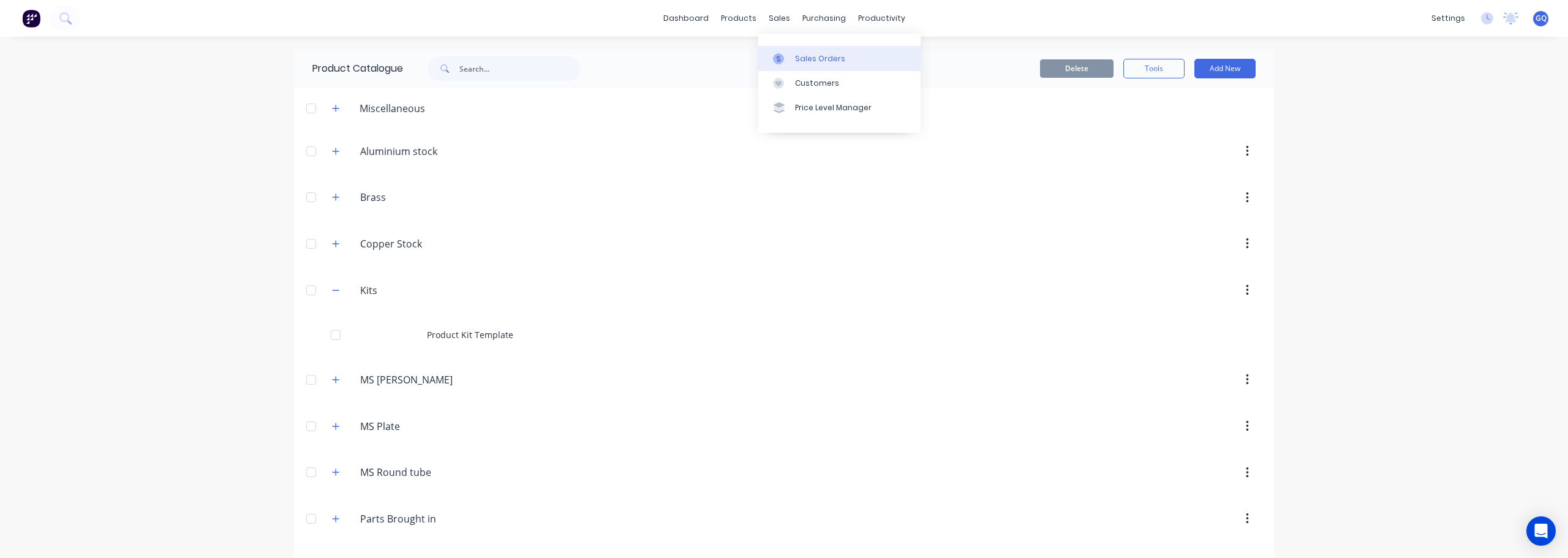
click at [805, 63] on div "Sales Orders" at bounding box center [820, 58] width 50 height 11
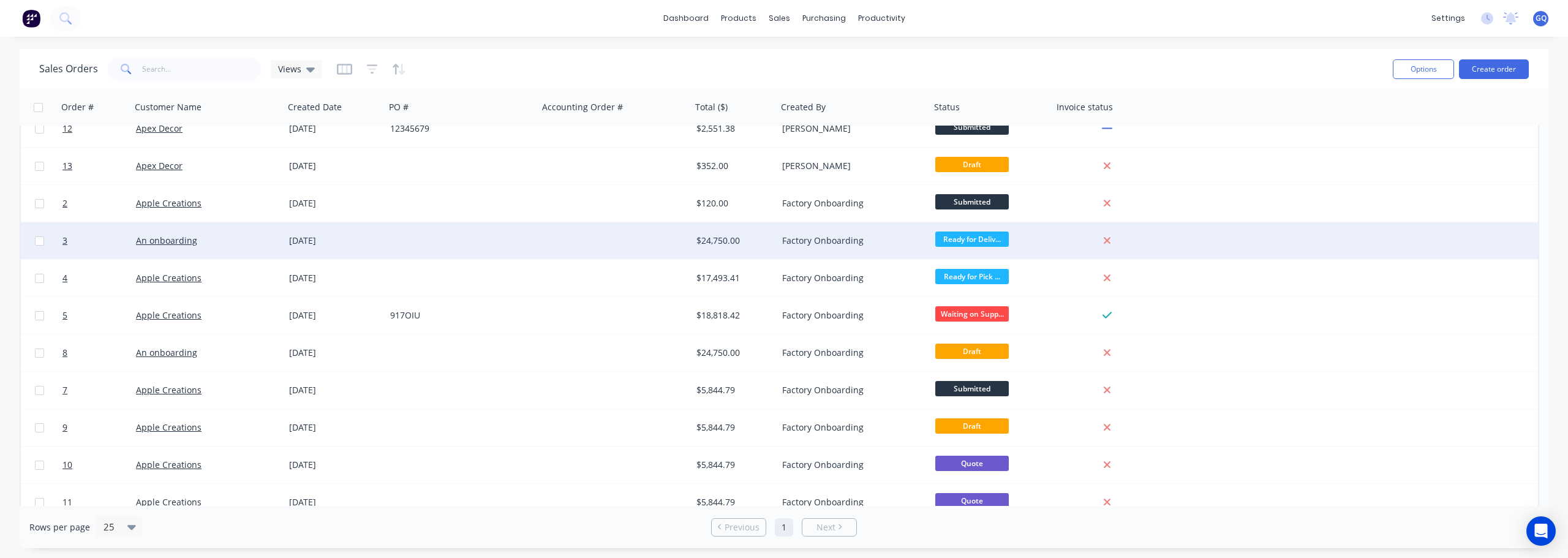
scroll to position [30, 0]
